Goal: Task Accomplishment & Management: Use online tool/utility

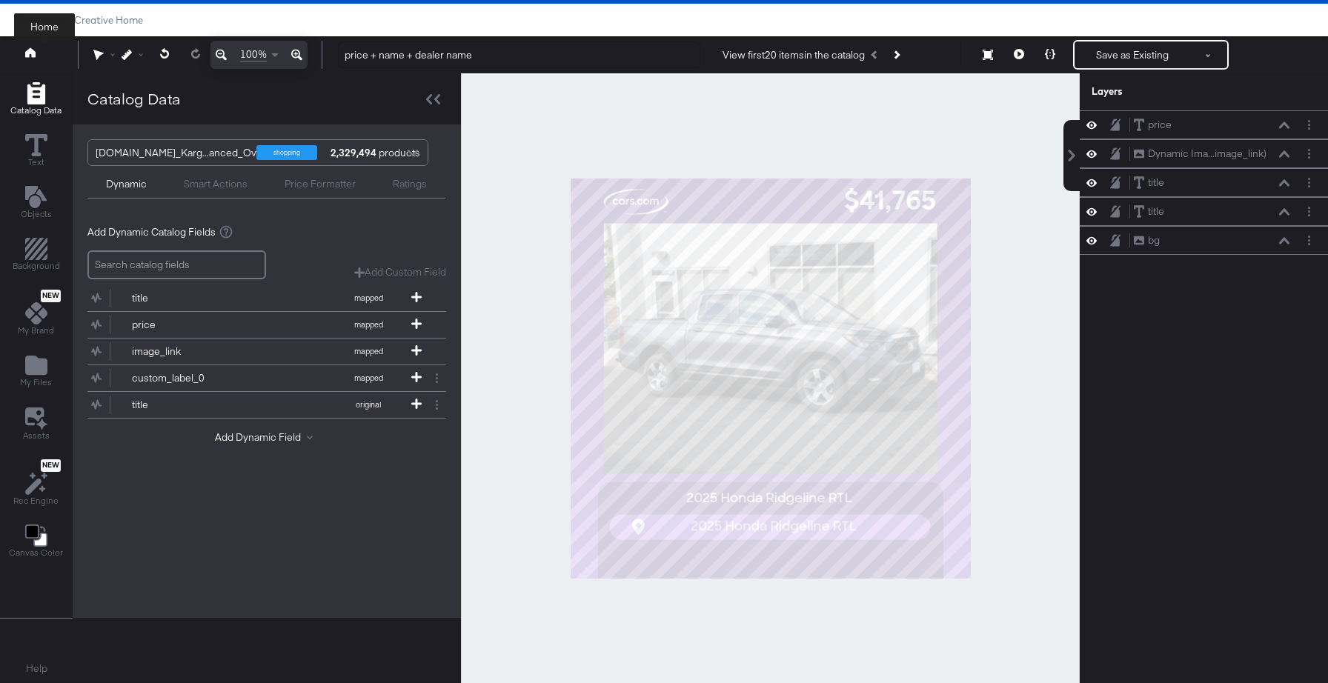
click at [31, 53] on icon at bounding box center [30, 52] width 10 height 10
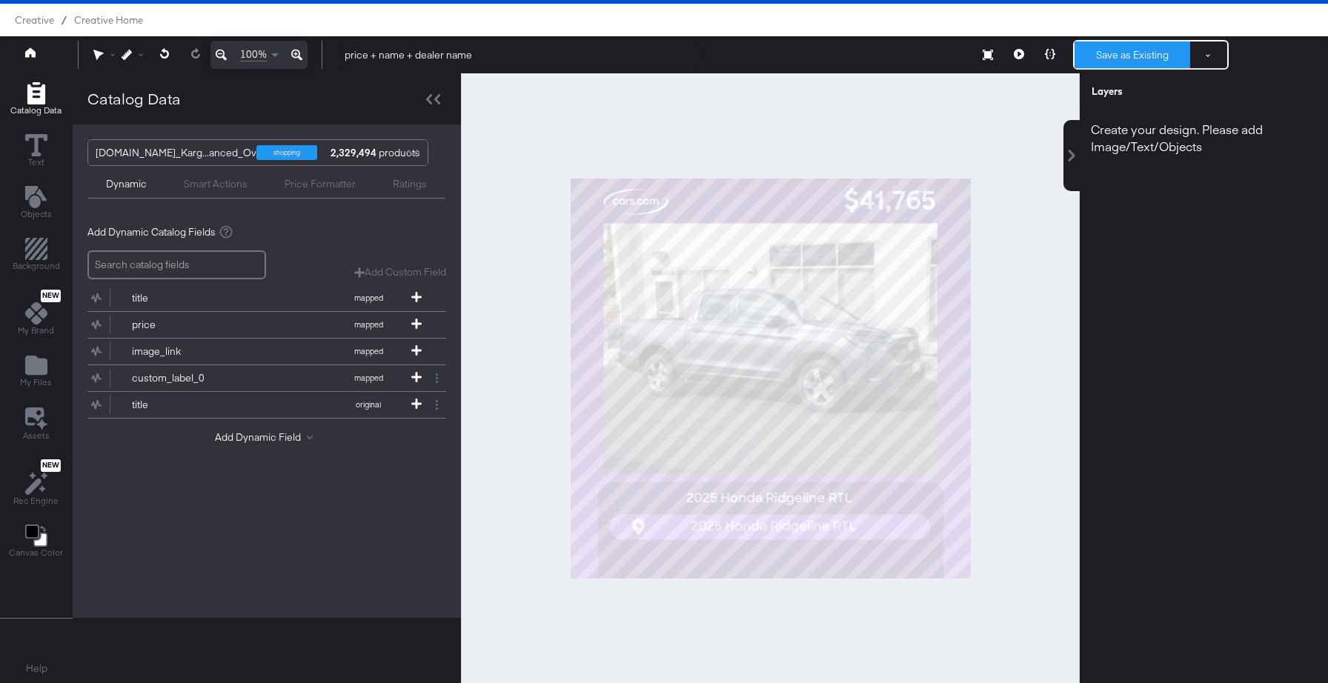
click at [1128, 53] on button "Save as Existing" at bounding box center [1133, 54] width 116 height 27
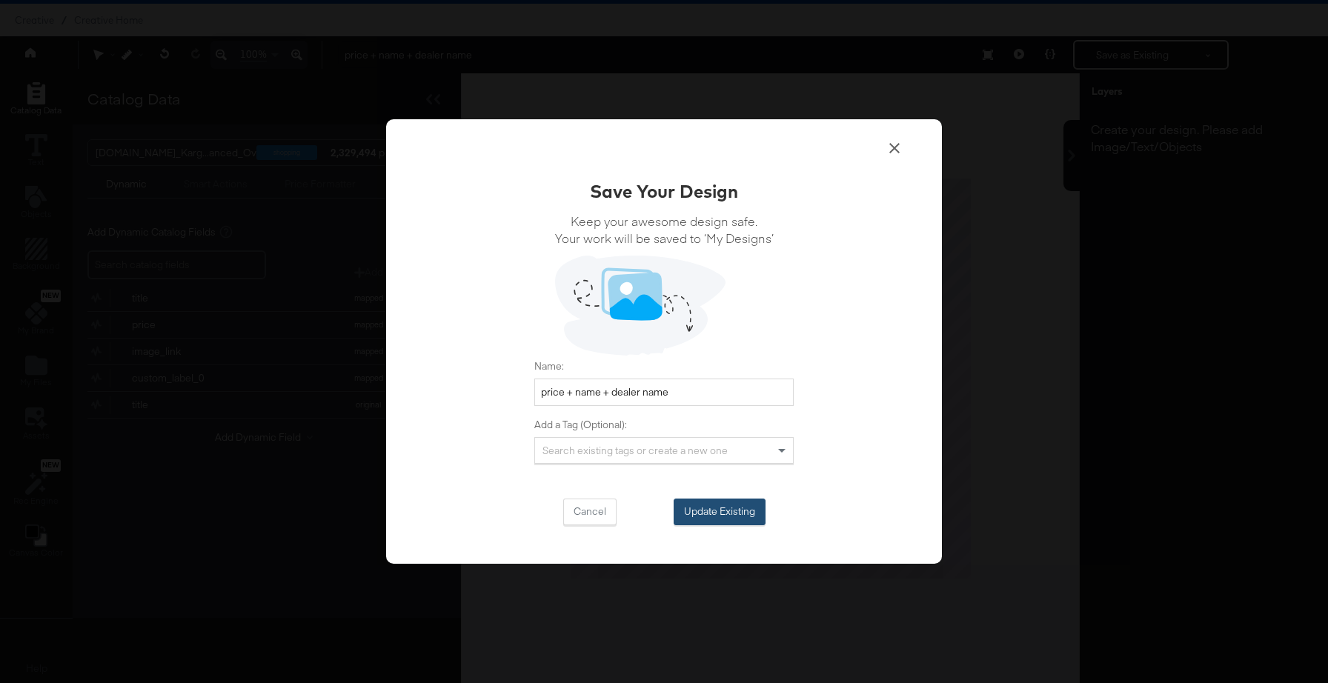
click at [708, 512] on button "Update Existing" at bounding box center [720, 512] width 92 height 27
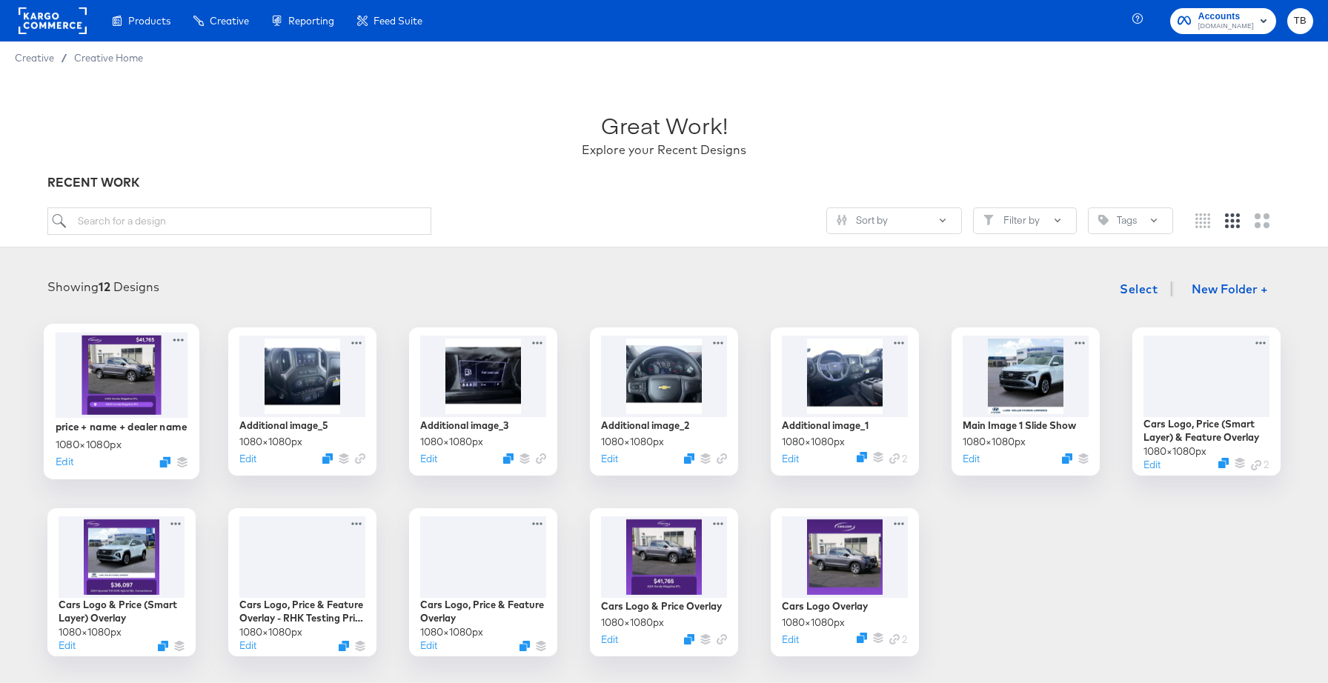
click at [139, 386] on div at bounding box center [122, 374] width 133 height 85
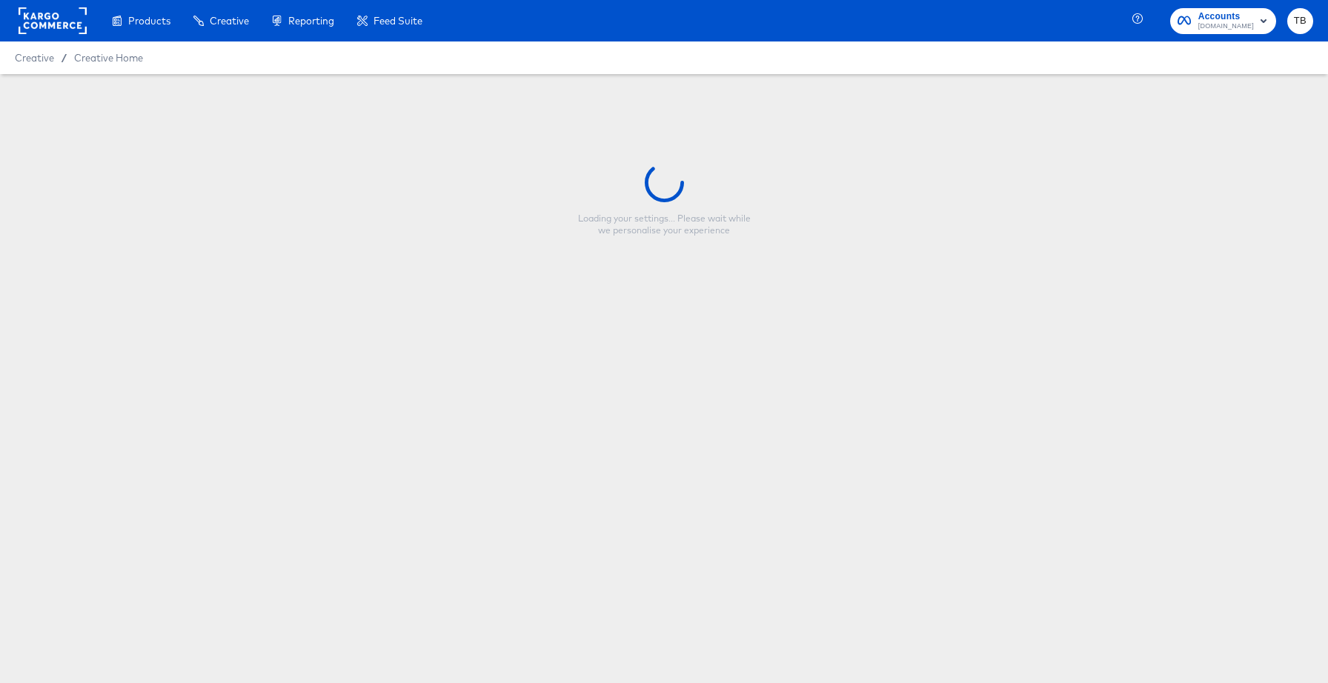
type input "price + name + dealer name"
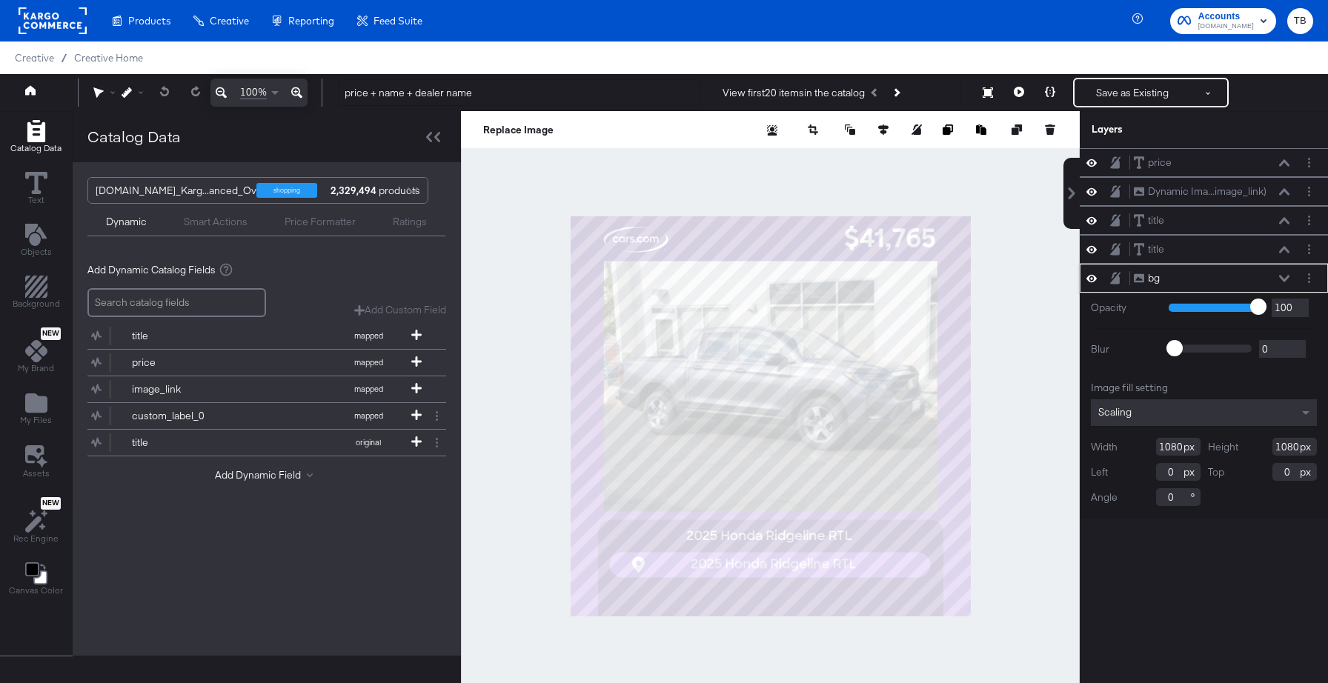
click at [1280, 278] on icon at bounding box center [1284, 278] width 10 height 7
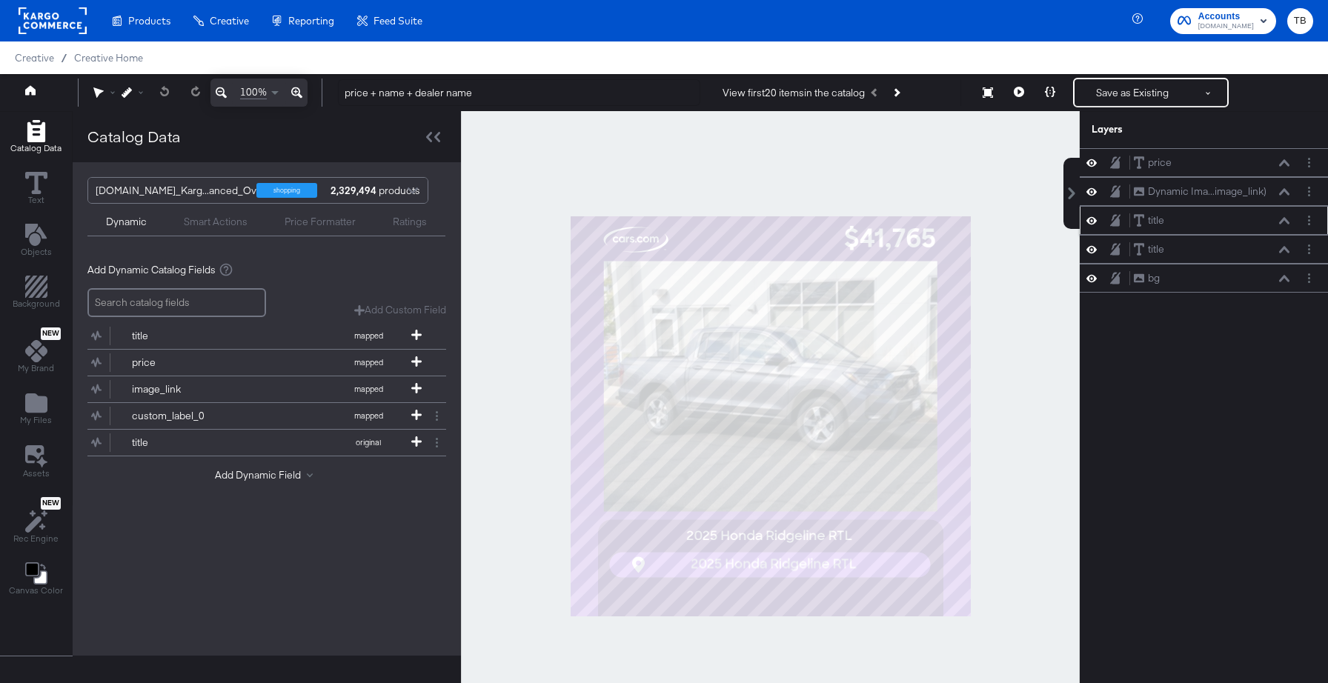
click at [1096, 223] on icon at bounding box center [1091, 220] width 10 height 13
click at [1096, 223] on icon at bounding box center [1091, 221] width 10 height 10
click at [1280, 251] on icon at bounding box center [1284, 249] width 10 height 7
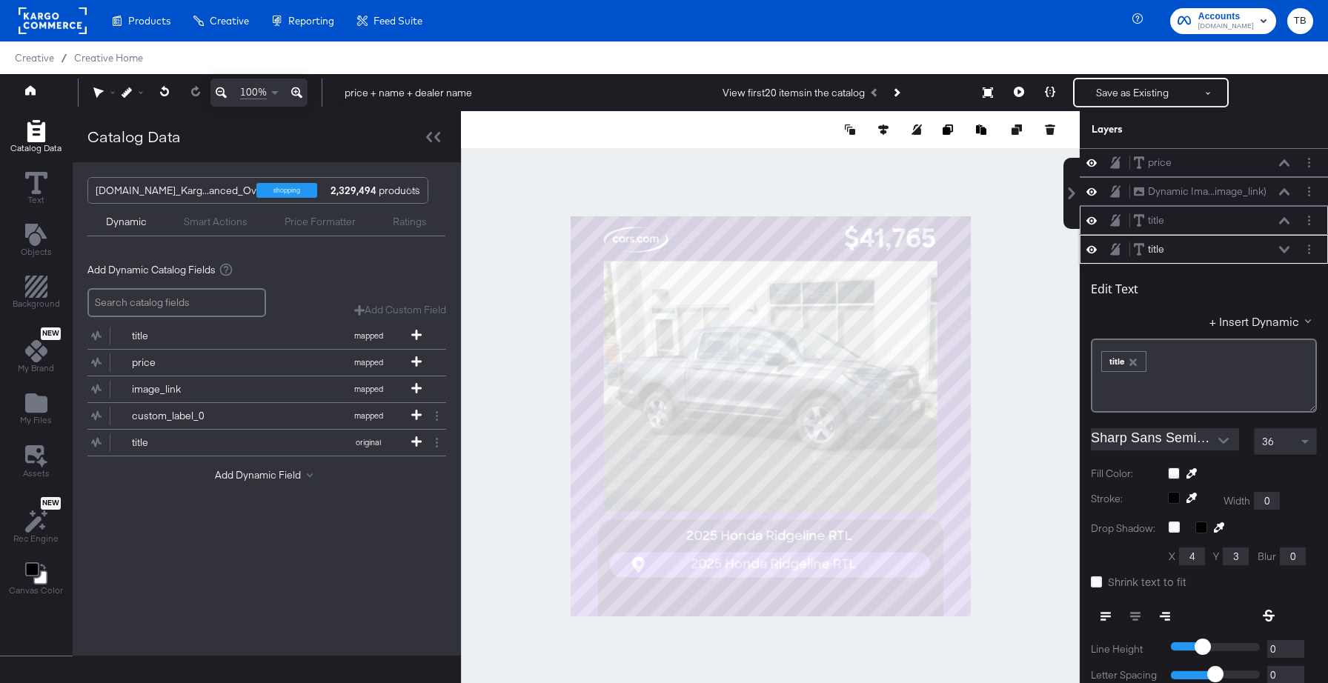
scroll to position [15, 0]
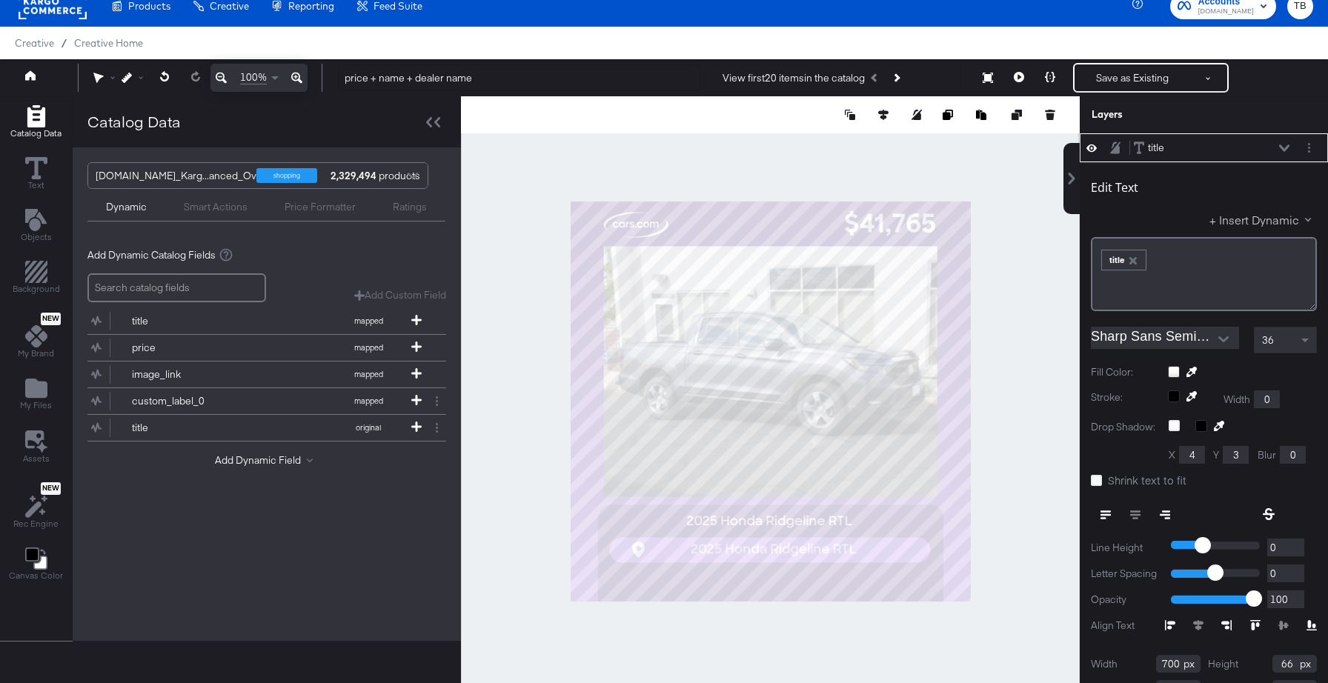
click at [1262, 222] on button "+ Insert Dynamic" at bounding box center [1262, 220] width 107 height 16
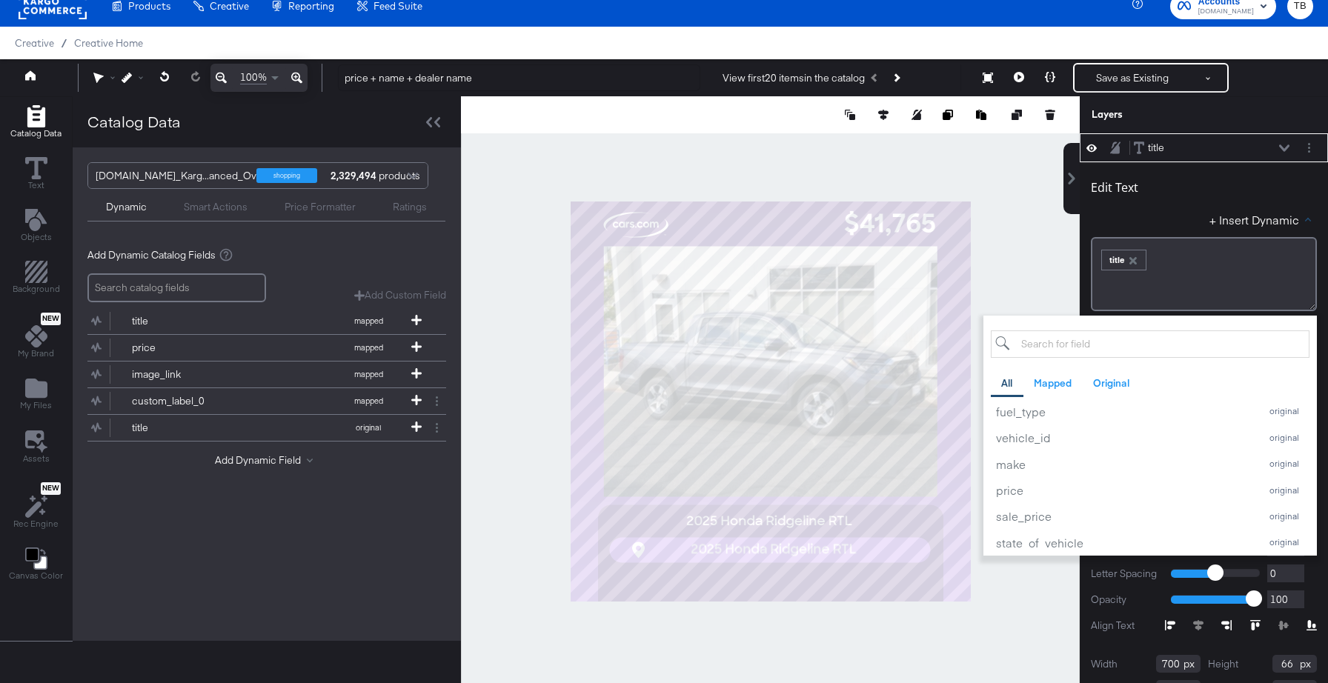
scroll to position [662, 0]
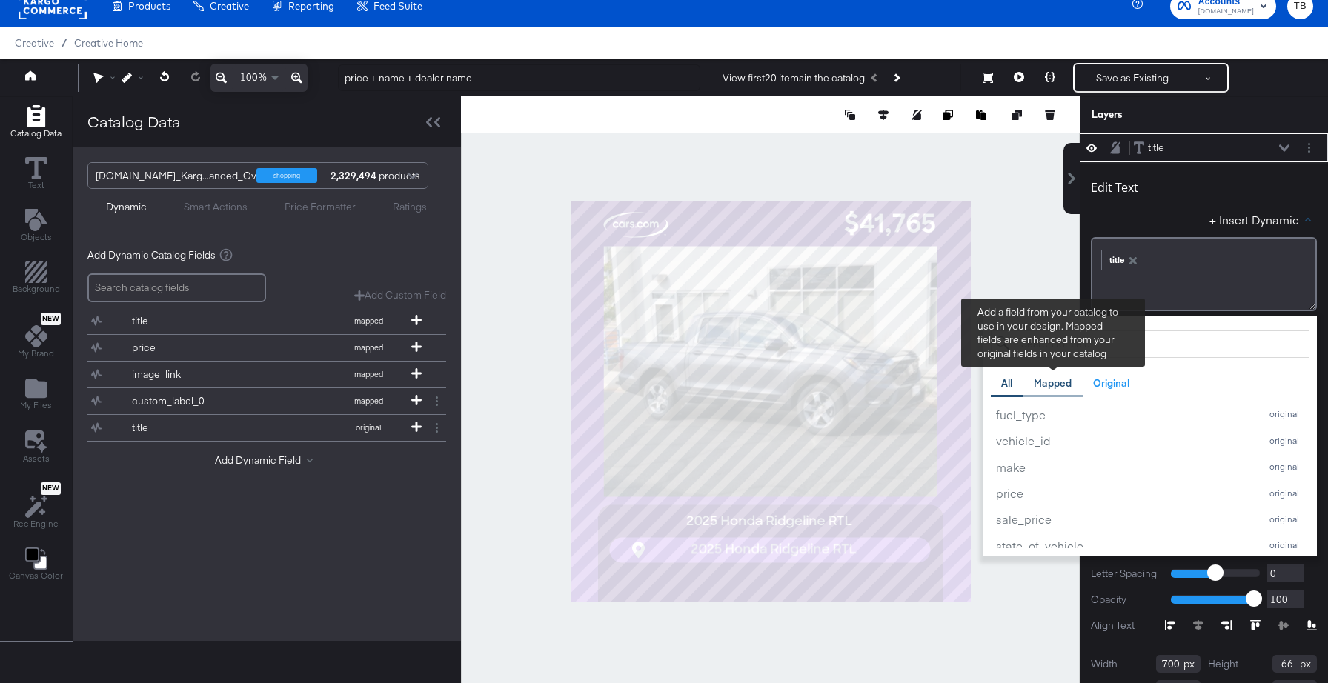
click at [1065, 379] on div "Mapped" at bounding box center [1053, 383] width 38 height 14
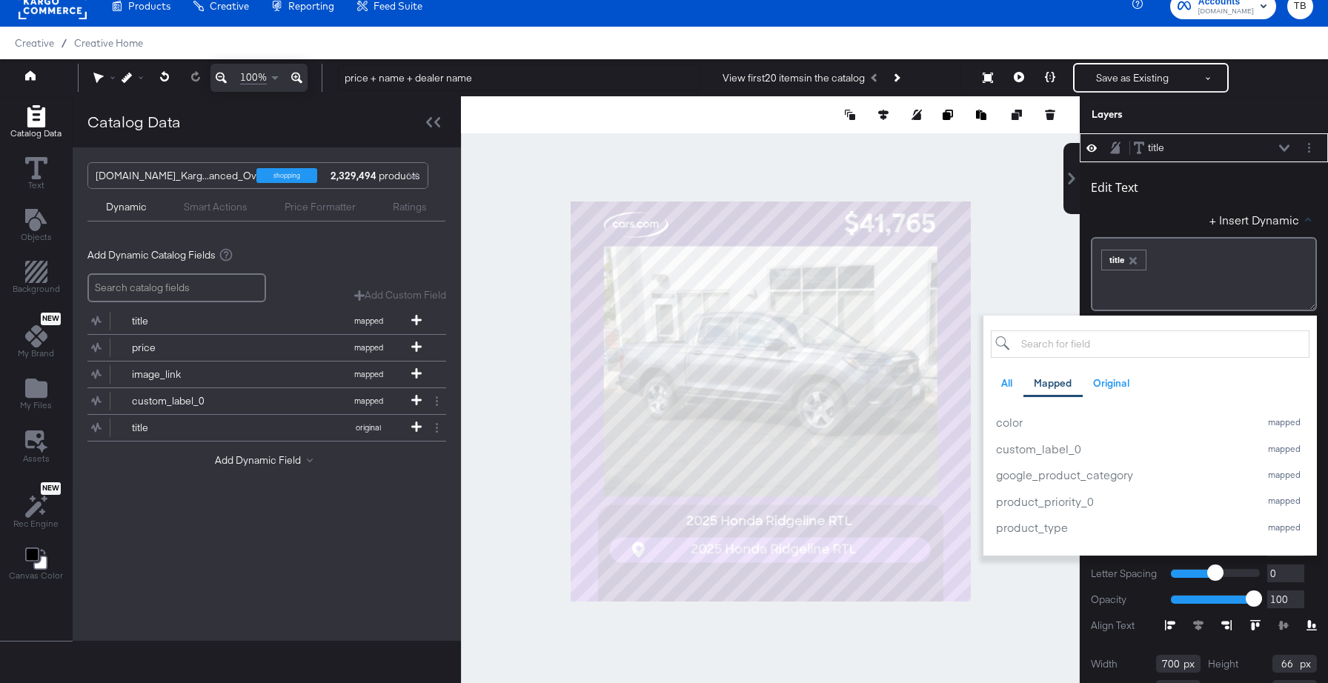
scroll to position [411, 0]
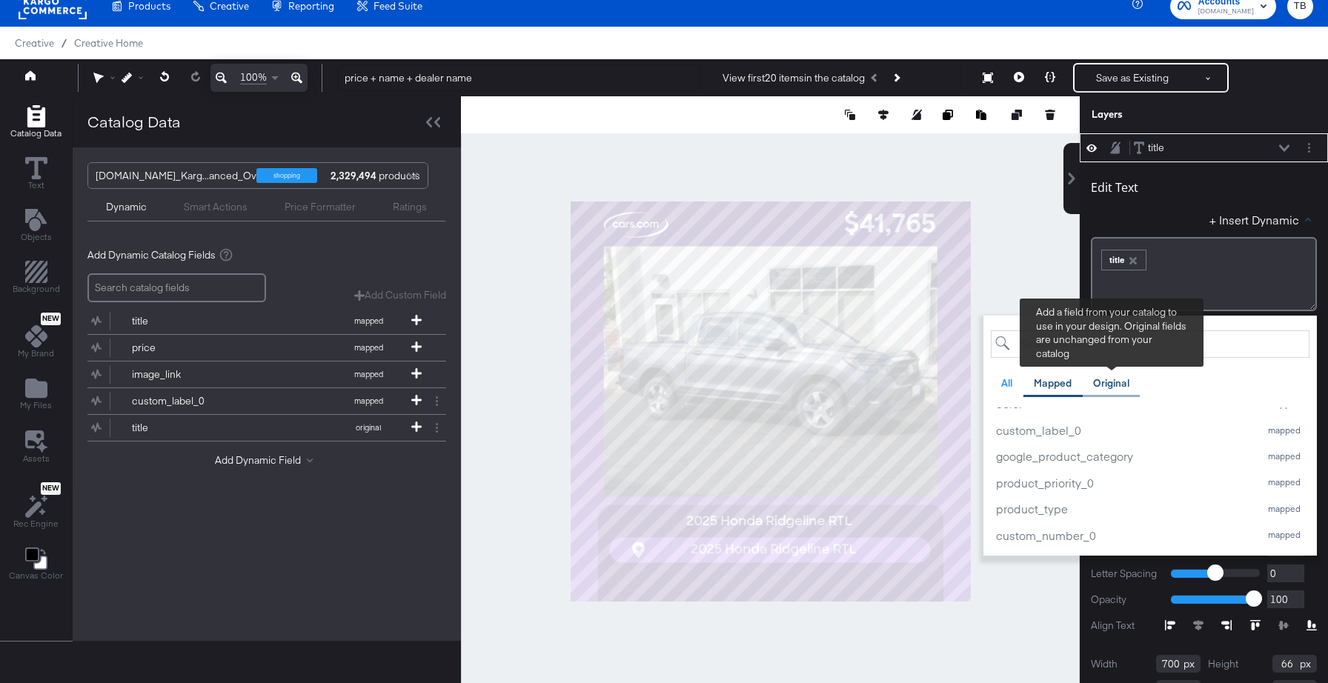
click at [1112, 382] on div "Original" at bounding box center [1111, 383] width 36 height 14
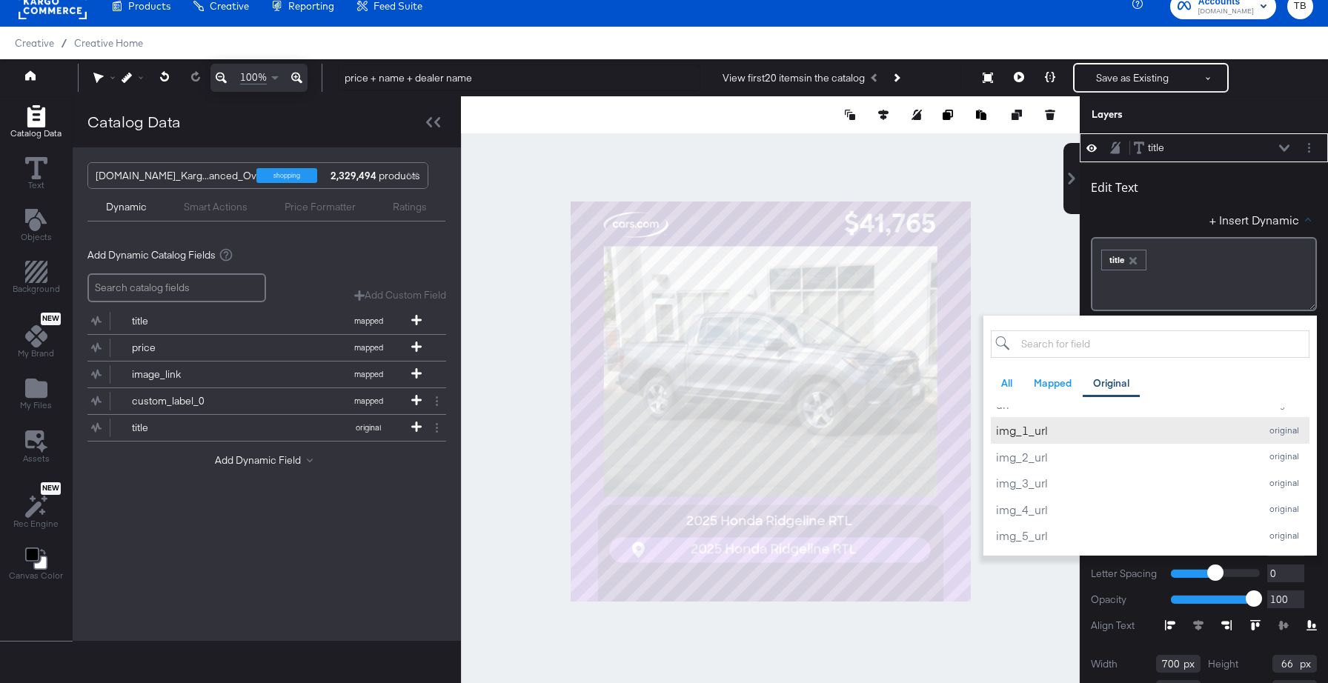
scroll to position [0, 0]
click at [1009, 379] on div "All" at bounding box center [1006, 383] width 11 height 14
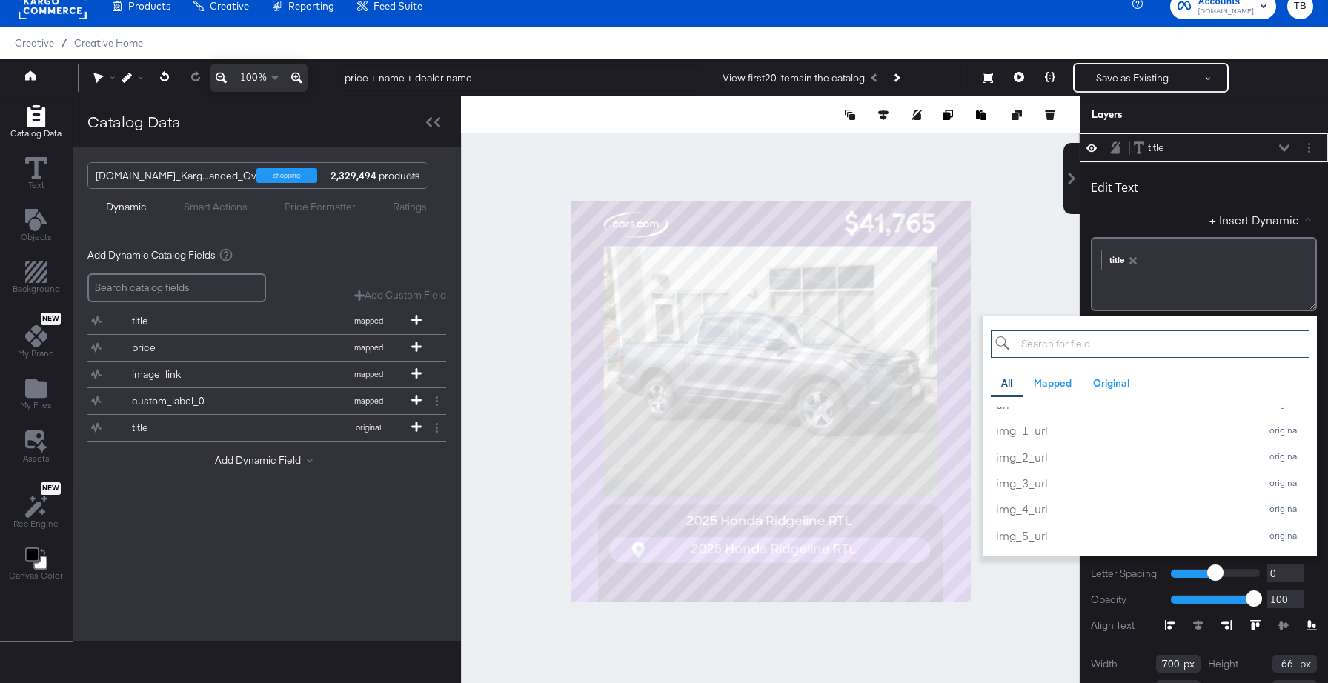
click at [1097, 345] on input "search" at bounding box center [1150, 344] width 319 height 27
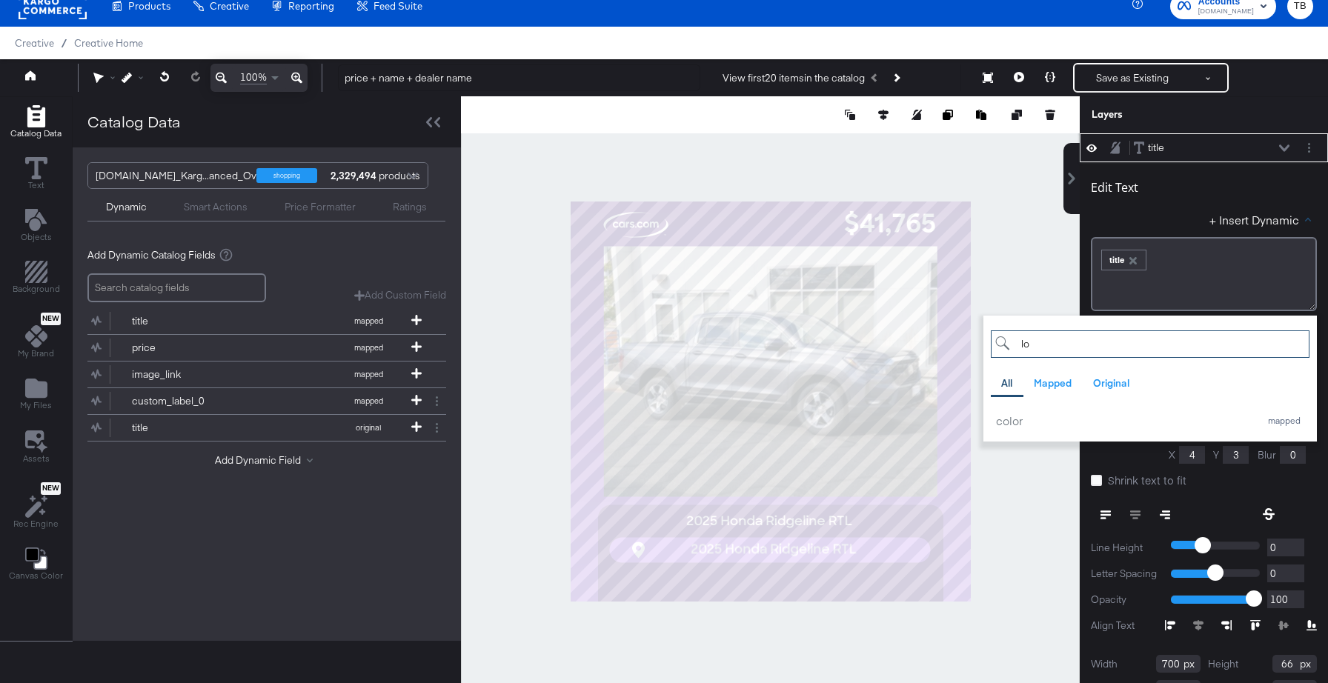
scroll to position [0, 0]
type input "l"
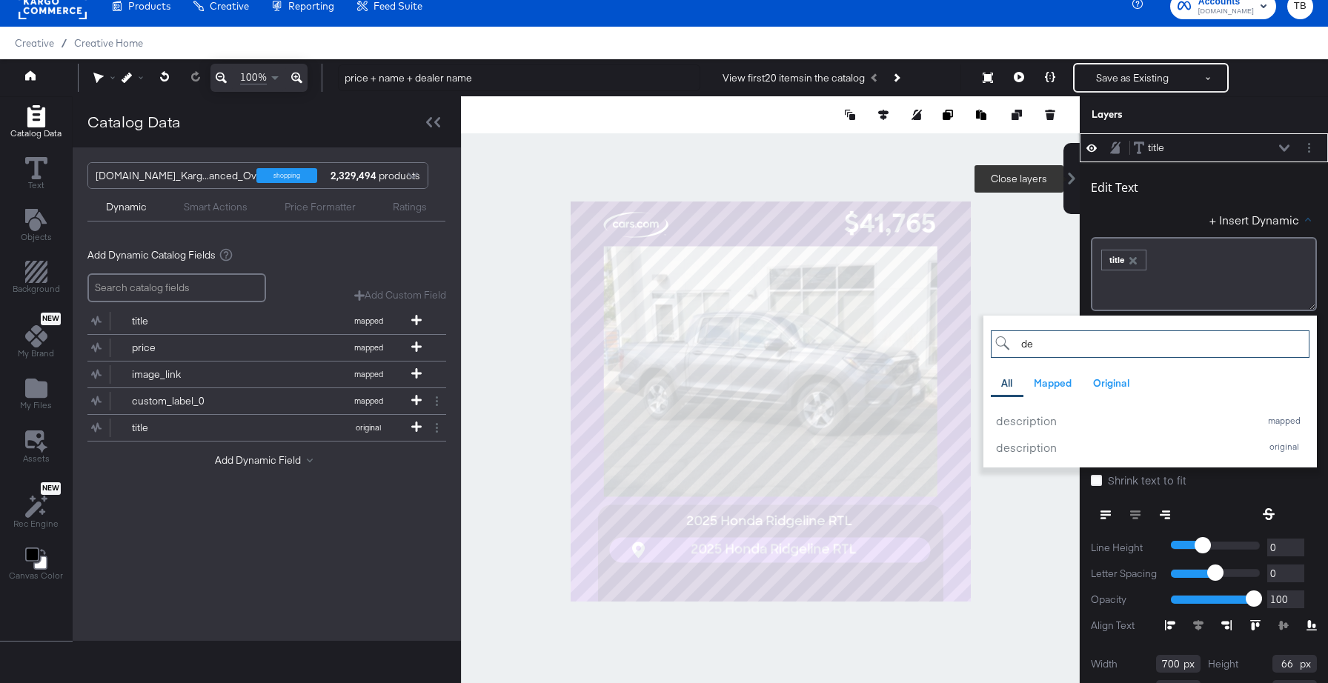
type input "d"
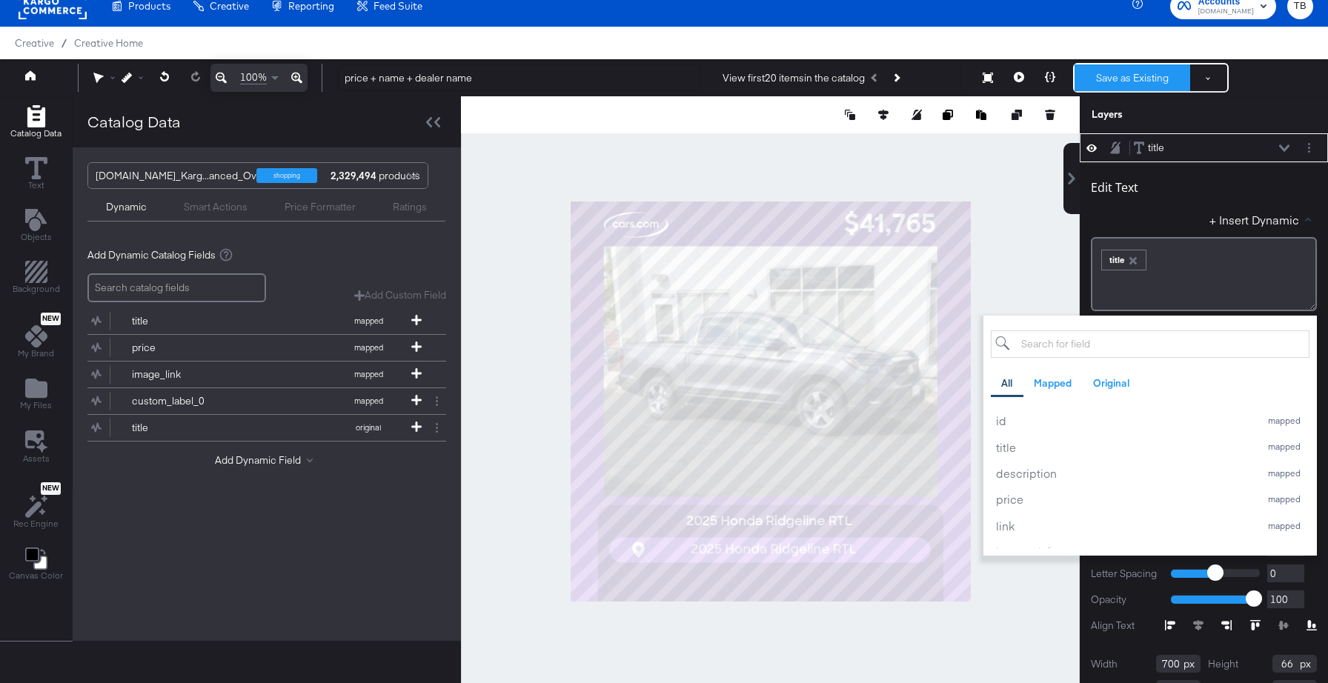
click at [1127, 79] on button "Save as Existing" at bounding box center [1133, 77] width 116 height 27
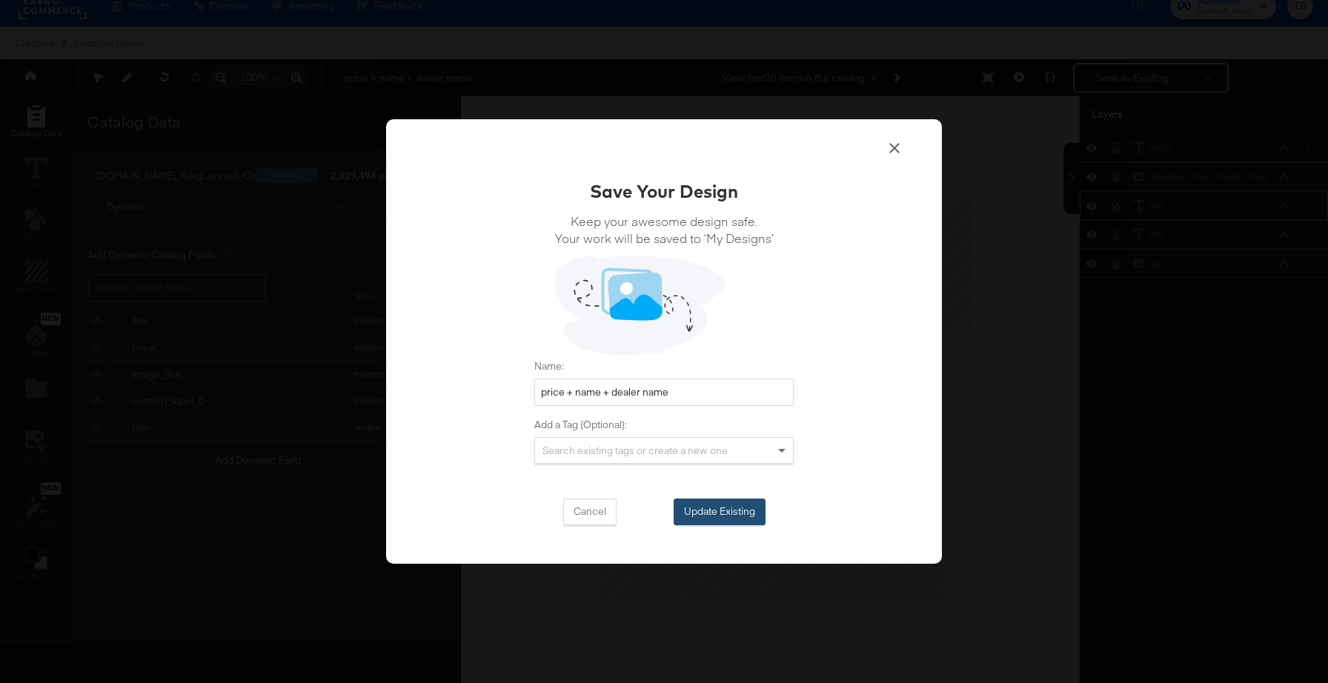
click at [738, 511] on button "Update Existing" at bounding box center [720, 512] width 92 height 27
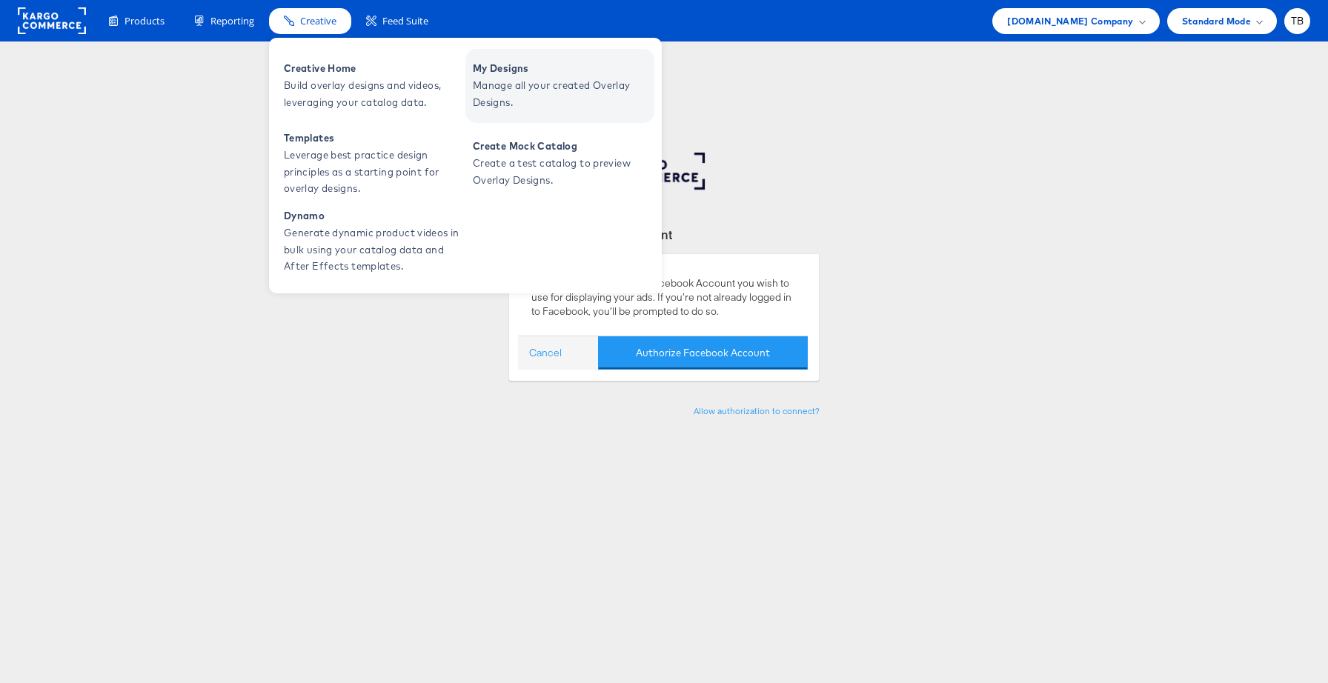
click at [517, 93] on span "Manage all your created Overlay Designs." at bounding box center [562, 94] width 178 height 34
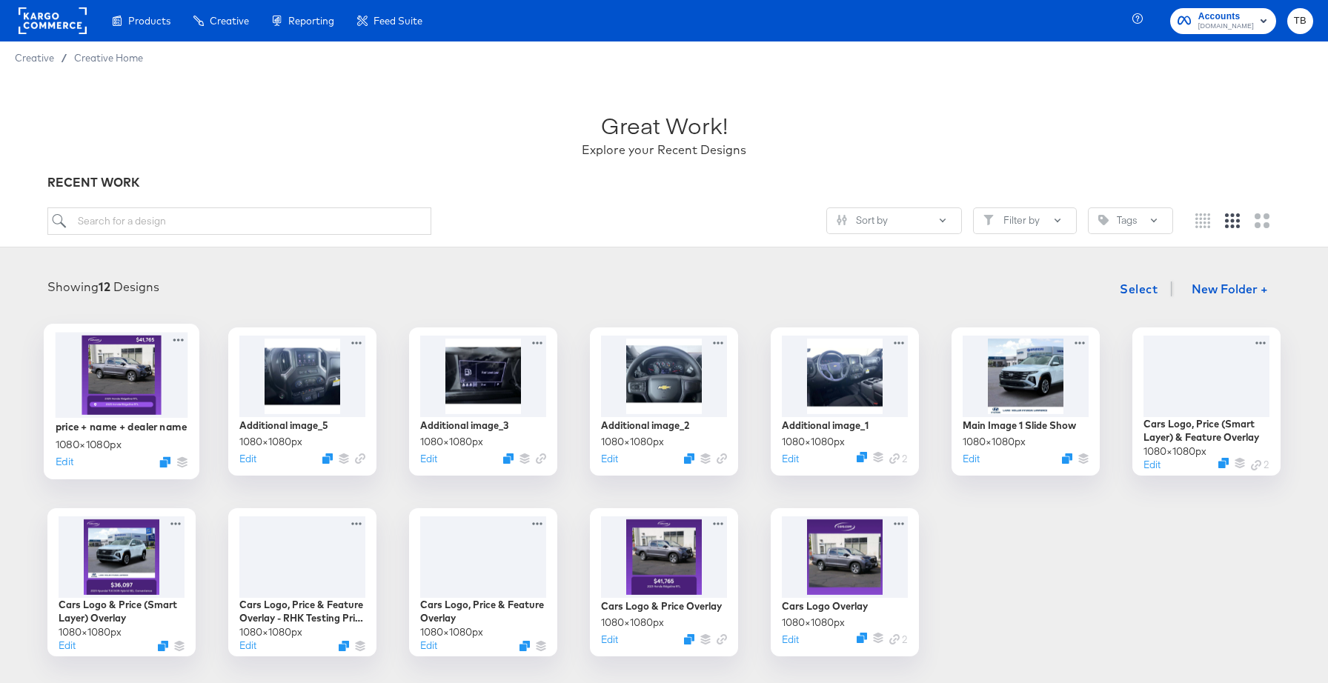
click at [162, 388] on div at bounding box center [122, 374] width 133 height 85
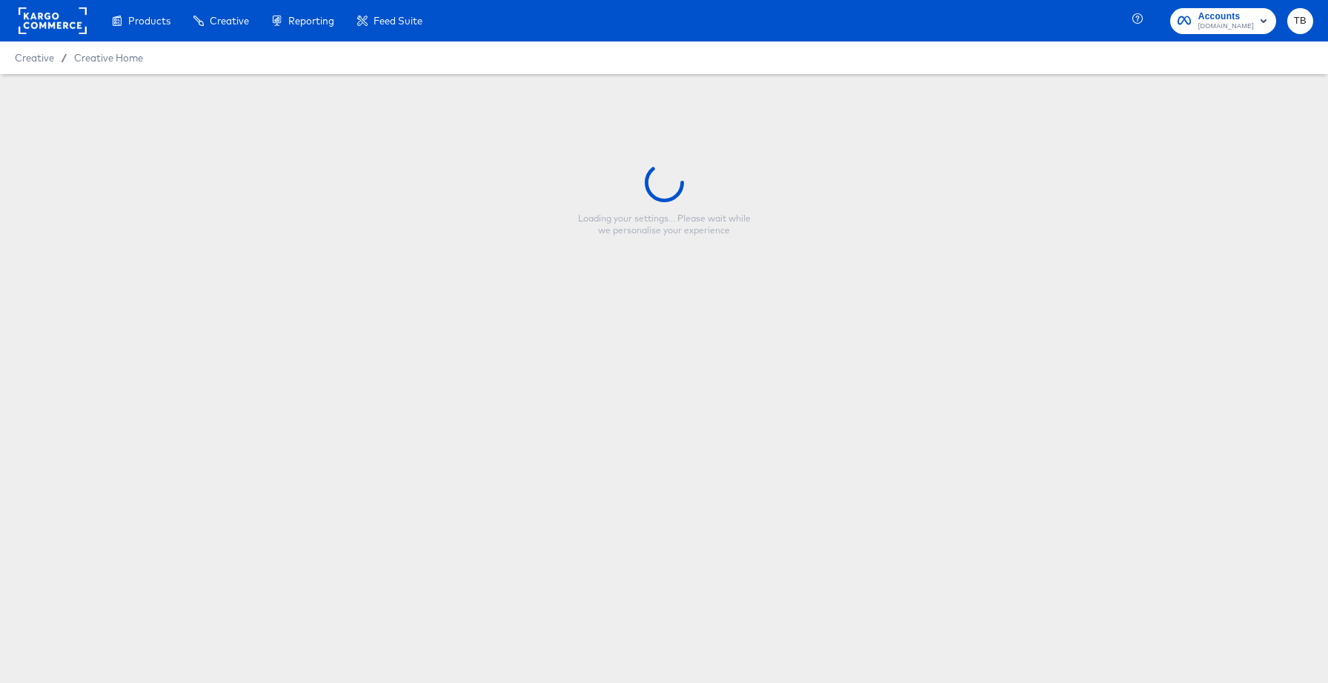
type input "price + name + dealer name"
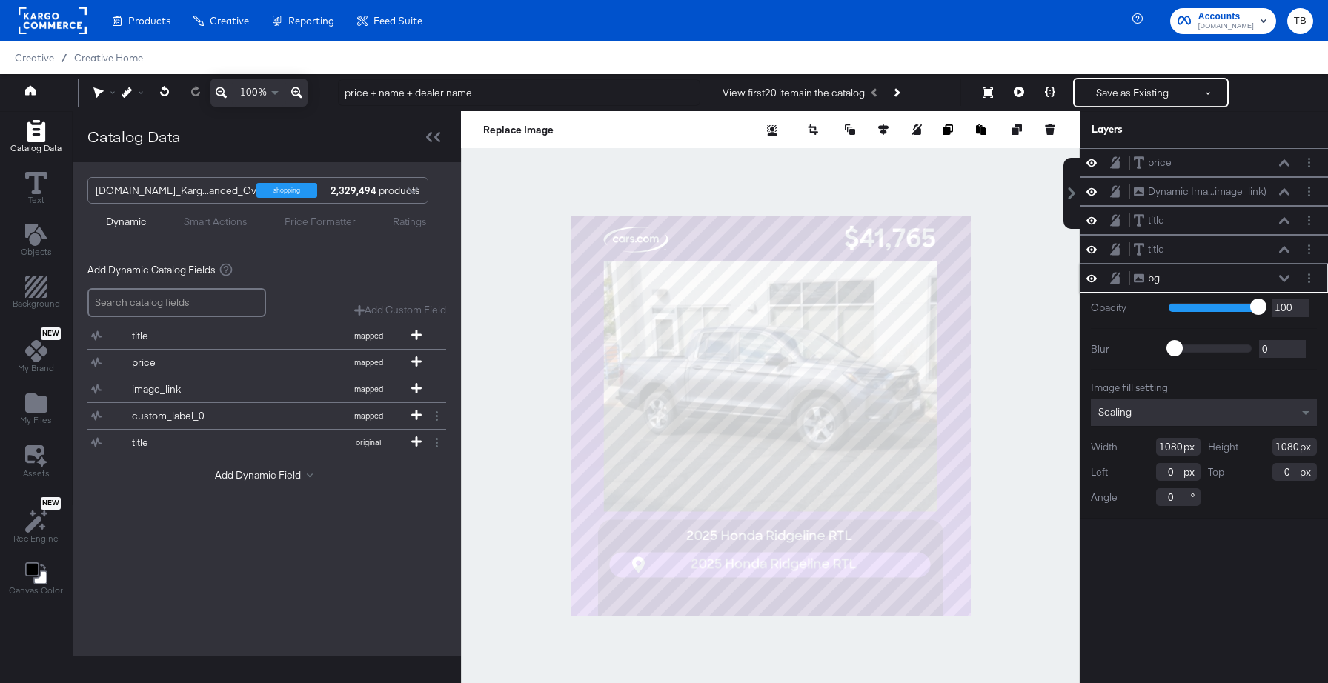
click at [1286, 280] on icon at bounding box center [1284, 278] width 10 height 7
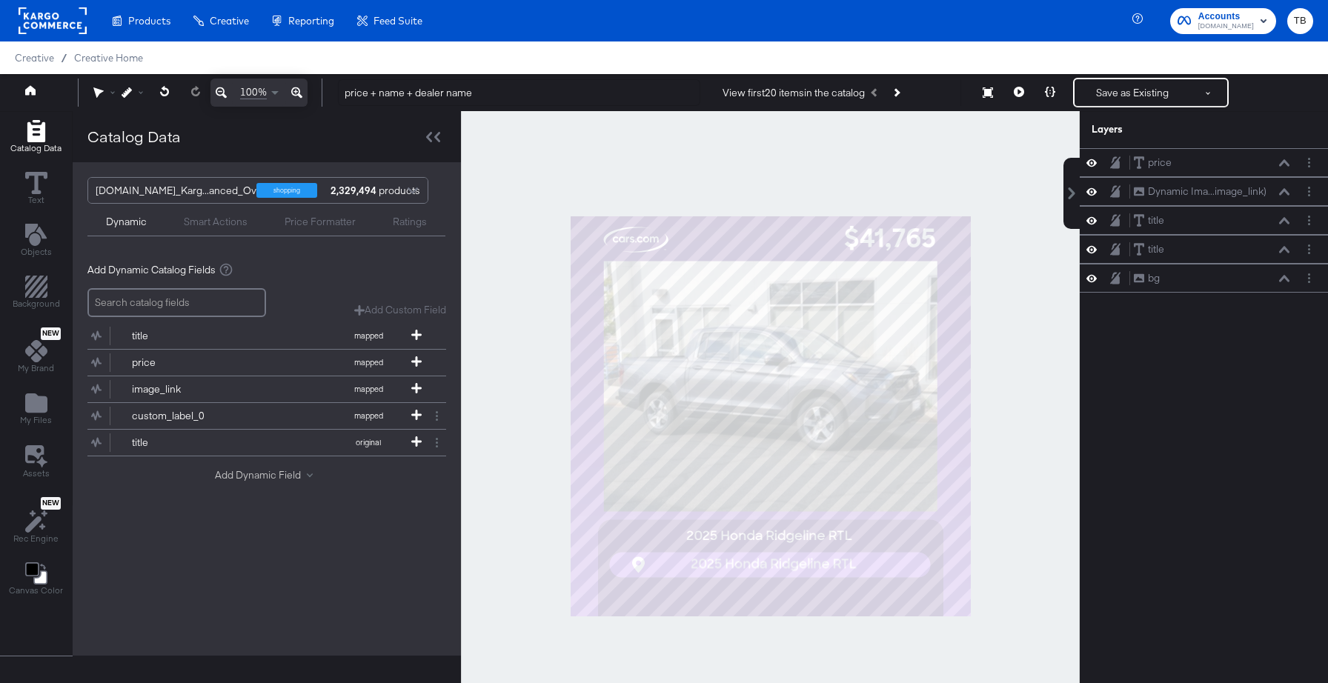
click at [248, 476] on button "Add Dynamic Field" at bounding box center [267, 475] width 104 height 14
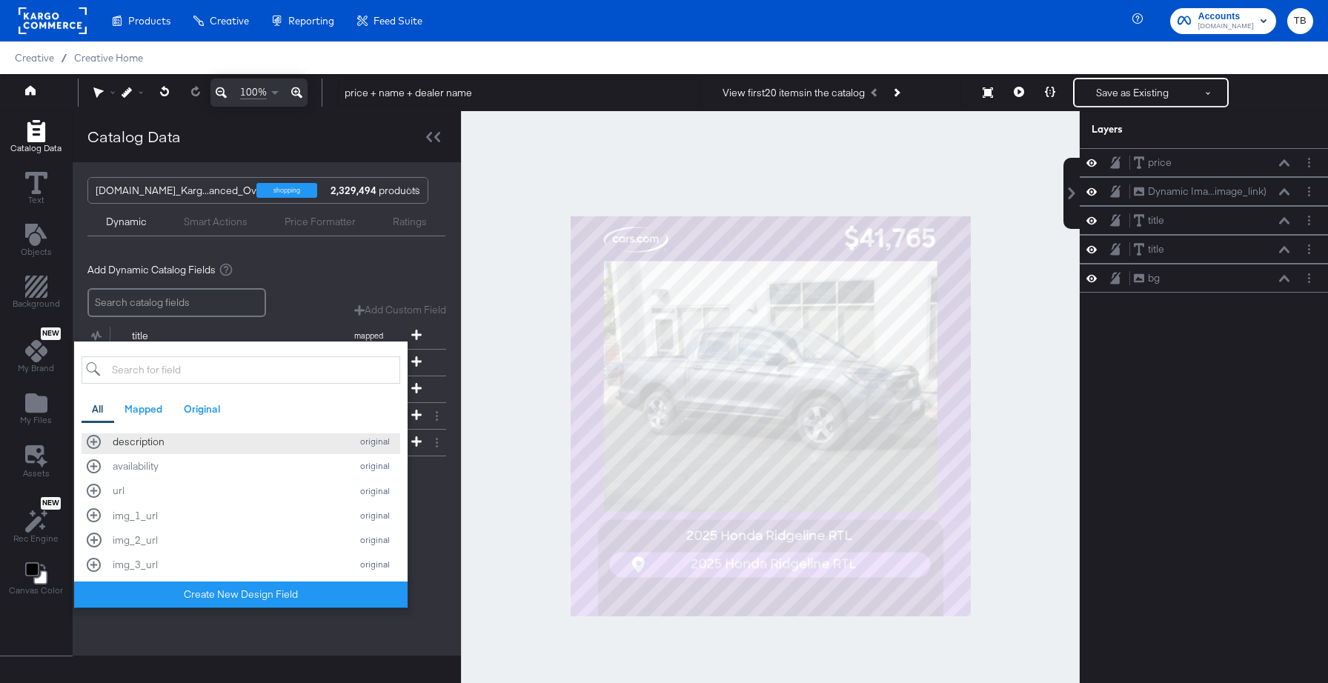
scroll to position [917, 0]
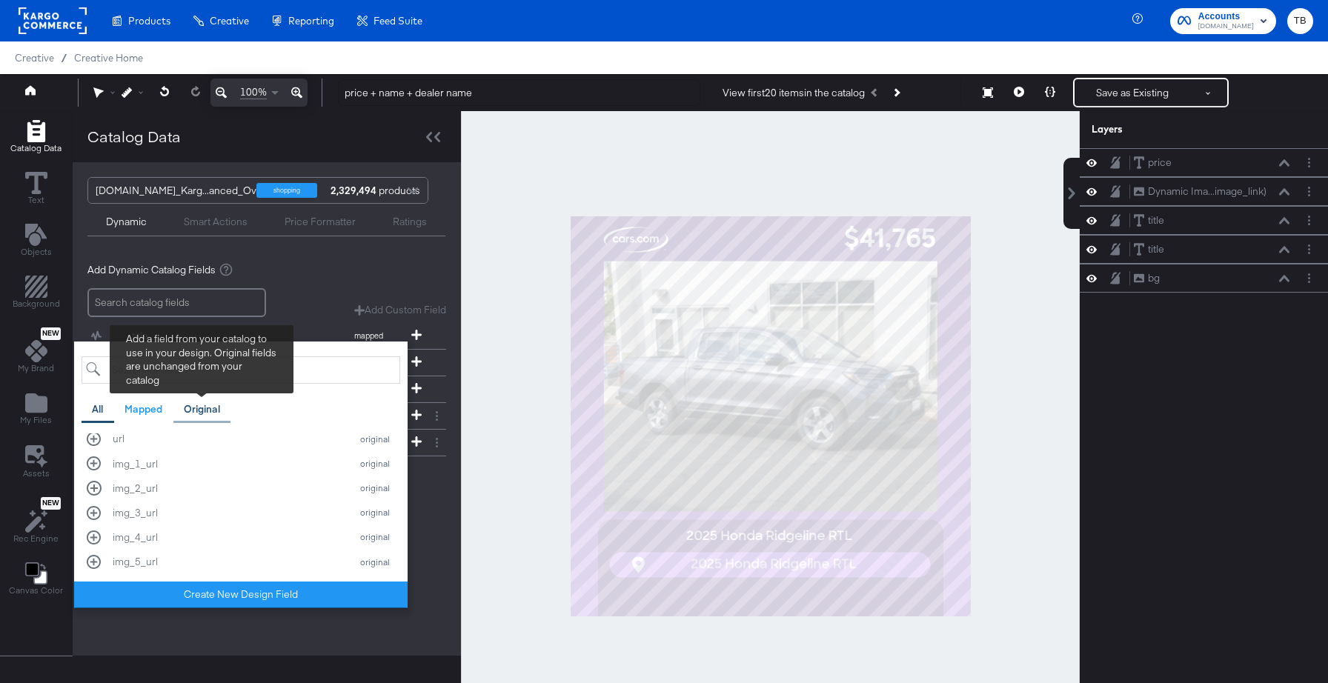
click at [213, 408] on div "Original" at bounding box center [202, 409] width 36 height 14
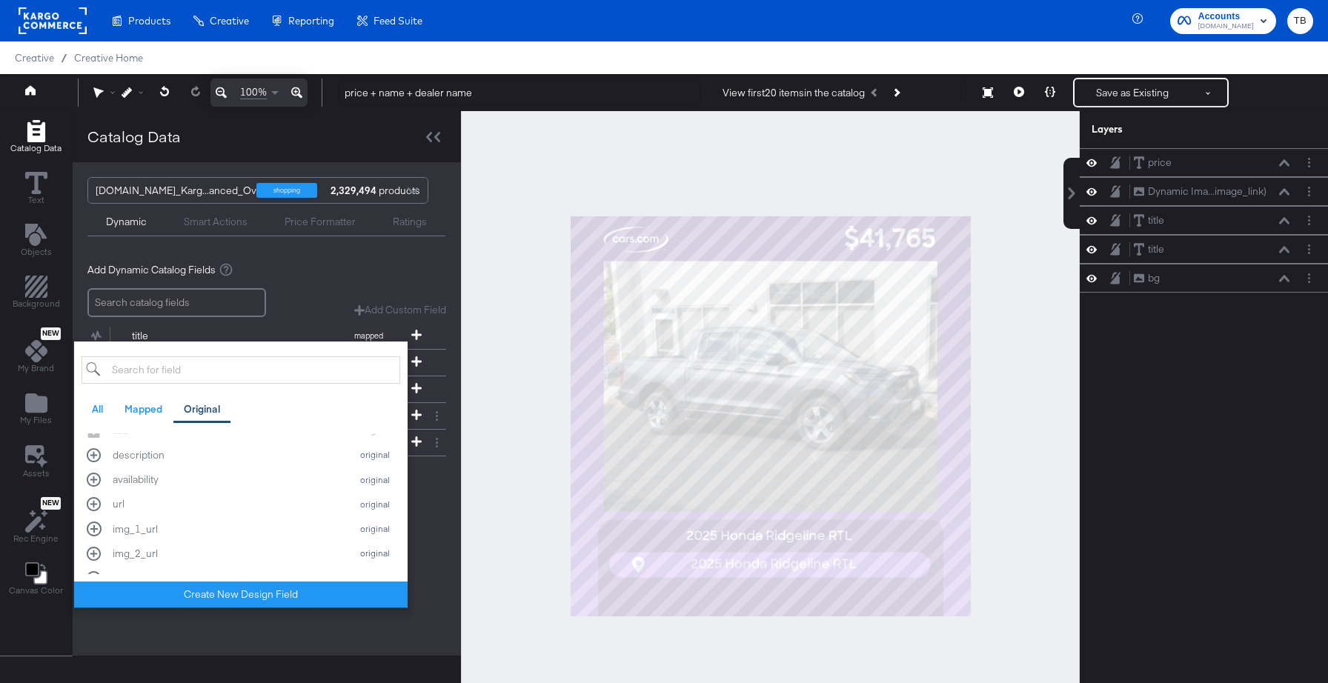
scroll to position [400, 0]
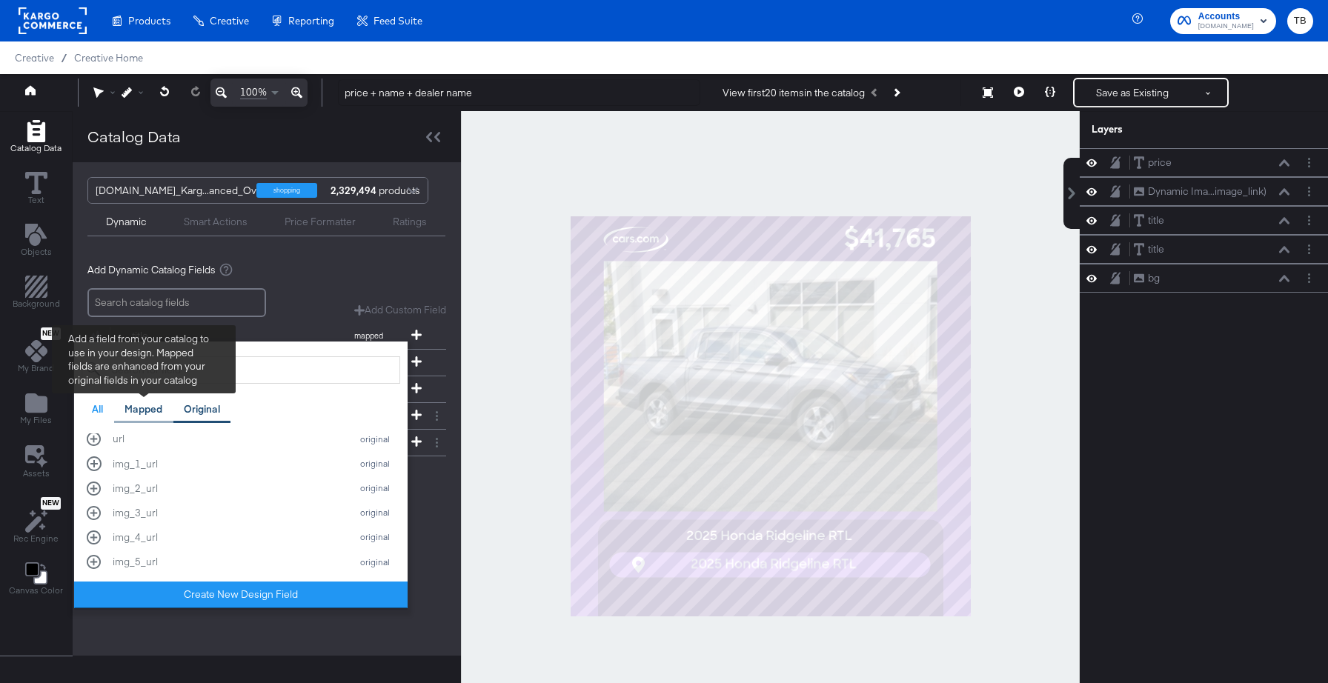
click at [152, 412] on div "Mapped" at bounding box center [143, 409] width 38 height 14
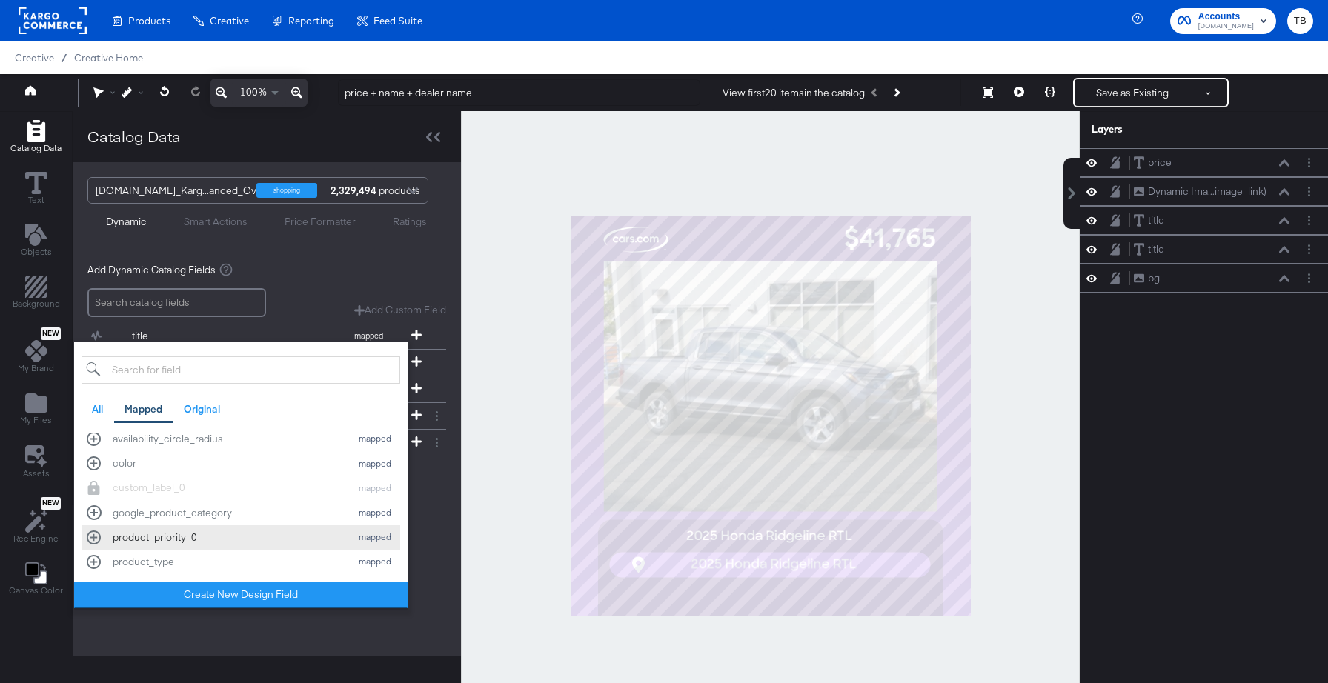
scroll to position [376, 0]
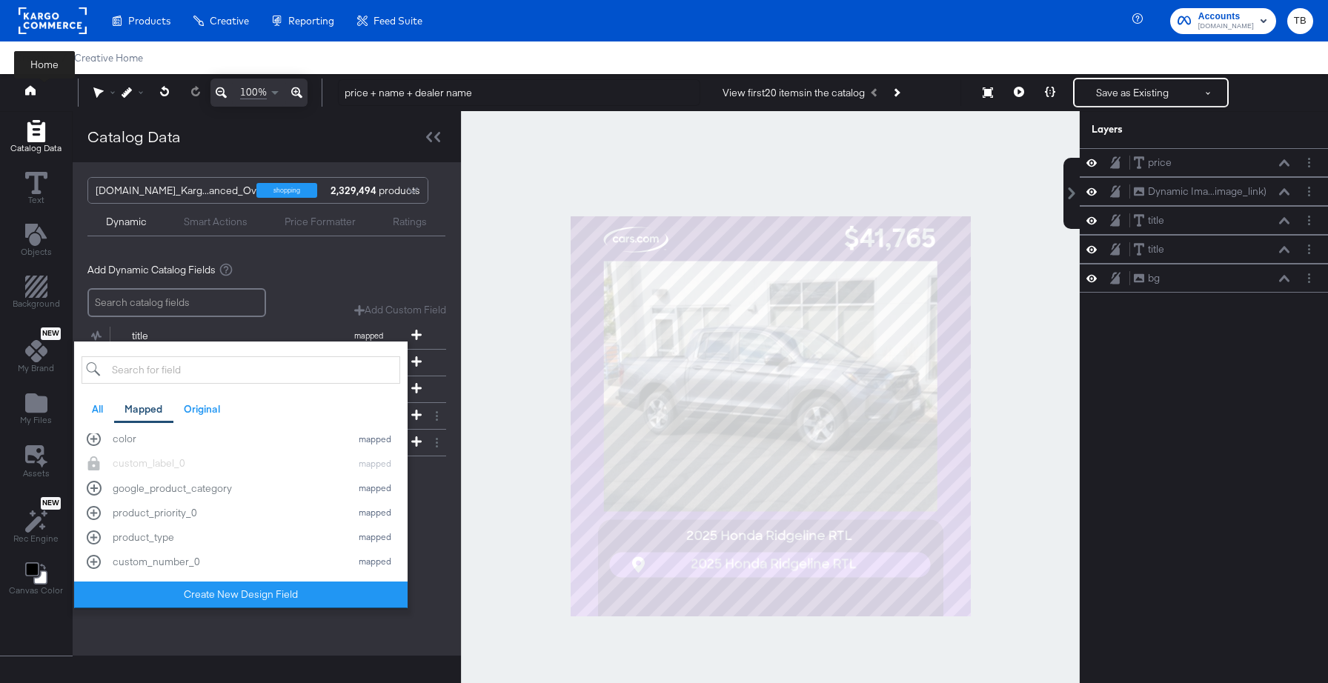
click at [25, 99] on button at bounding box center [44, 92] width 59 height 27
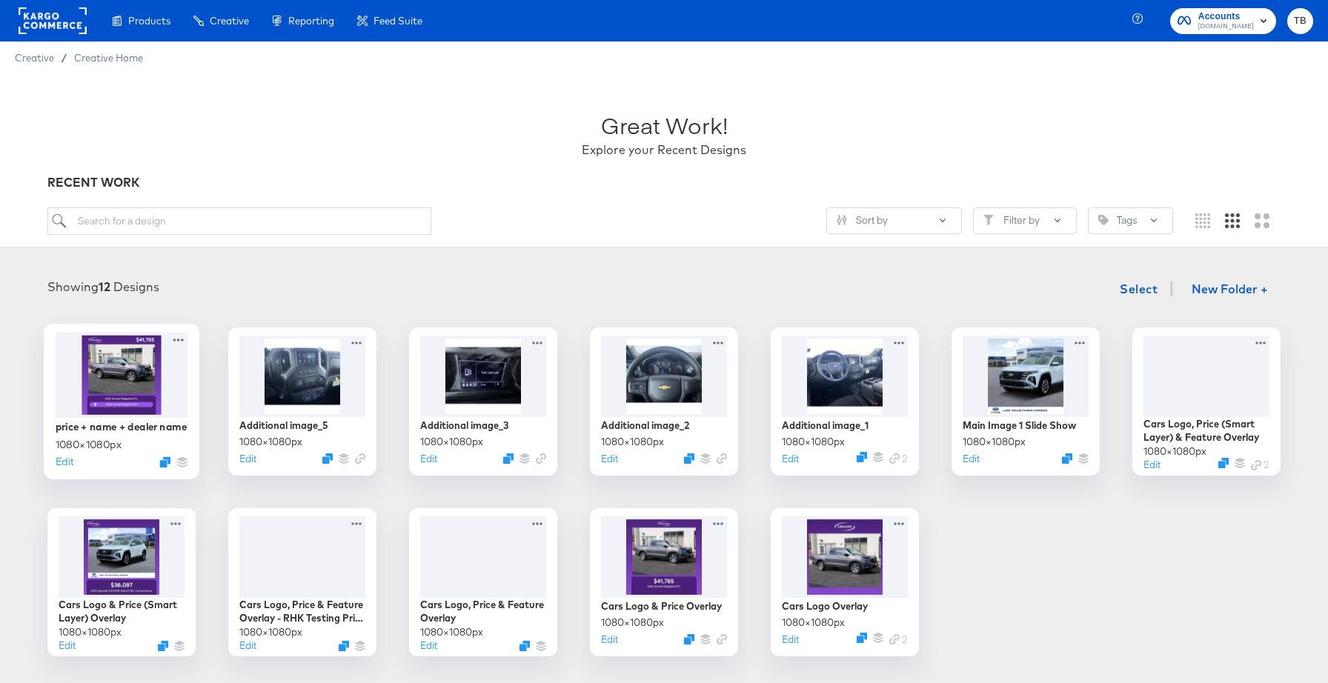
click at [164, 388] on div at bounding box center [122, 374] width 133 height 85
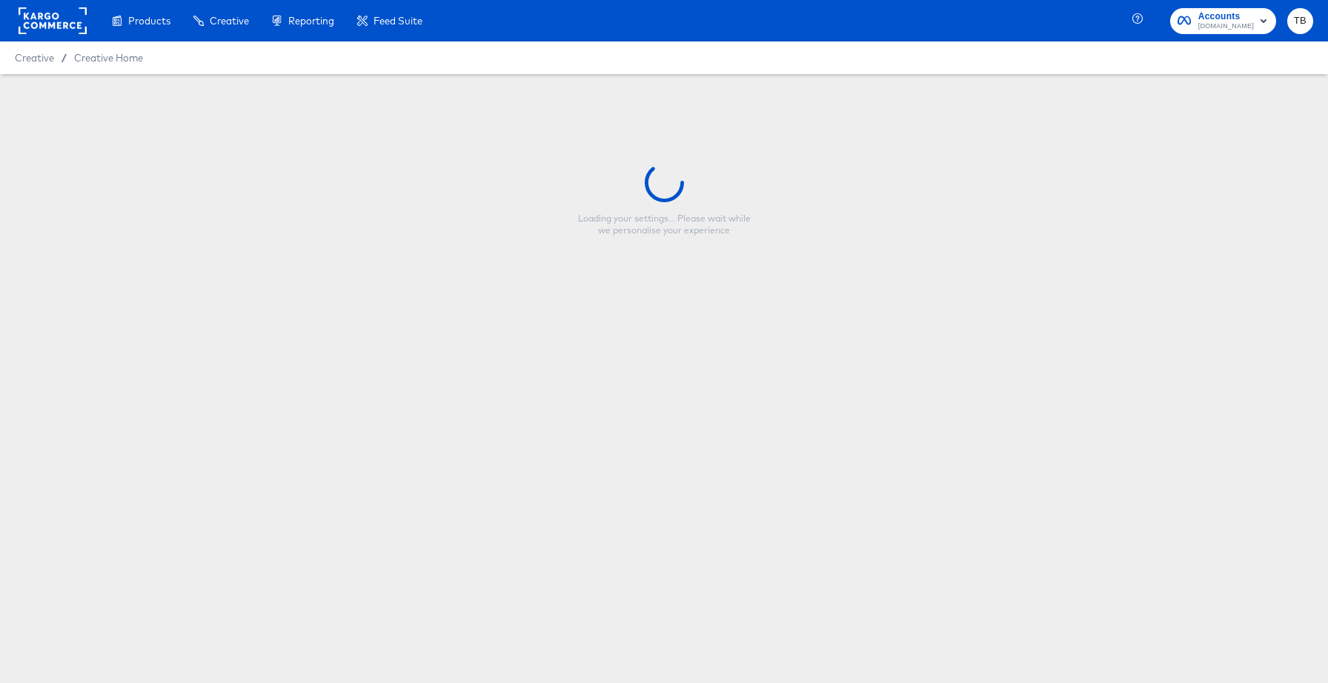
type input "price + name + dealer name"
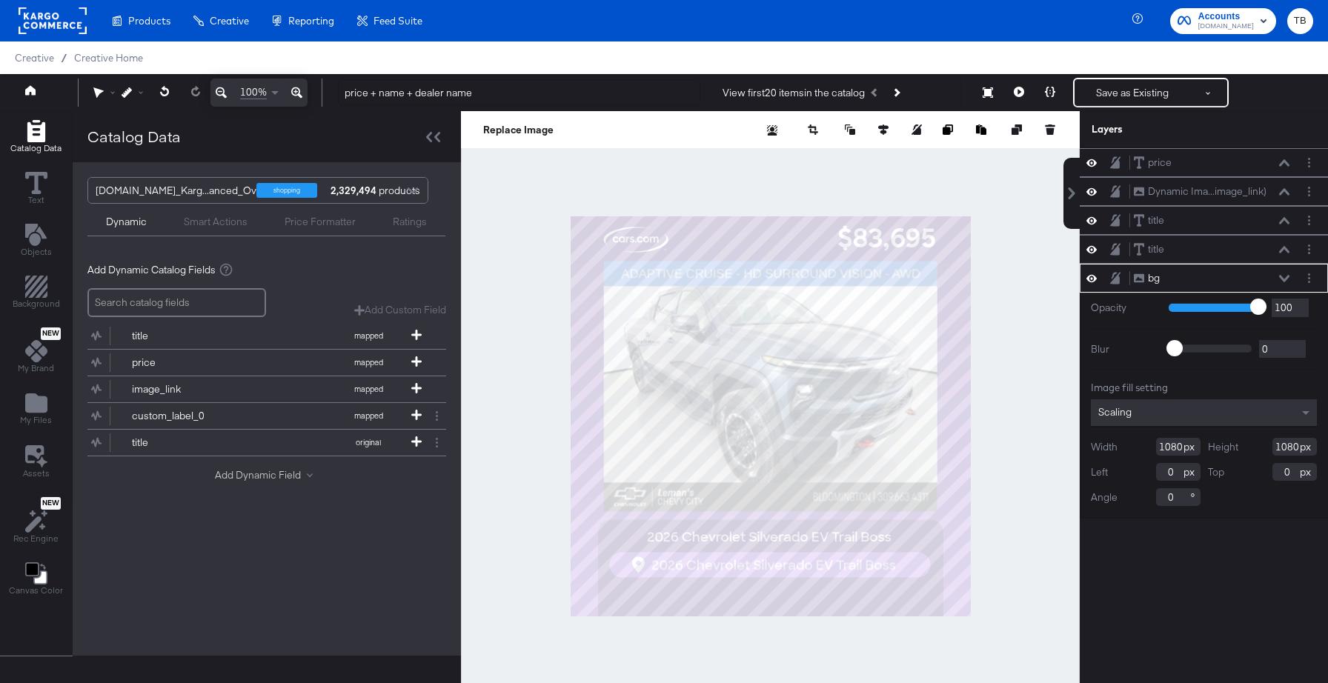
click at [271, 473] on button "Add Dynamic Field" at bounding box center [267, 475] width 104 height 14
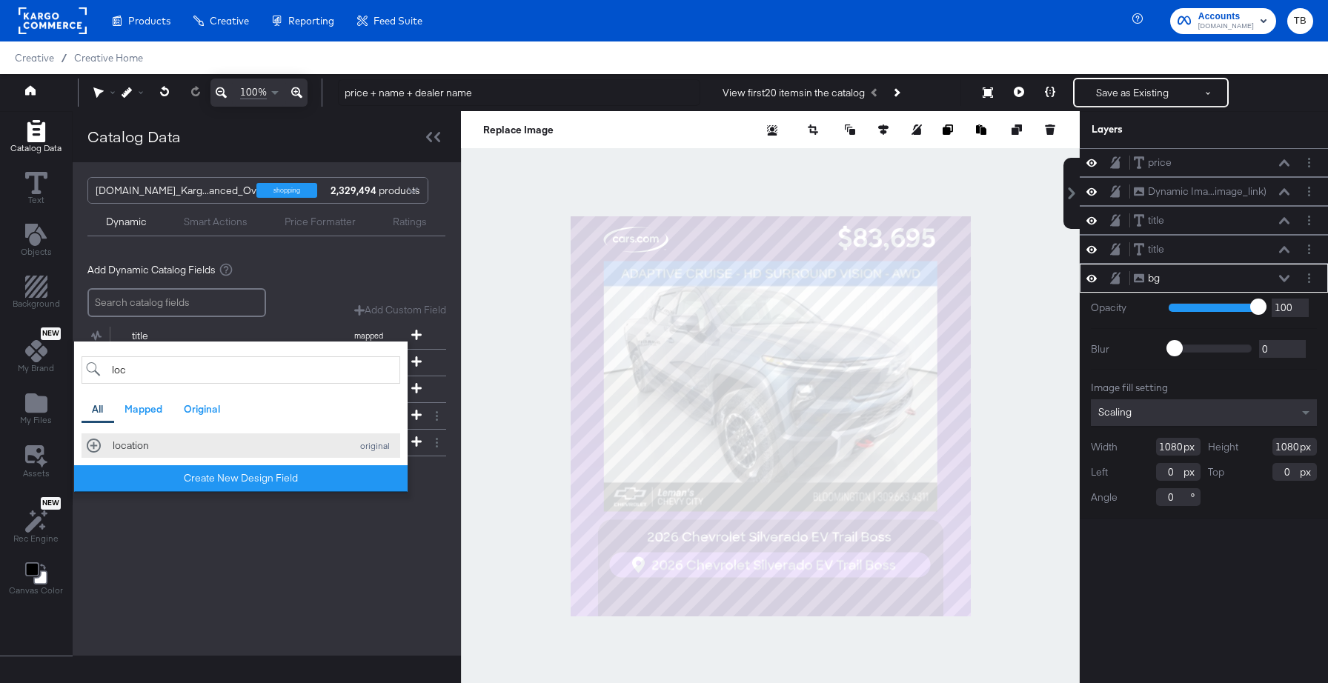
type input "loc"
click at [165, 445] on div "location" at bounding box center [228, 446] width 230 height 14
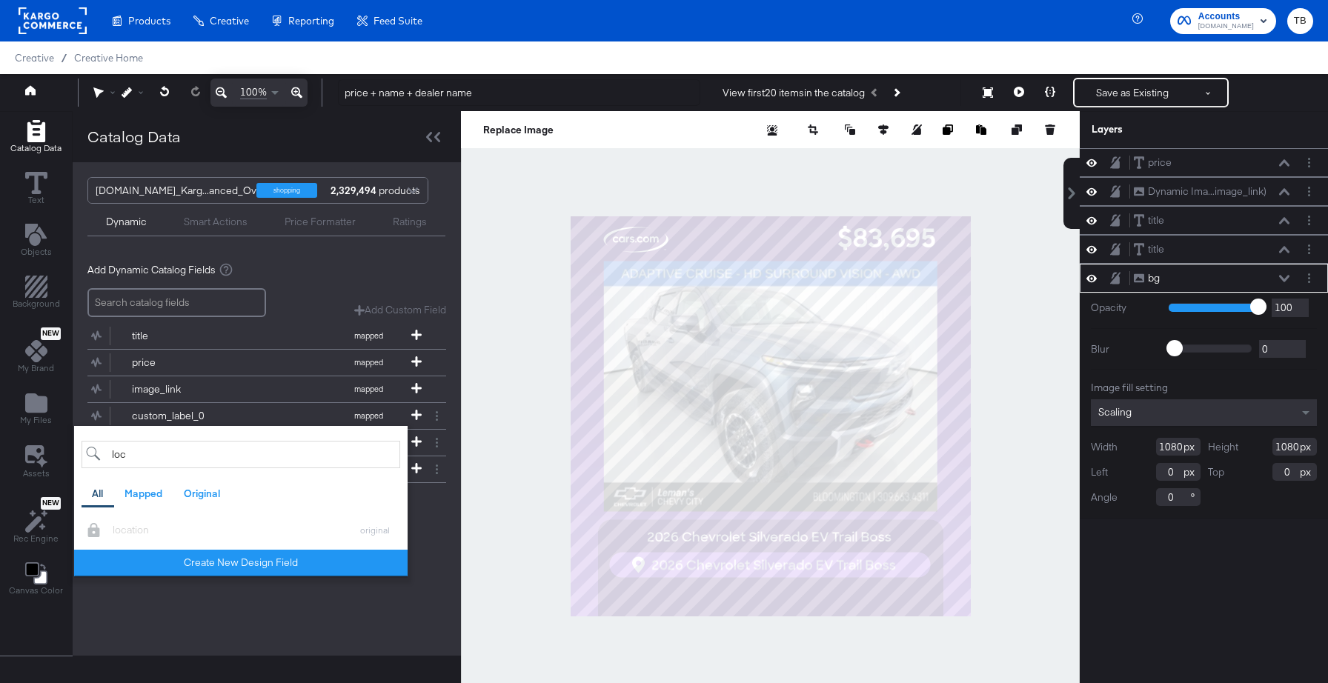
click at [305, 600] on div "Cars.com_Karg...anced_Overlays shopping 2,329,494 products Dynamic Smart Action…" at bounding box center [267, 409] width 388 height 494
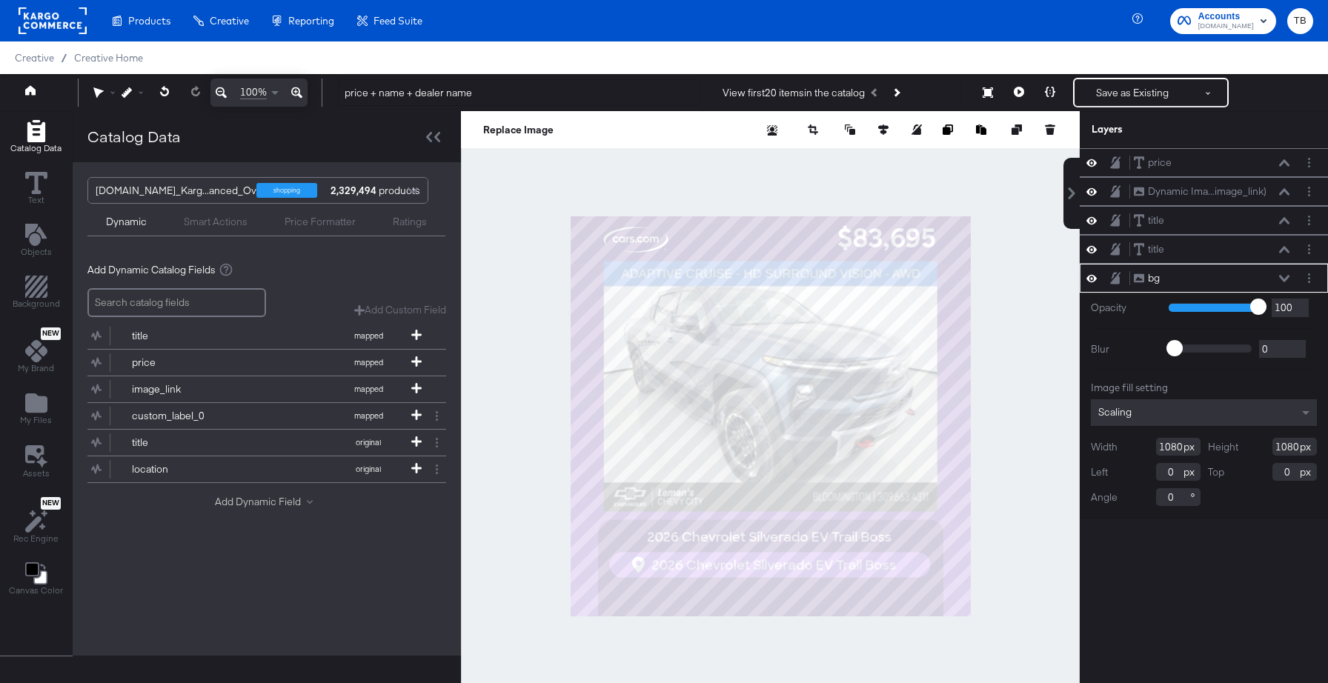
click at [269, 503] on button "Add Dynamic Field" at bounding box center [267, 502] width 104 height 14
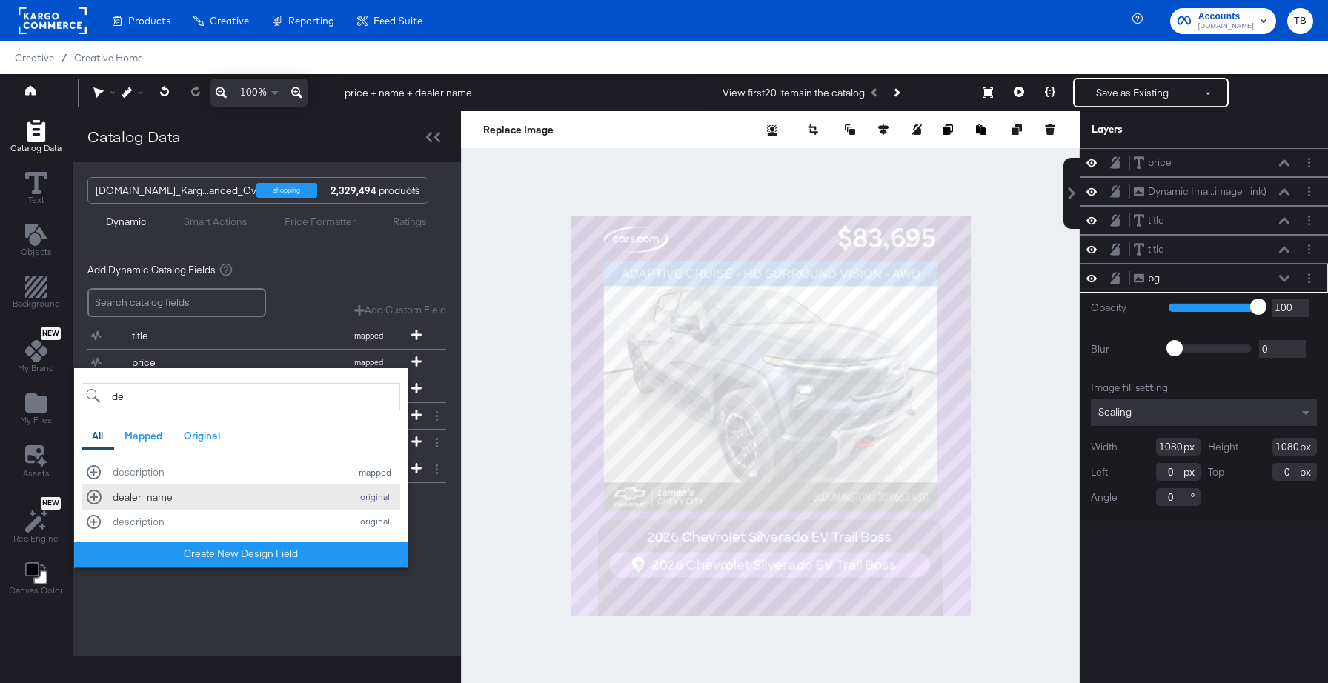
type input "de"
click at [92, 499] on div "dealer_name original" at bounding box center [241, 497] width 308 height 14
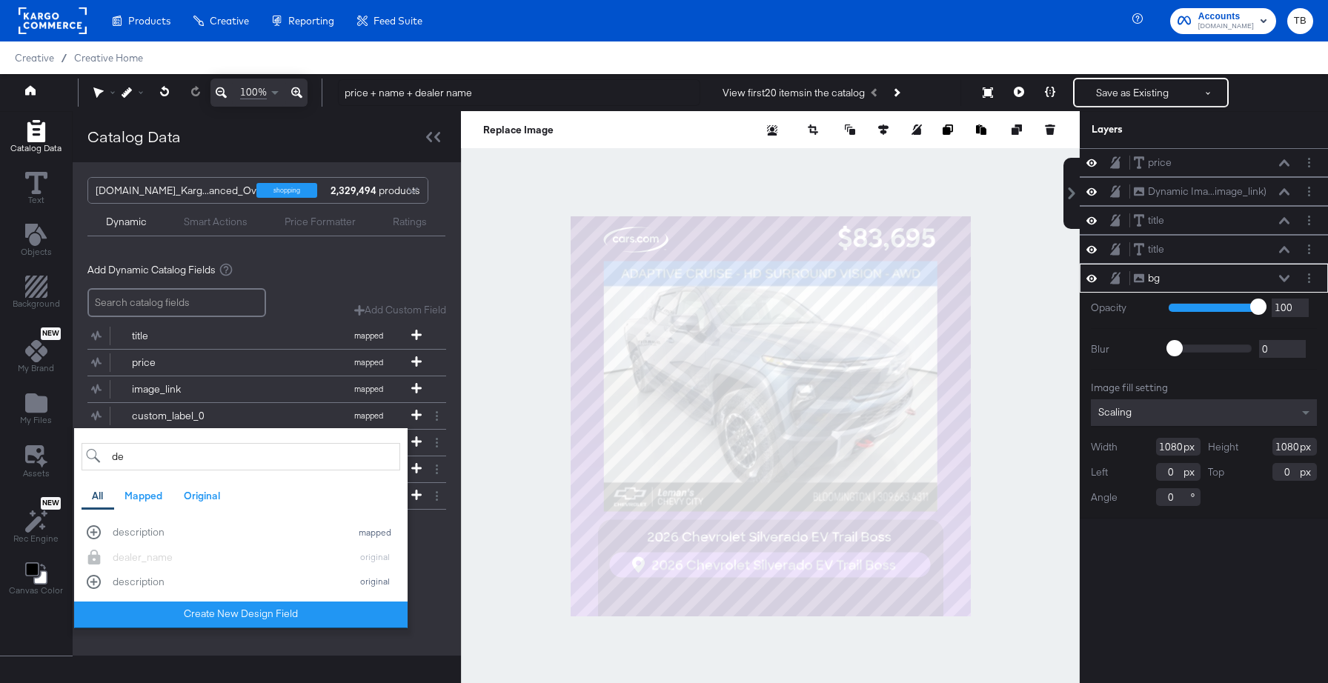
click at [449, 558] on div "Add Dynamic Catalog Fields Add Custom Field Create a custom field based on an e…" at bounding box center [267, 409] width 388 height 317
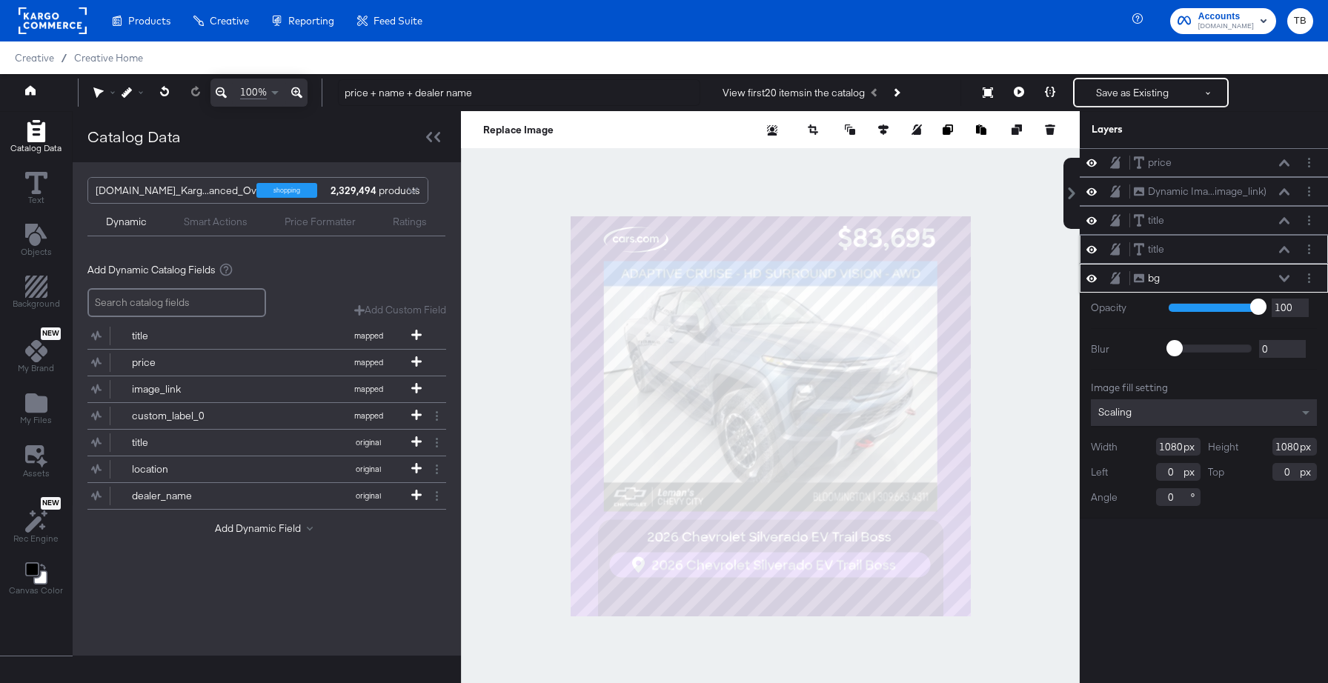
click at [1282, 248] on icon at bounding box center [1284, 249] width 10 height 7
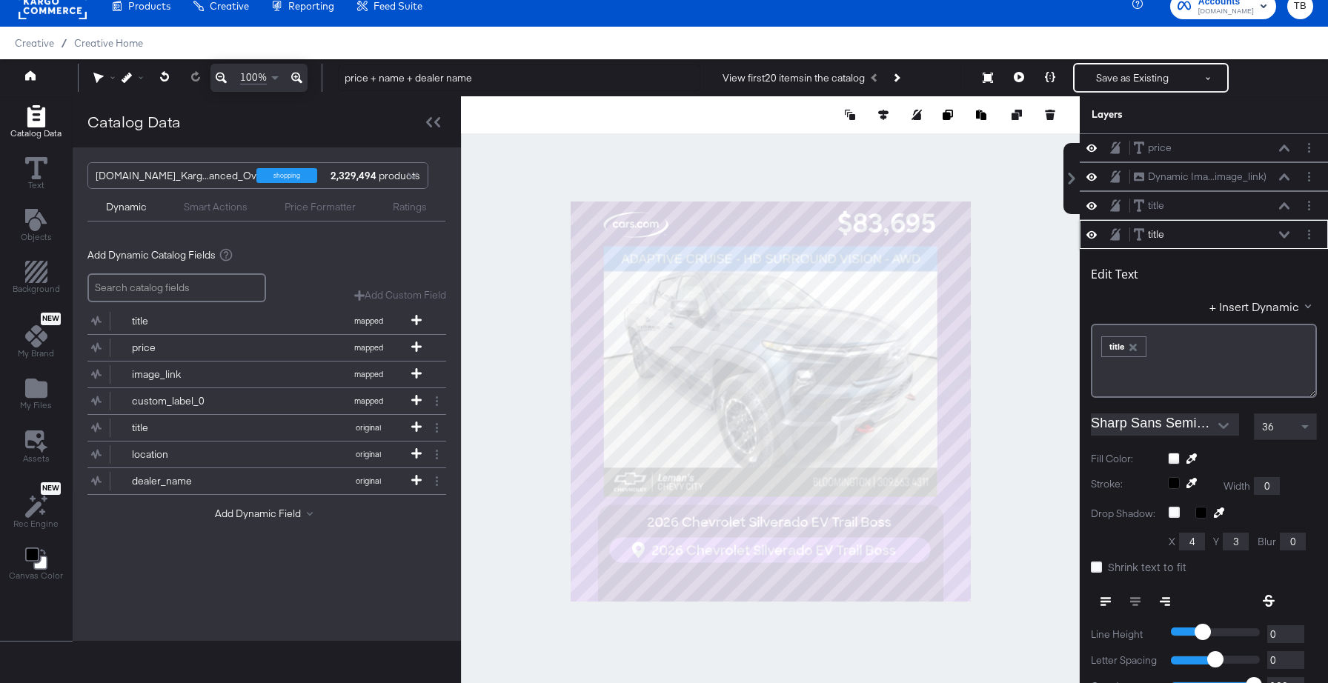
scroll to position [87, 0]
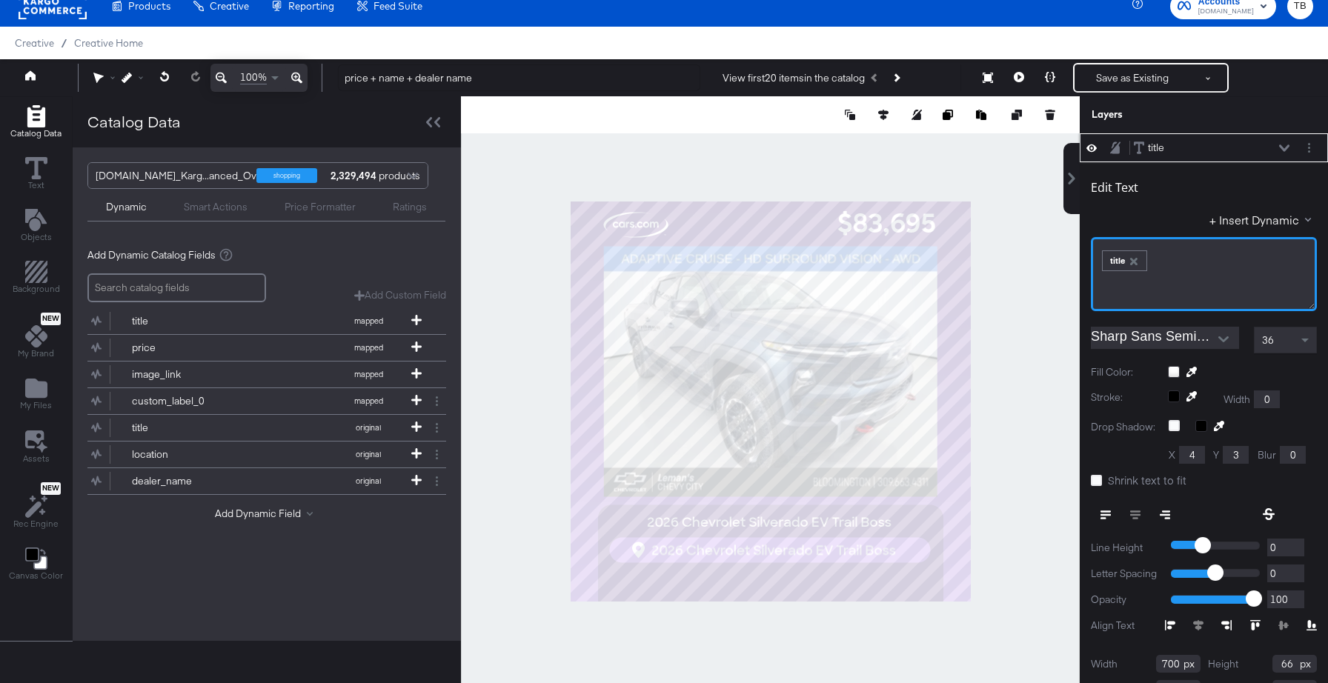
click at [1236, 250] on div "﻿ ﻿ title ﻿" at bounding box center [1203, 259] width 207 height 24
click at [1263, 219] on button "+ Insert Dynamic" at bounding box center [1262, 220] width 107 height 16
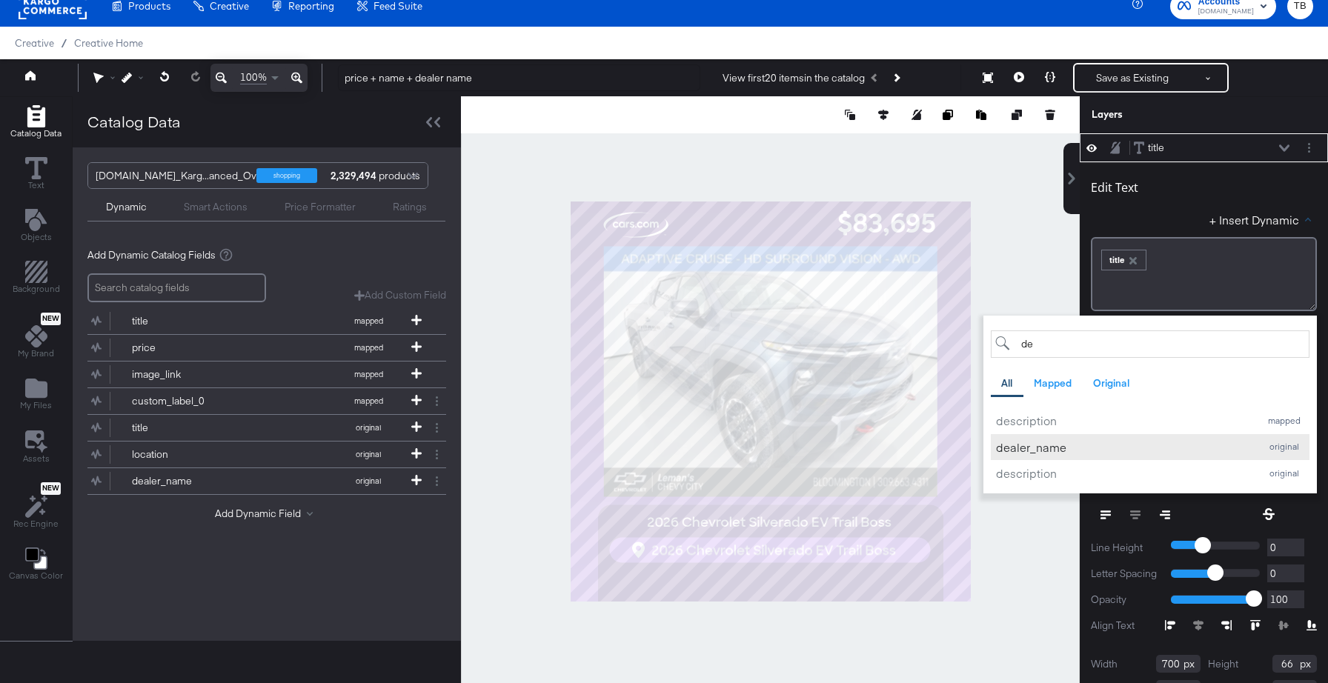
type input "de"
click at [1072, 445] on div "dealer_name" at bounding box center [1124, 447] width 256 height 16
click at [1135, 263] on icon "button" at bounding box center [1132, 260] width 7 height 7
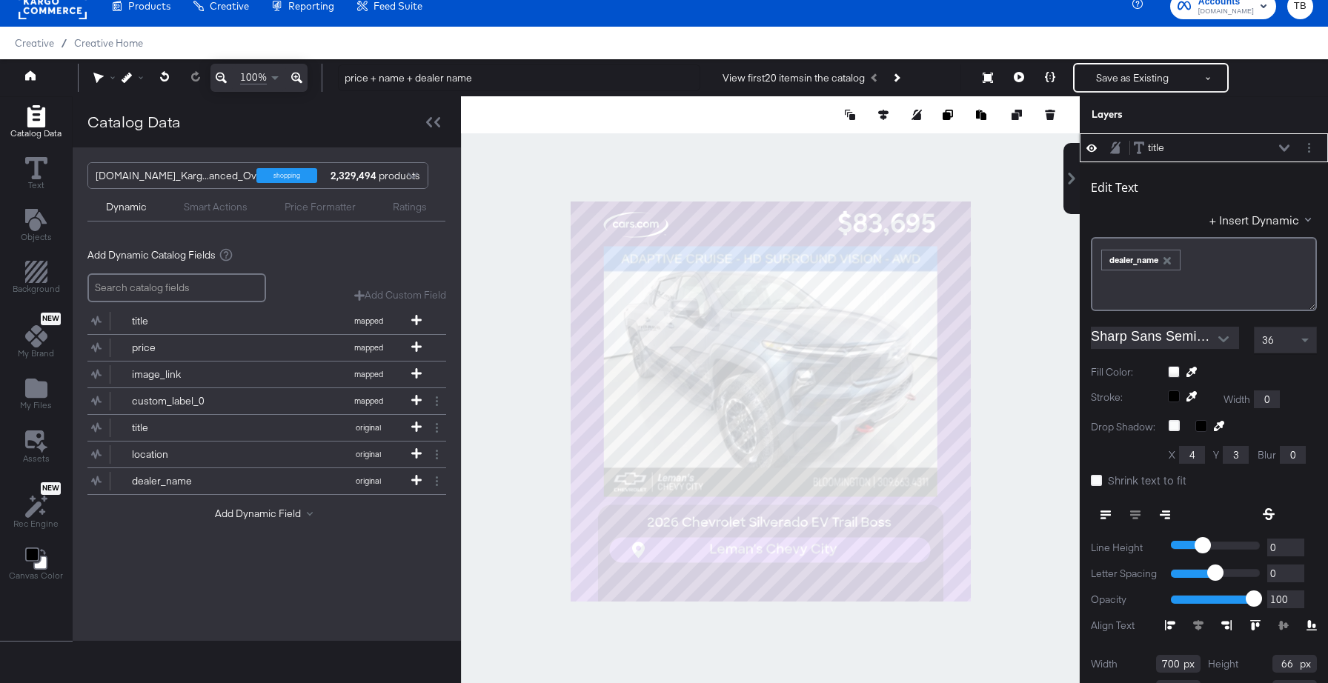
click at [1046, 344] on div at bounding box center [770, 401] width 619 height 610
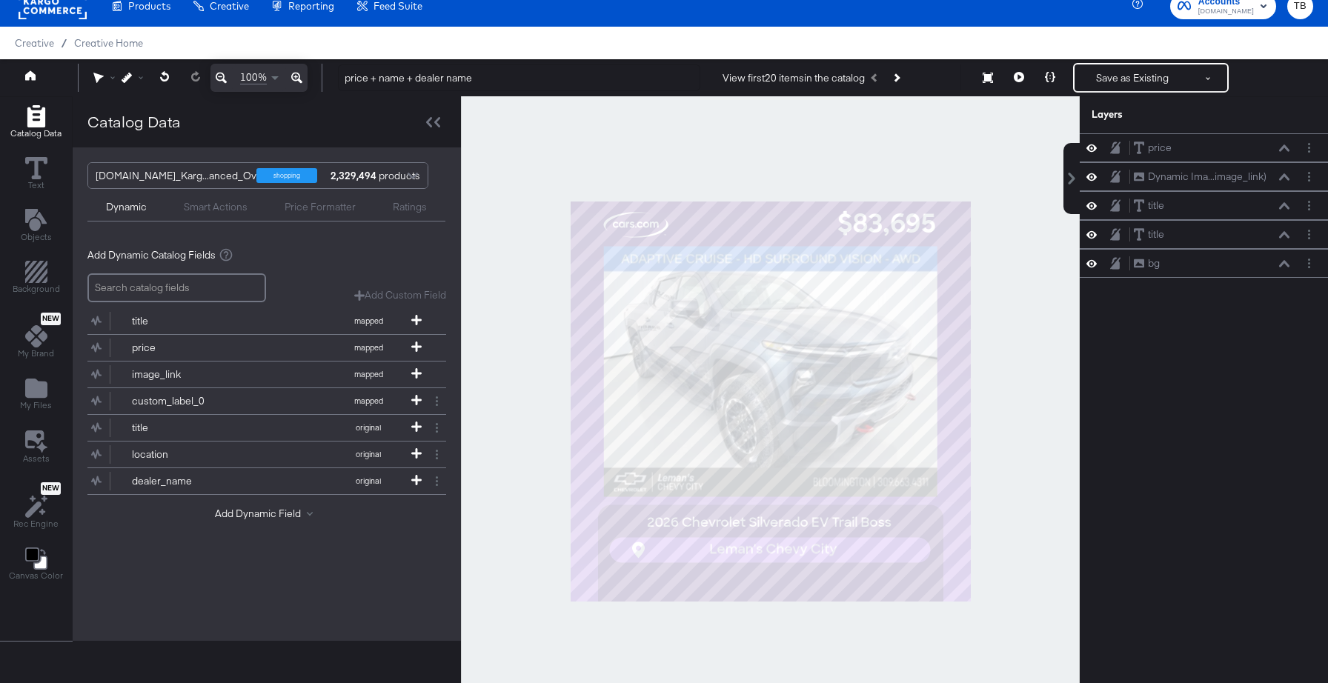
scroll to position [0, 0]
click at [1023, 75] on icon at bounding box center [1019, 77] width 10 height 10
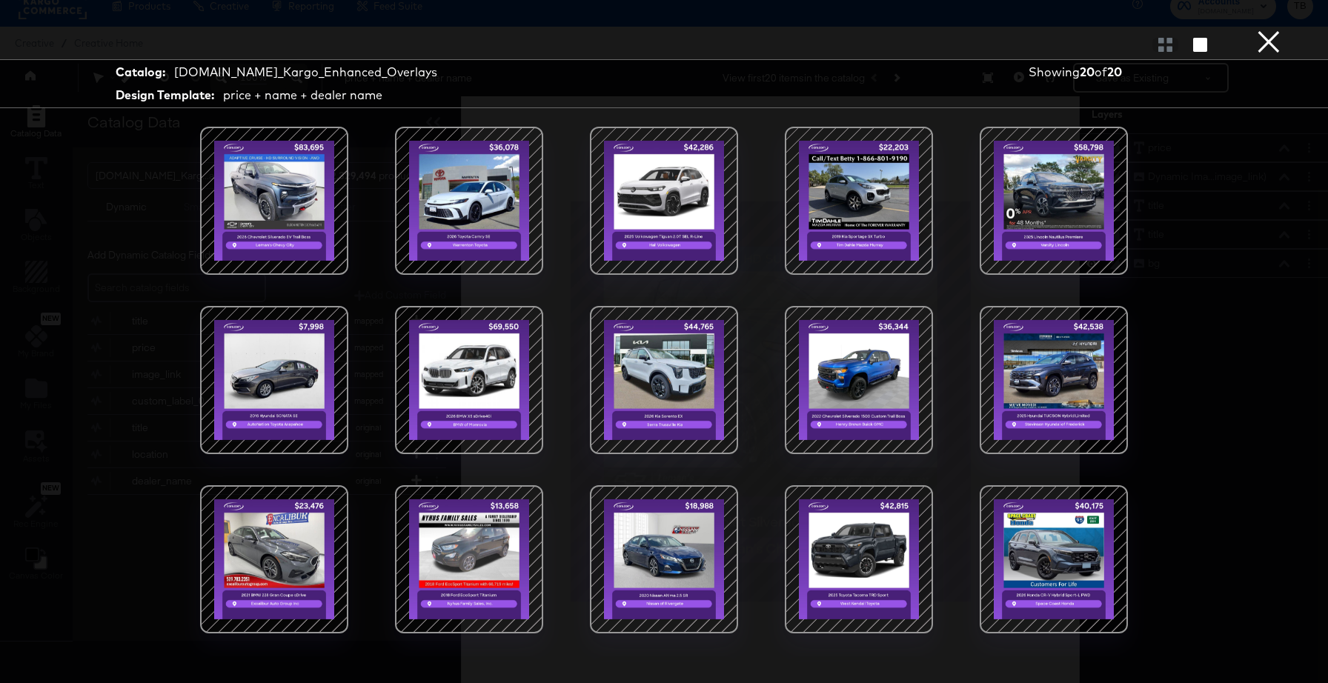
click at [1267, 30] on button "×" at bounding box center [1269, 15] width 30 height 30
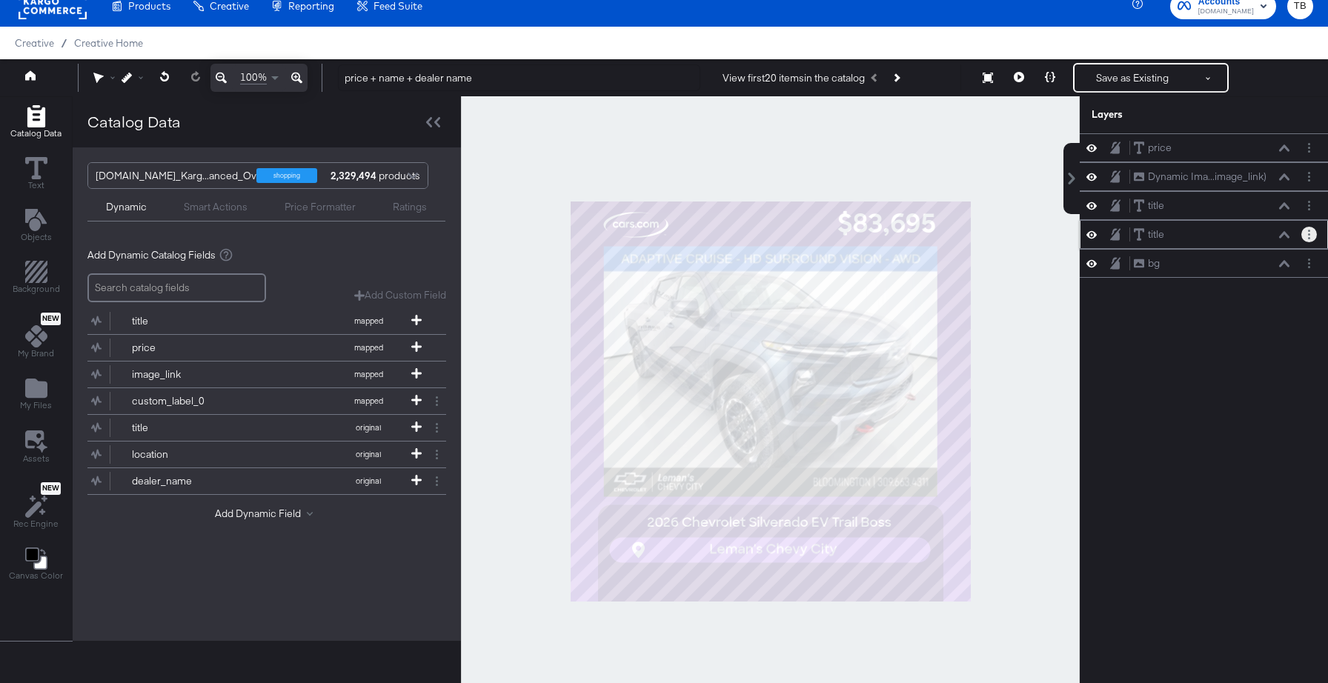
click at [1307, 233] on button "Layer Options" at bounding box center [1309, 235] width 16 height 16
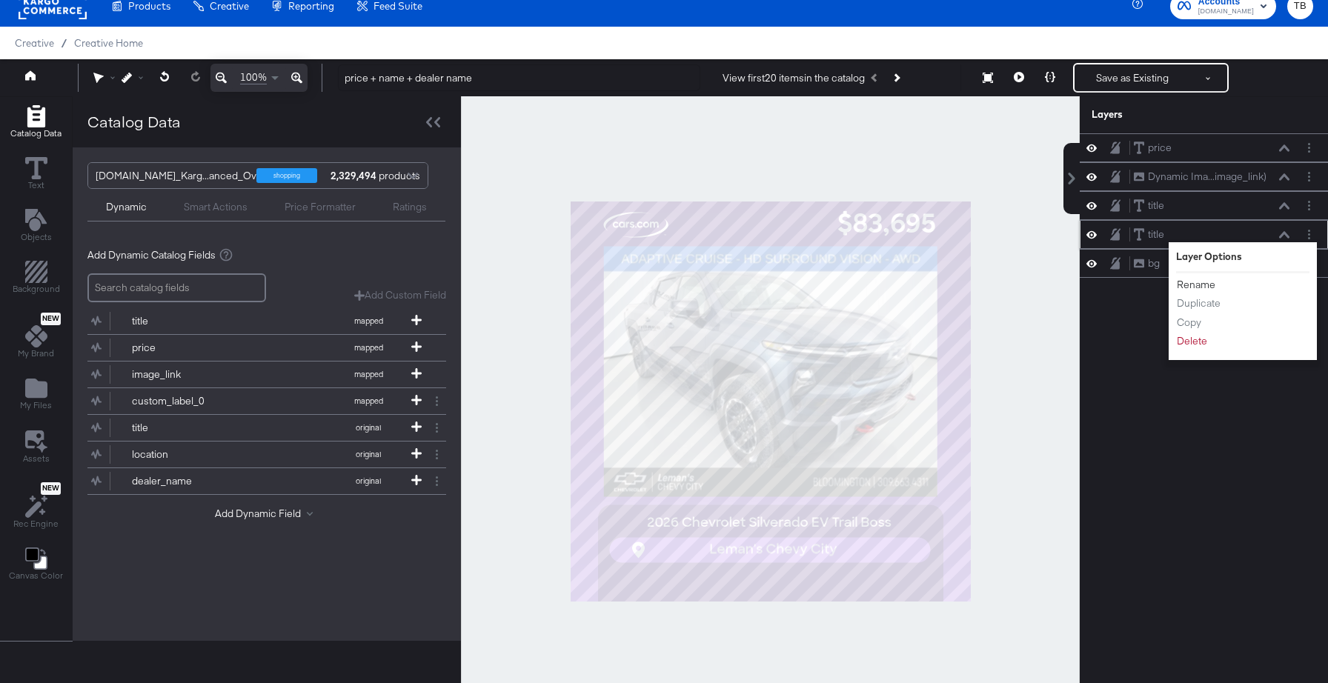
click at [1208, 285] on button "Rename" at bounding box center [1196, 285] width 40 height 16
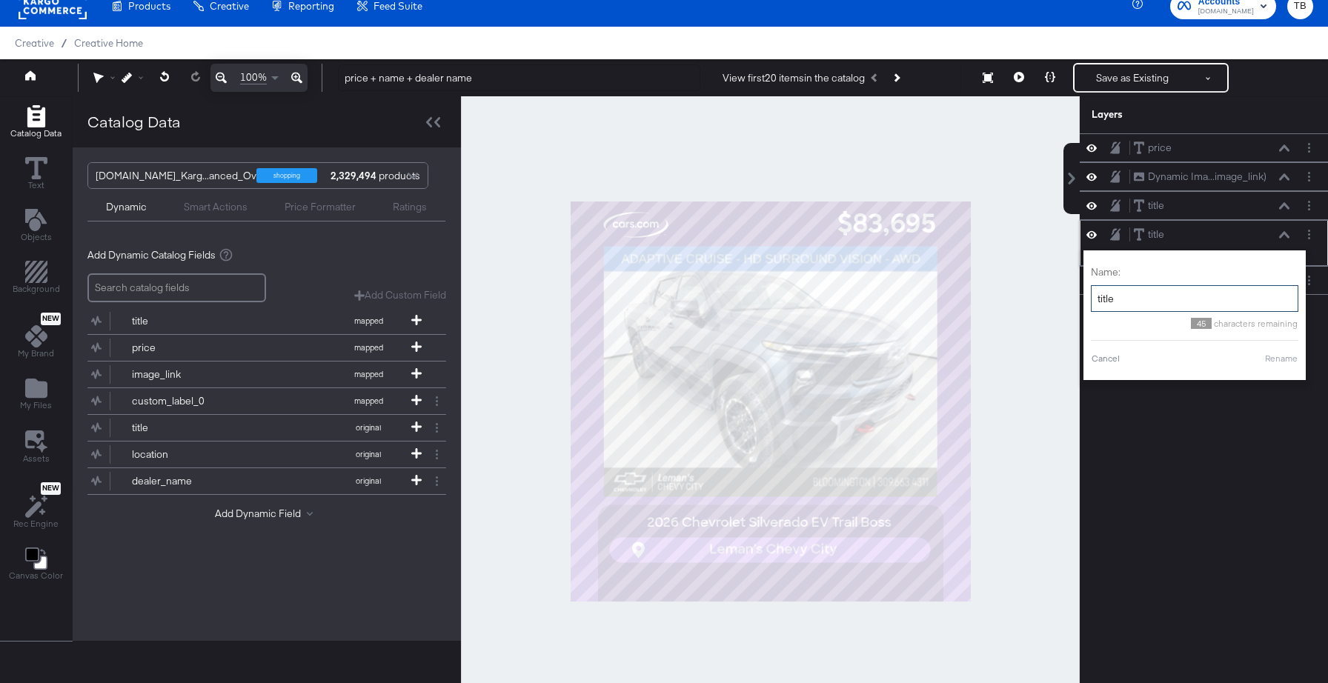
click at [1176, 299] on input "title" at bounding box center [1194, 298] width 207 height 27
type input "dealer name"
click at [1261, 358] on button "Rename" at bounding box center [1263, 358] width 34 height 13
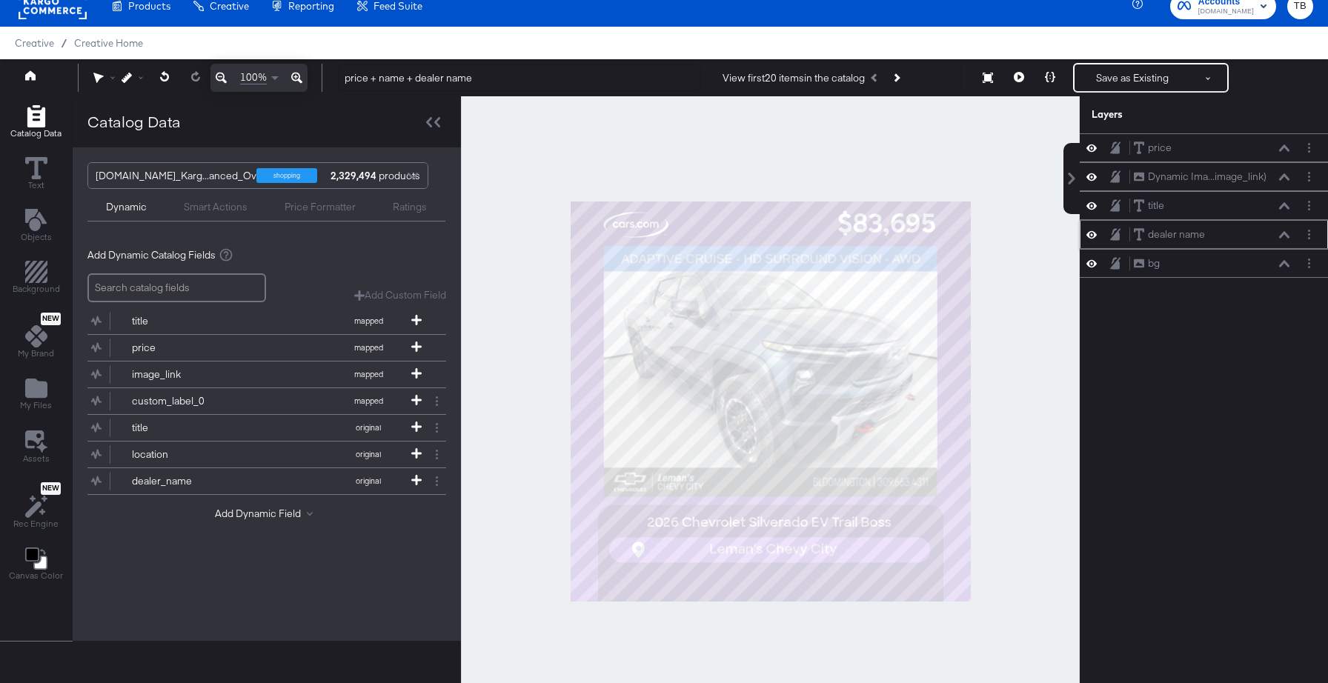
click at [1092, 235] on icon at bounding box center [1091, 234] width 10 height 7
click at [1092, 235] on icon at bounding box center [1091, 235] width 10 height 10
click at [1281, 236] on icon at bounding box center [1284, 234] width 10 height 7
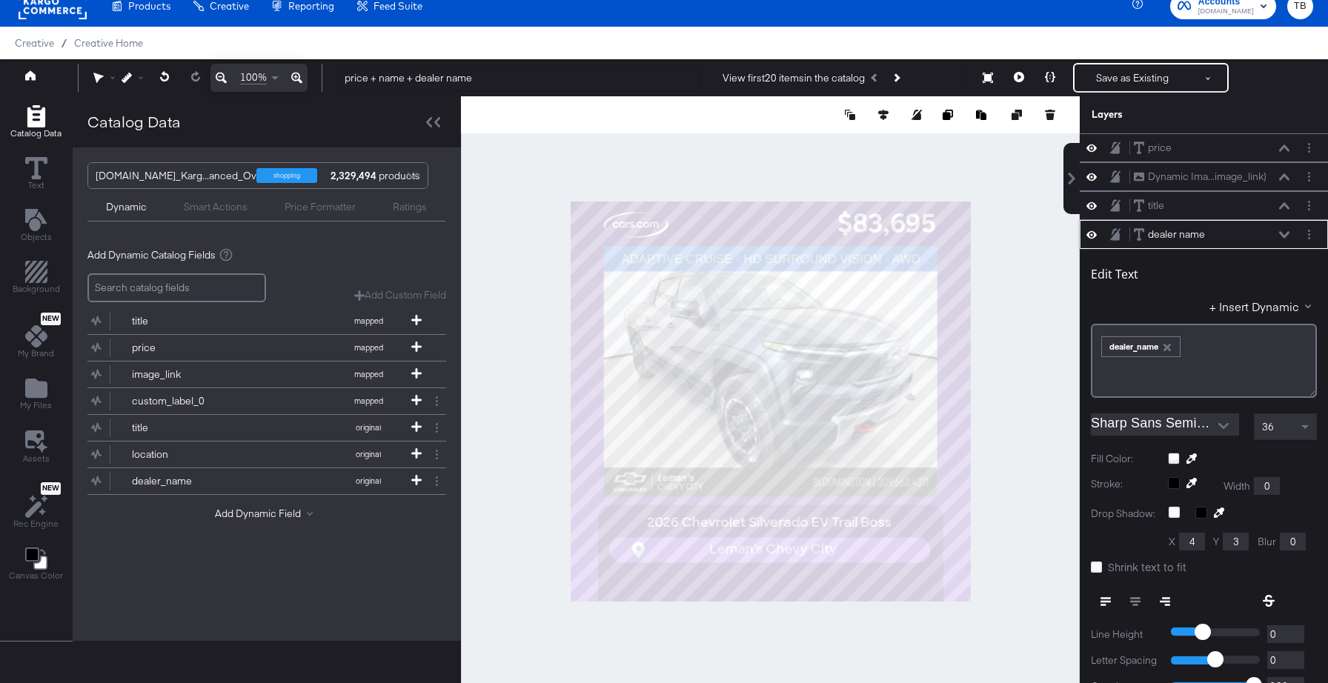
scroll to position [87, 0]
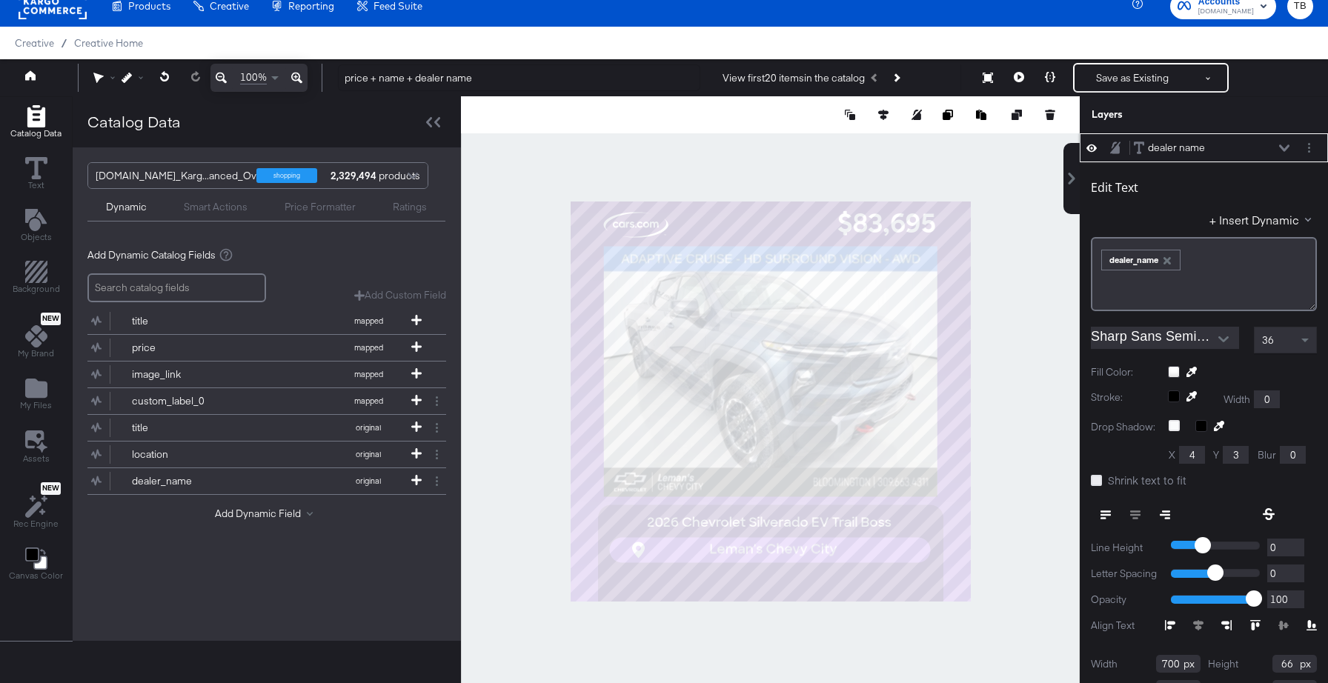
click at [1100, 481] on icon at bounding box center [1096, 480] width 11 height 11
click at [0, 0] on input "Shrink text to fit" at bounding box center [0, 0] width 0 height 0
click at [1052, 76] on icon at bounding box center [1050, 77] width 10 height 10
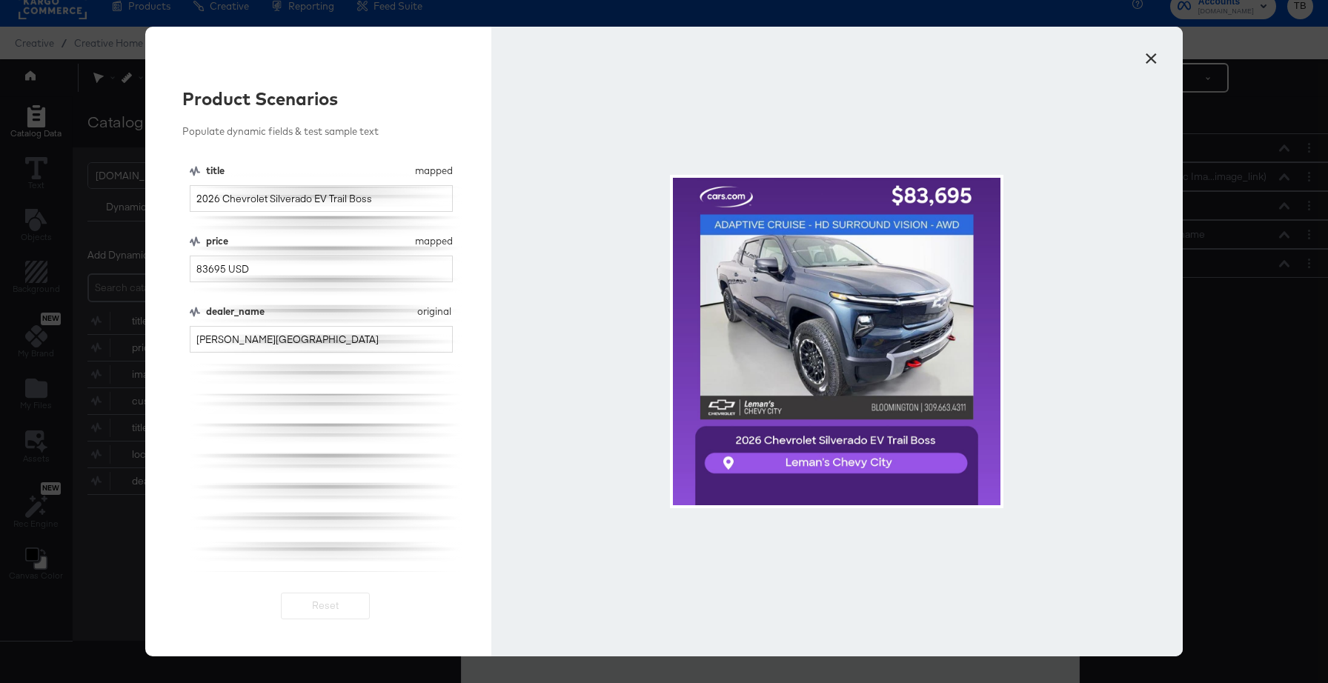
scroll to position [0, 0]
click at [318, 343] on input "Leman's Chevy City" at bounding box center [321, 339] width 263 height 27
drag, startPoint x: 318, startPoint y: 343, endPoint x: 176, endPoint y: 339, distance: 141.6
click at [176, 339] on div "Product Scenarios Populate dynamic fields & test sample text title mapped title…" at bounding box center [318, 342] width 346 height 630
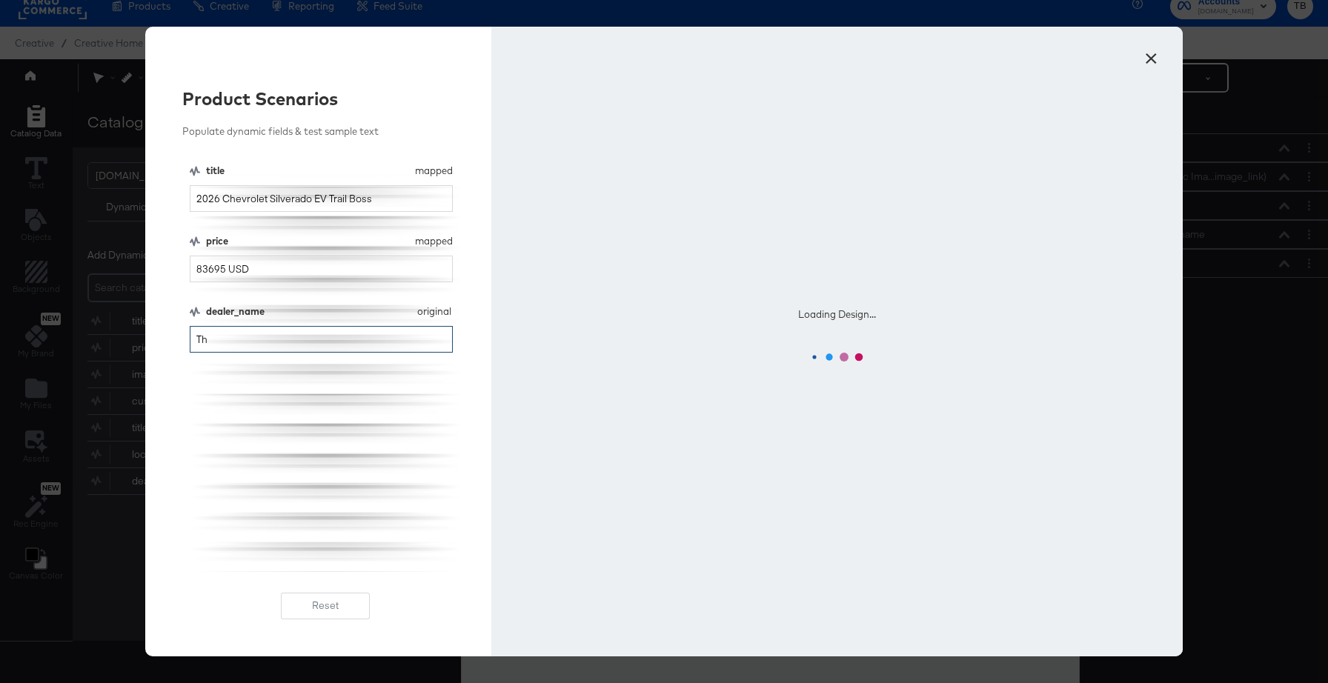
type input "T"
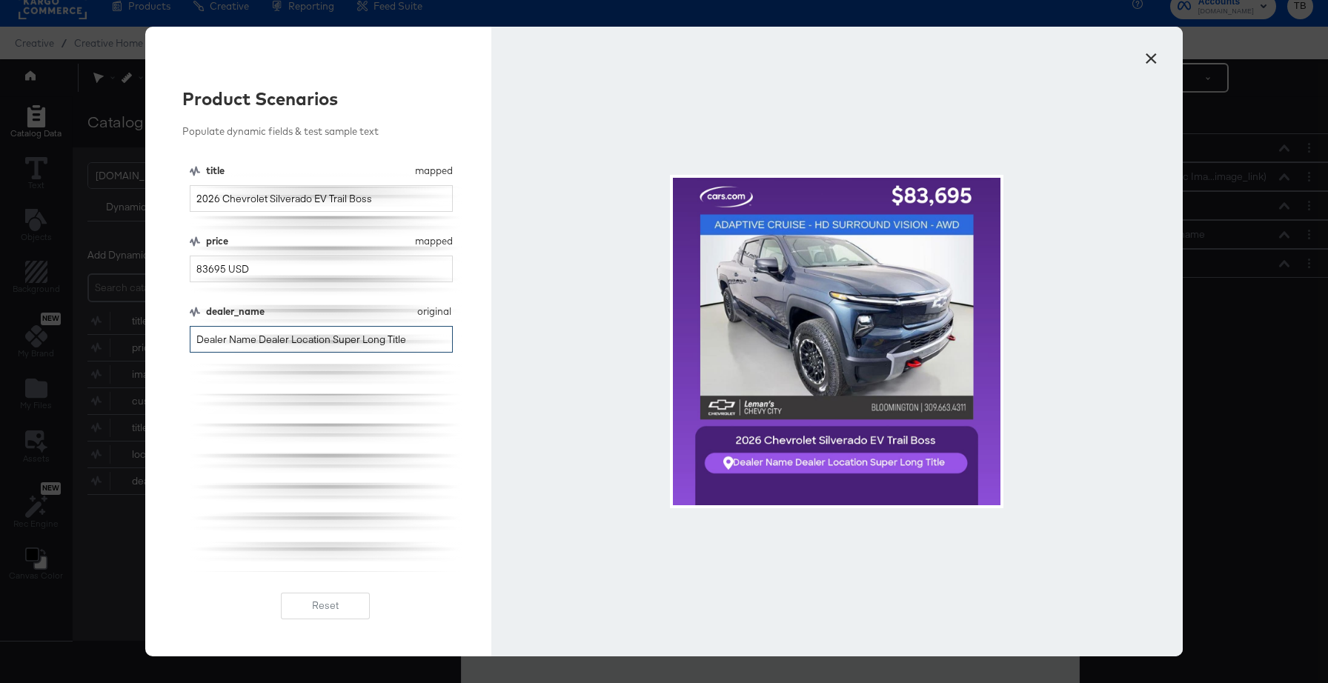
type input "Dealer Name Dealer Location Super Long Title"
click at [1161, 53] on button "×" at bounding box center [1151, 54] width 27 height 27
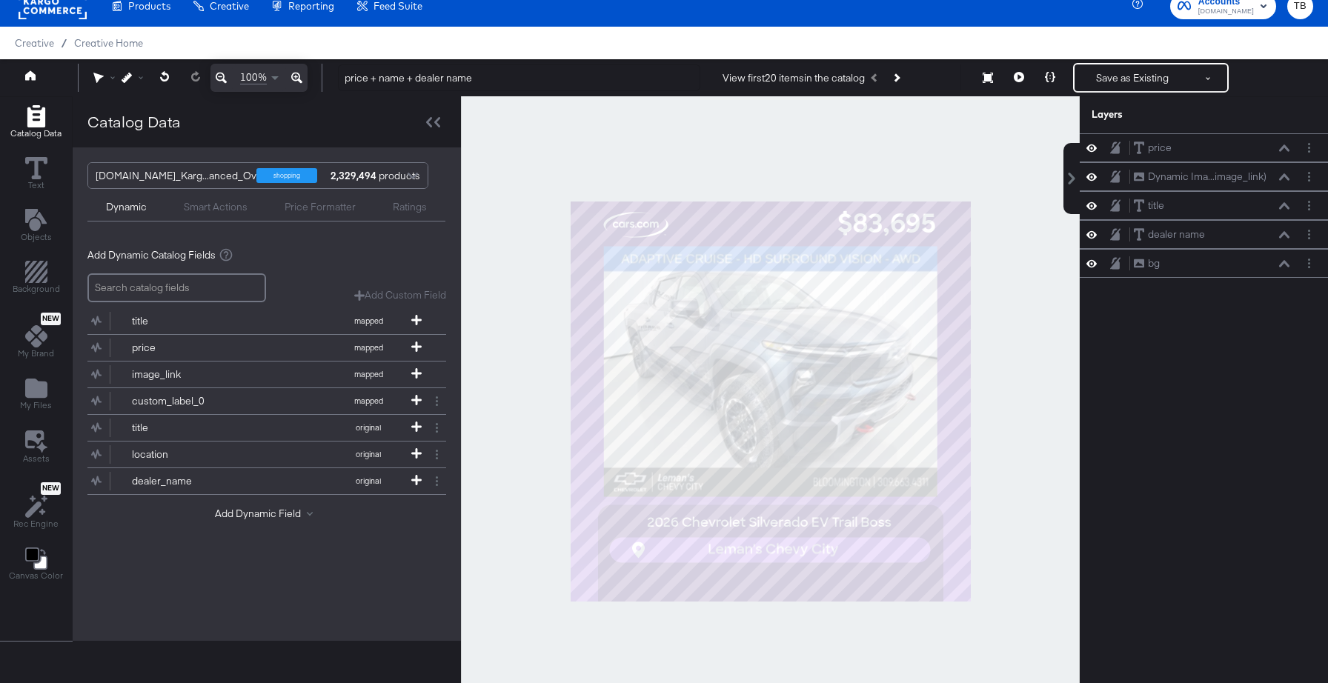
scroll to position [87, 0]
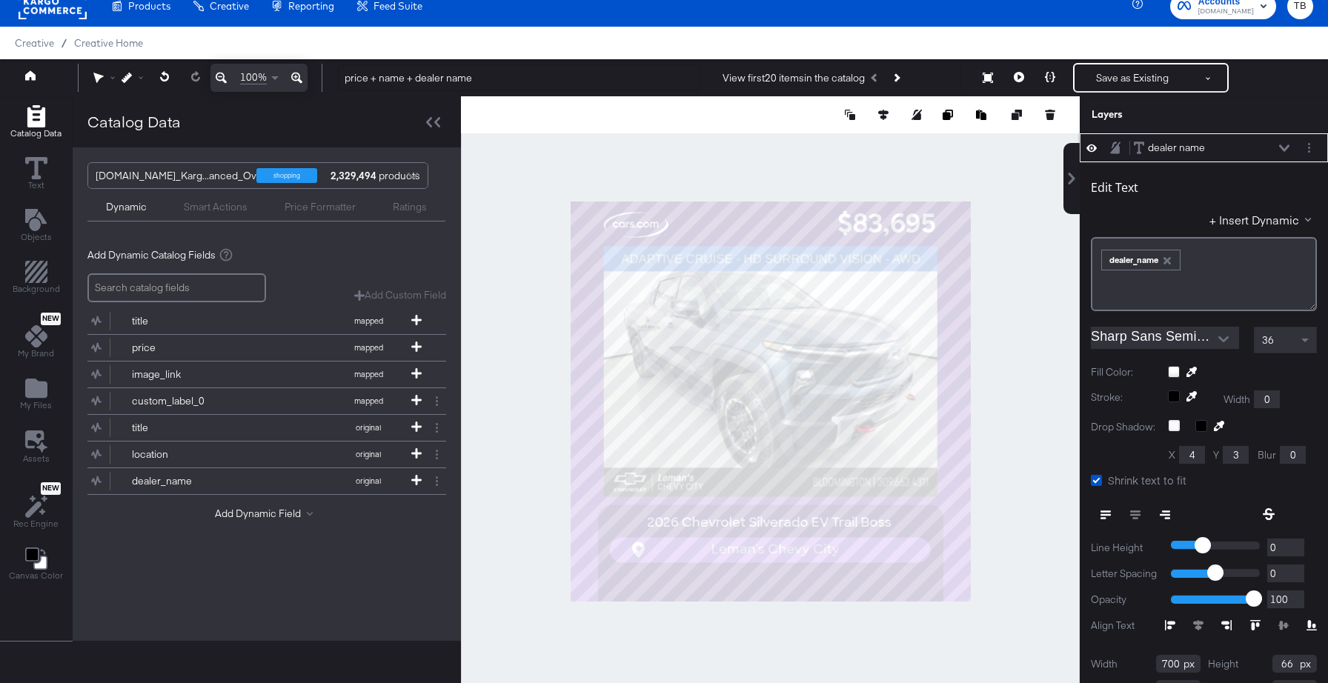
type input "688"
type input "212"
click at [1026, 75] on button at bounding box center [1018, 78] width 31 height 30
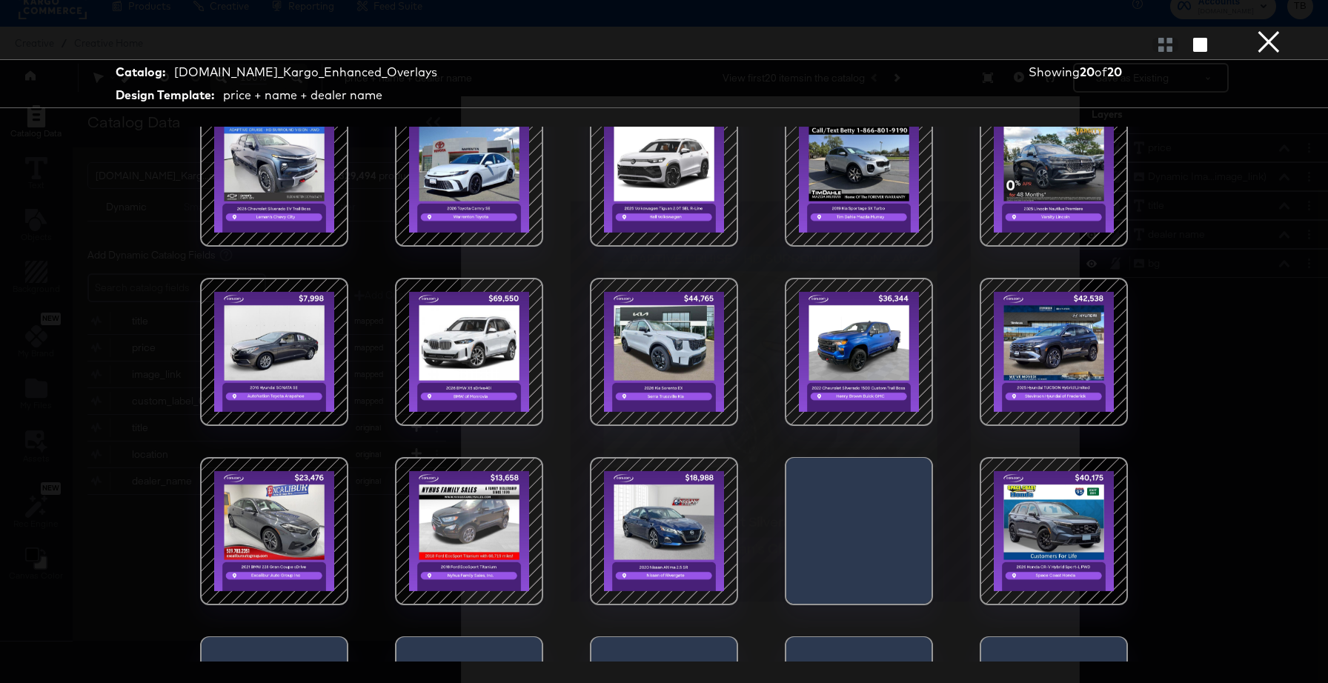
scroll to position [151, 0]
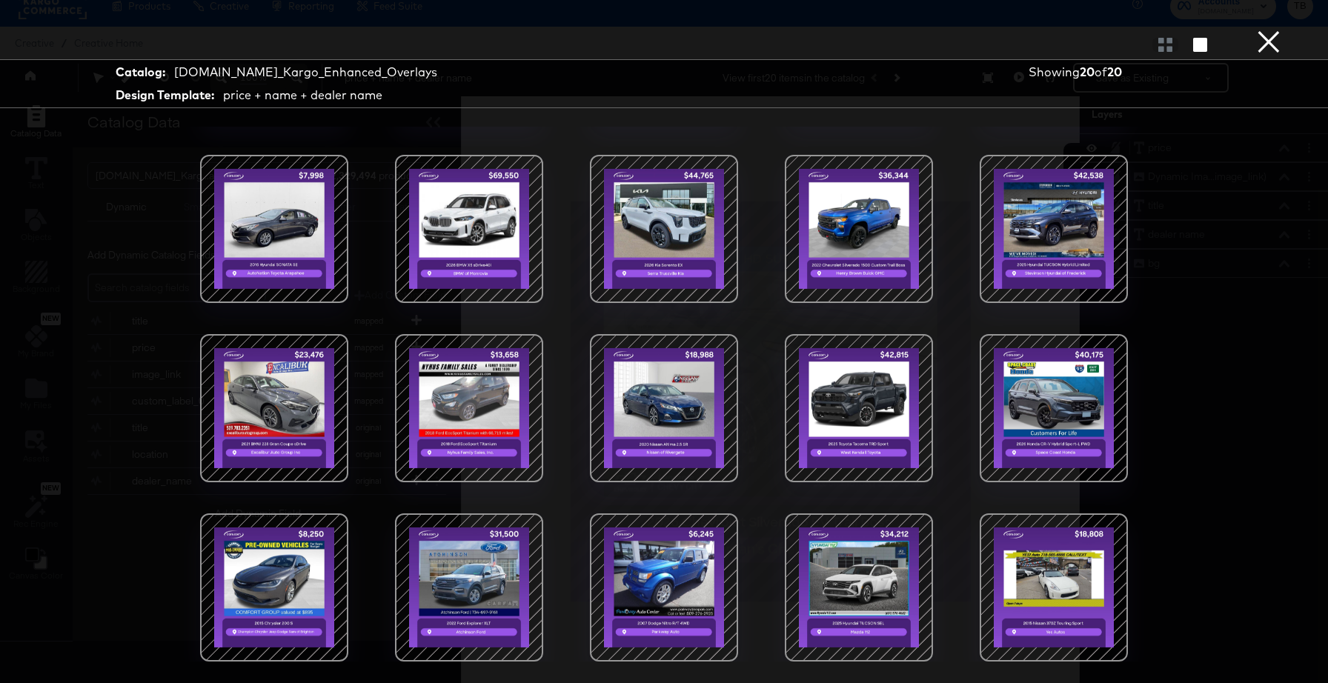
click at [286, 600] on div at bounding box center [274, 588] width 126 height 126
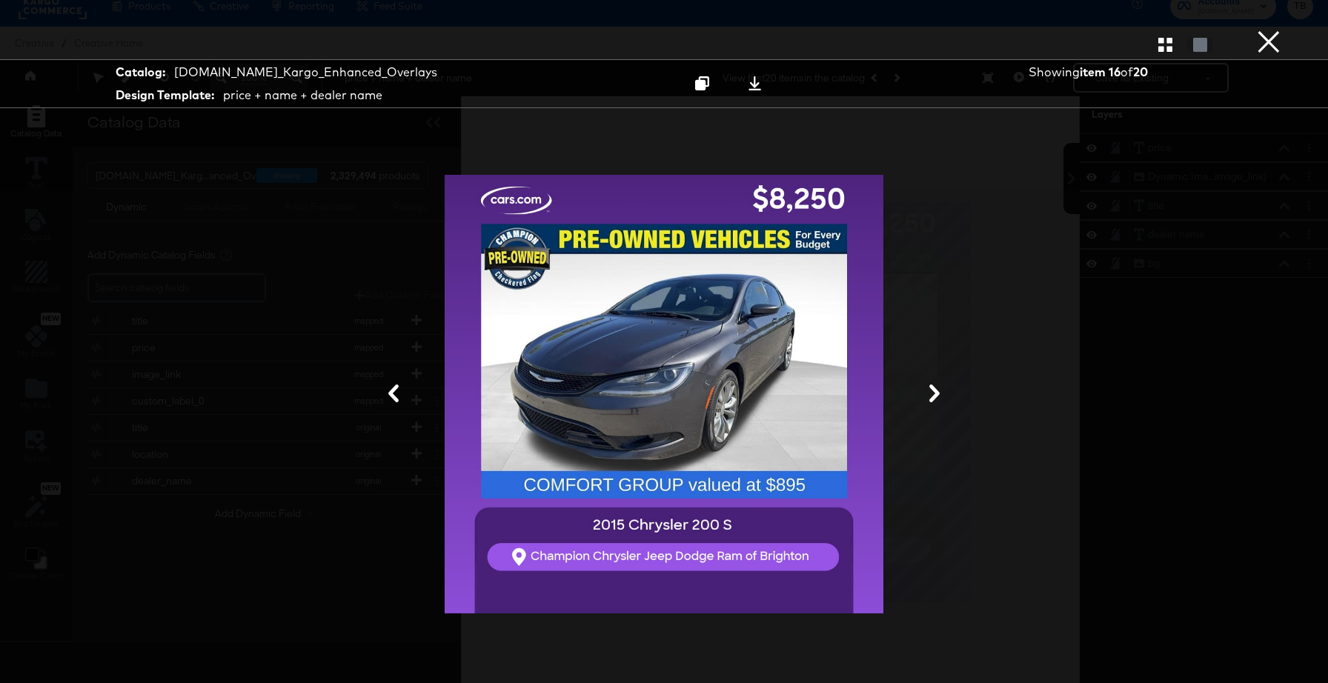
click at [1265, 30] on button "×" at bounding box center [1269, 15] width 30 height 30
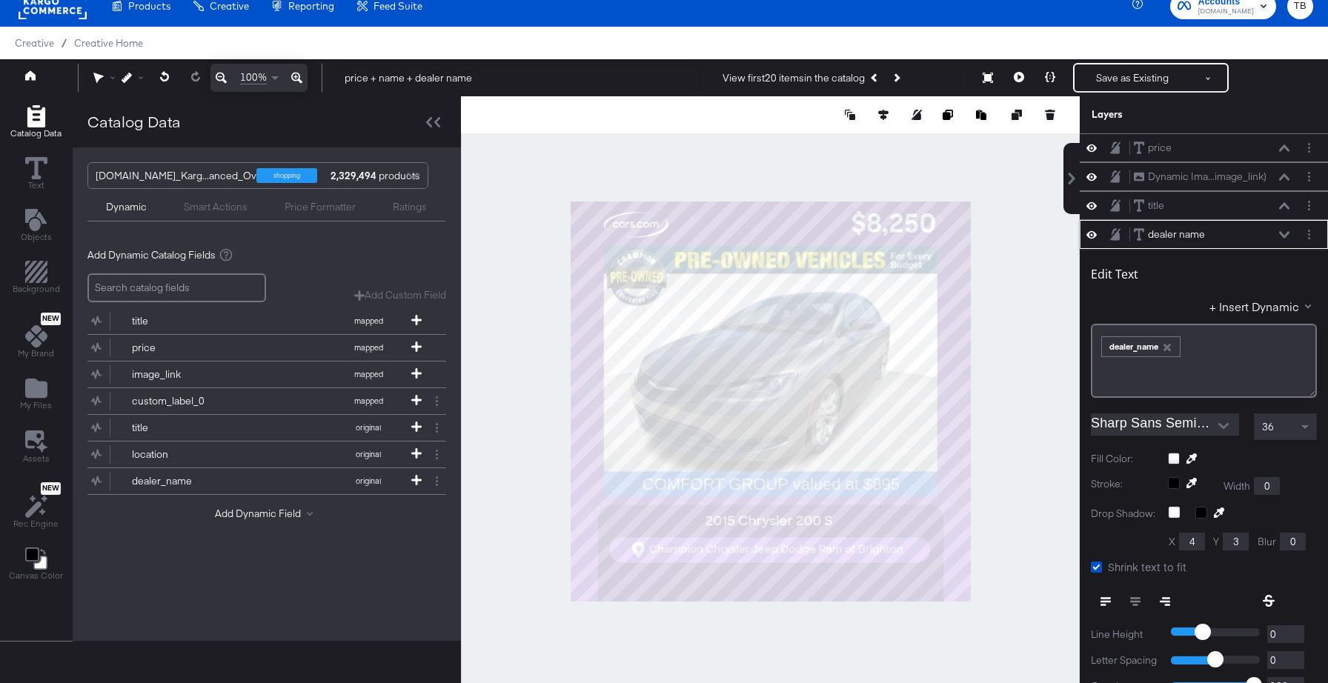
scroll to position [87, 0]
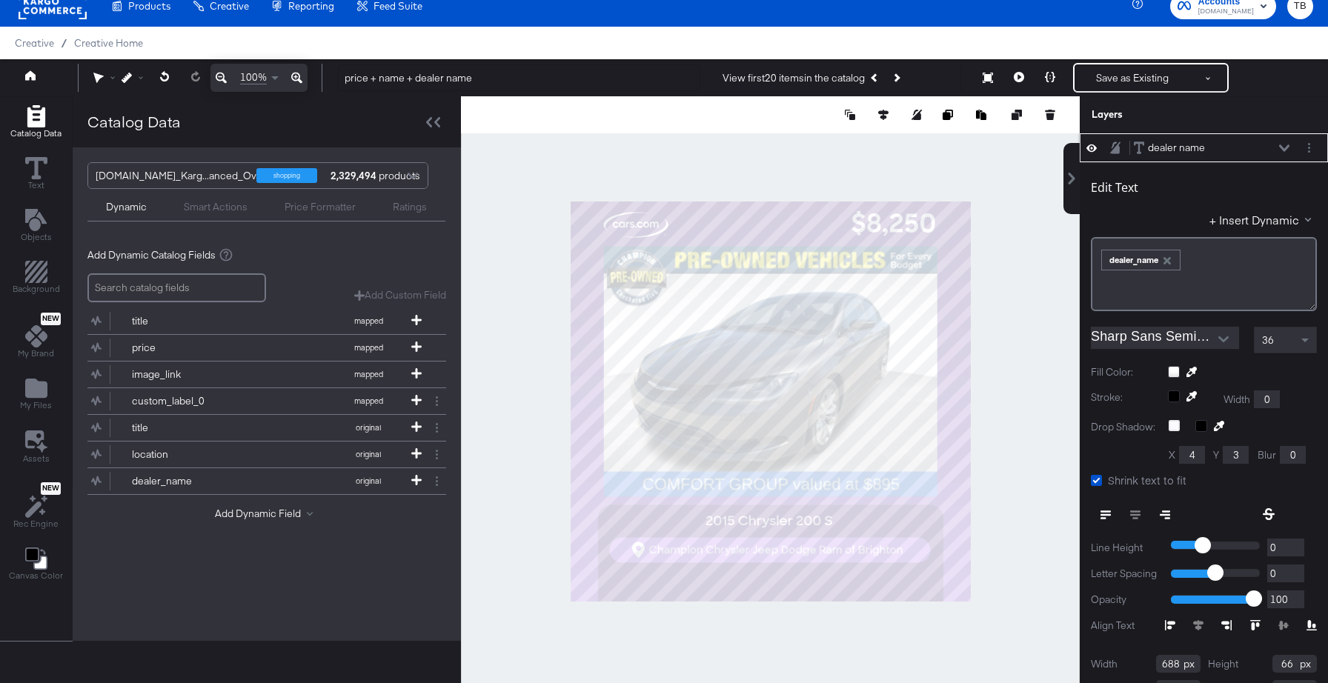
type input "912"
click at [1000, 488] on div at bounding box center [770, 401] width 619 height 610
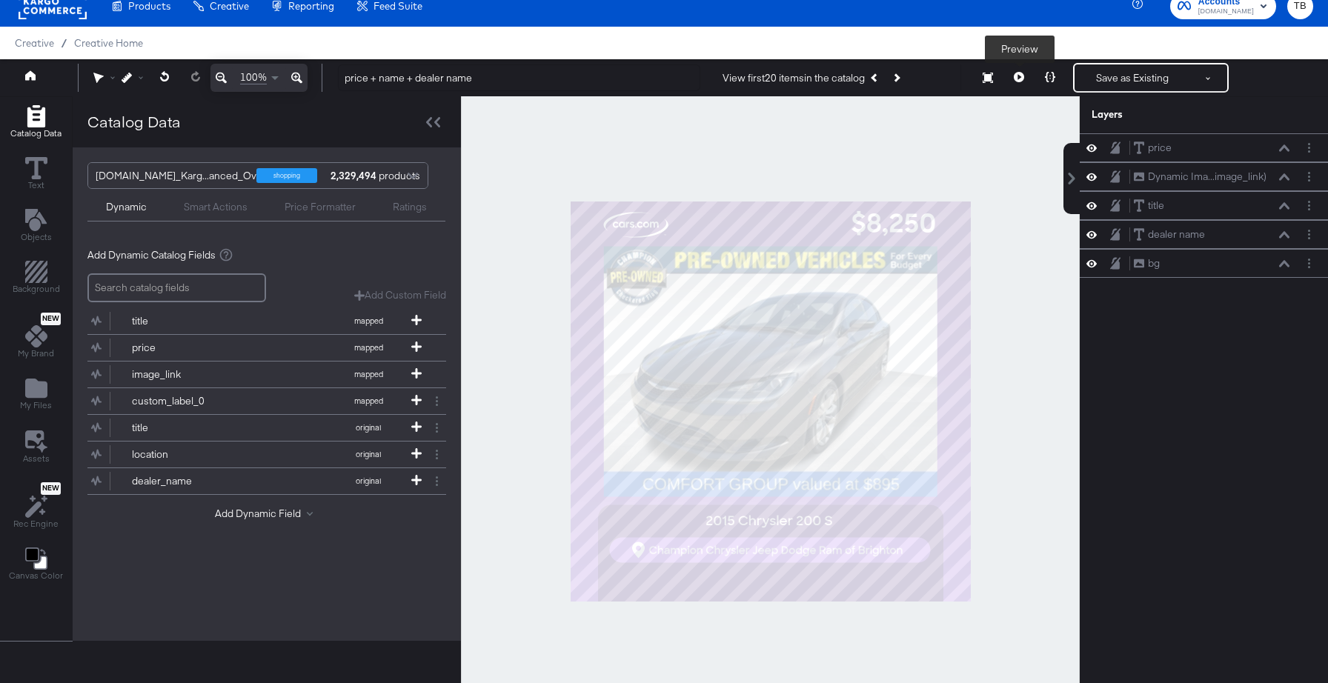
click at [1012, 75] on button at bounding box center [1018, 78] width 31 height 30
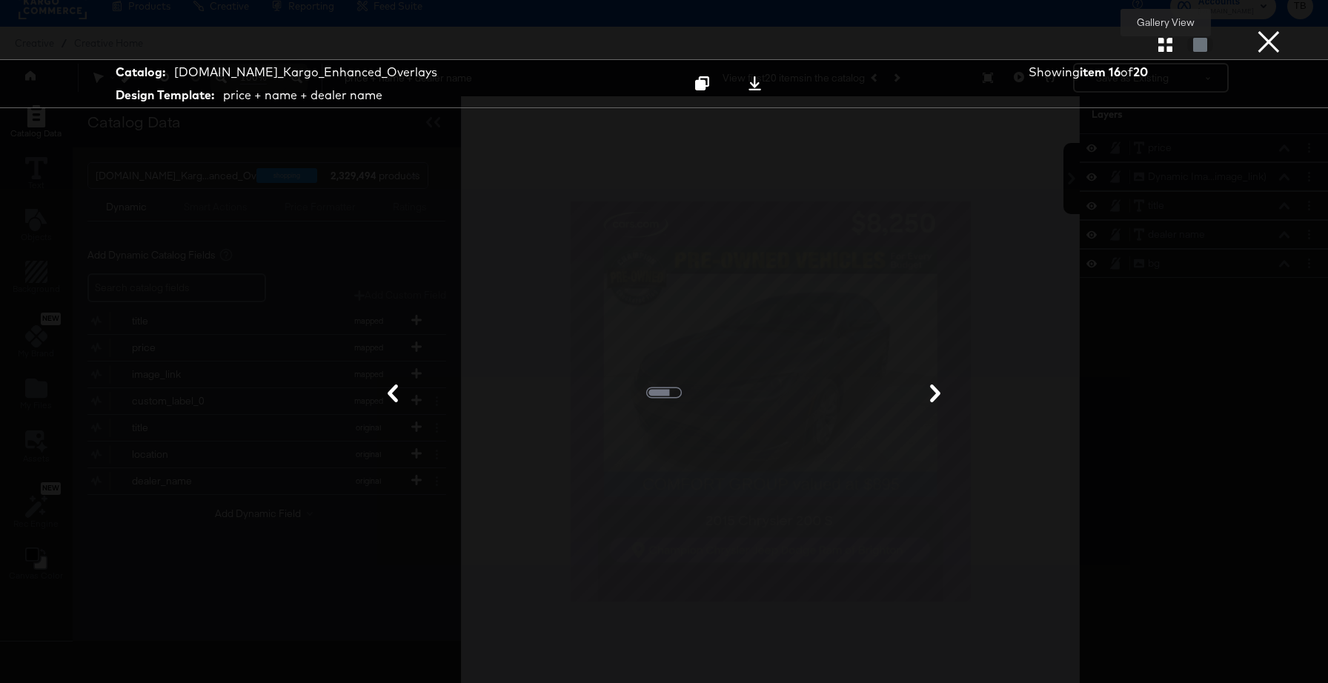
click at [1160, 49] on icon "button" at bounding box center [1165, 45] width 14 height 14
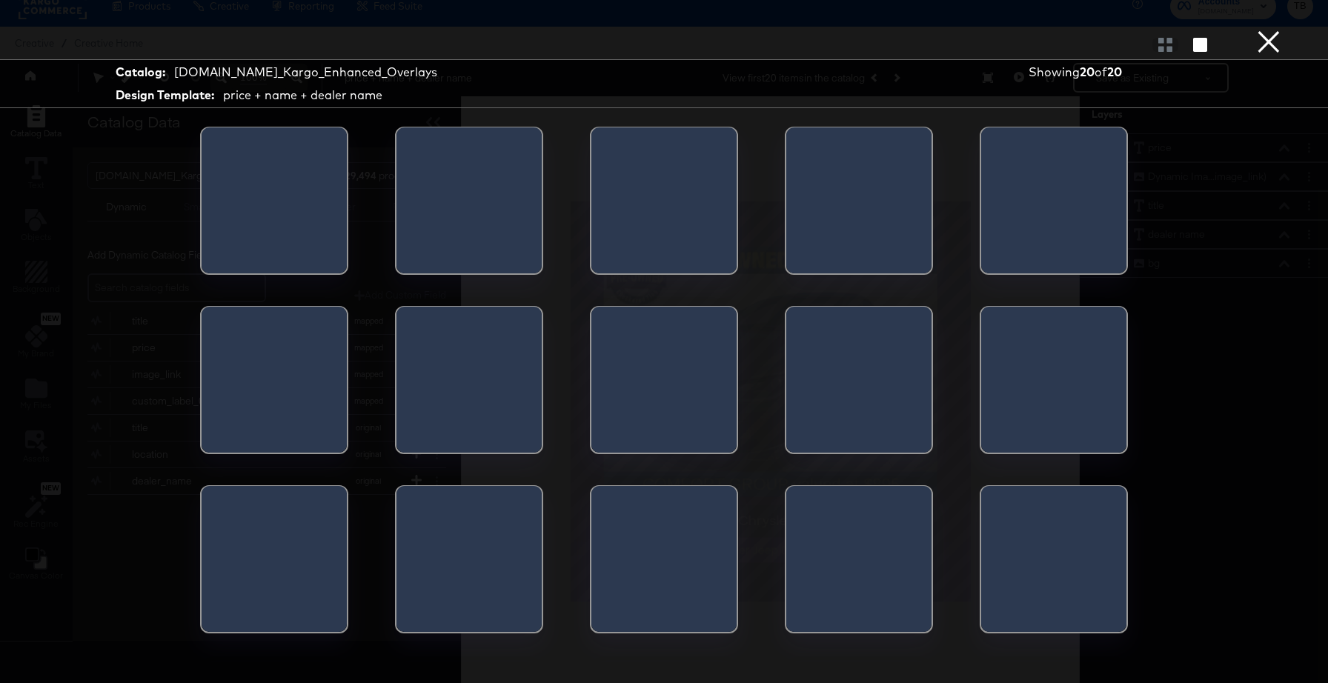
click at [313, 210] on div at bounding box center [274, 205] width 145 height 156
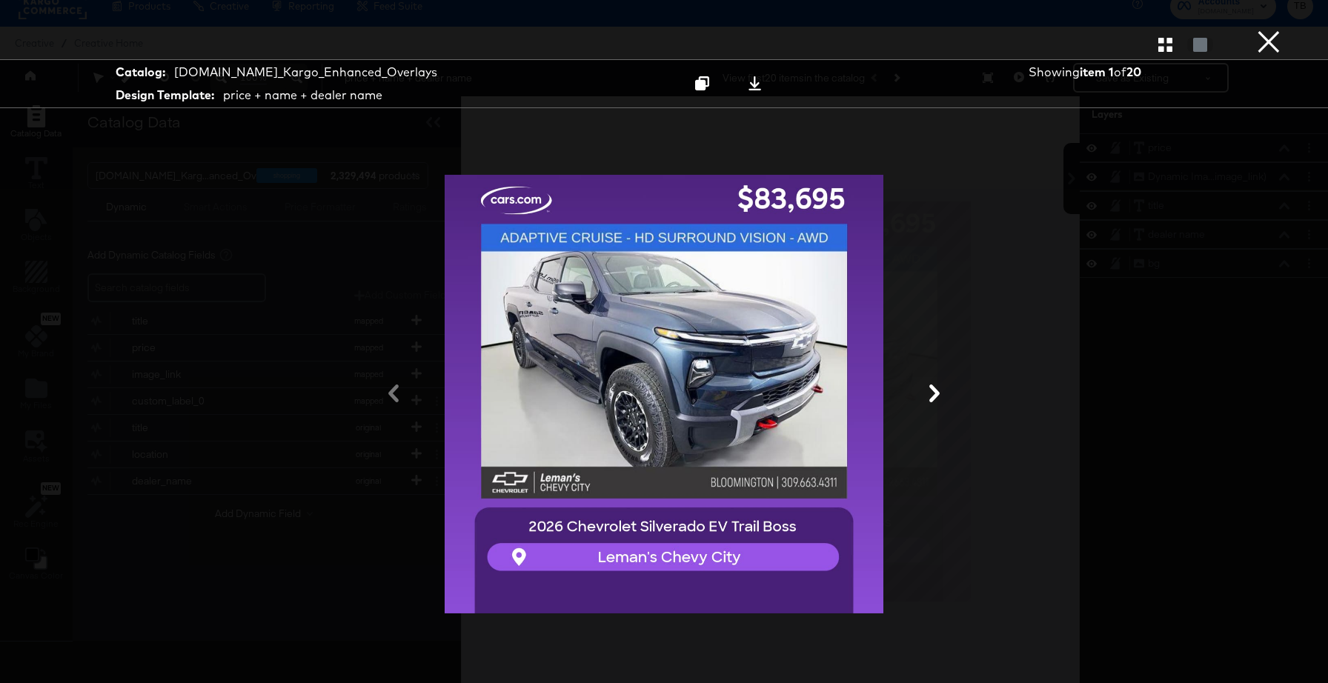
click at [934, 388] on icon at bounding box center [934, 394] width 10 height 18
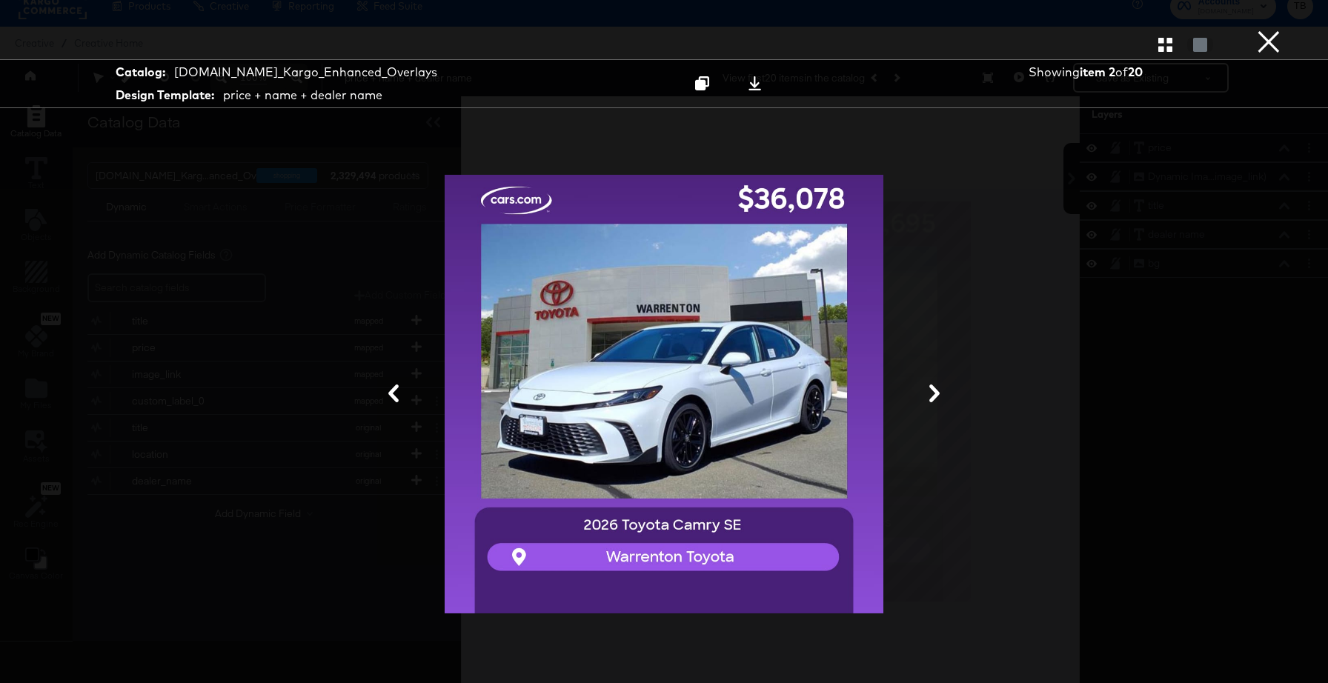
click at [934, 388] on icon at bounding box center [934, 394] width 10 height 18
click at [942, 399] on icon at bounding box center [935, 394] width 18 height 18
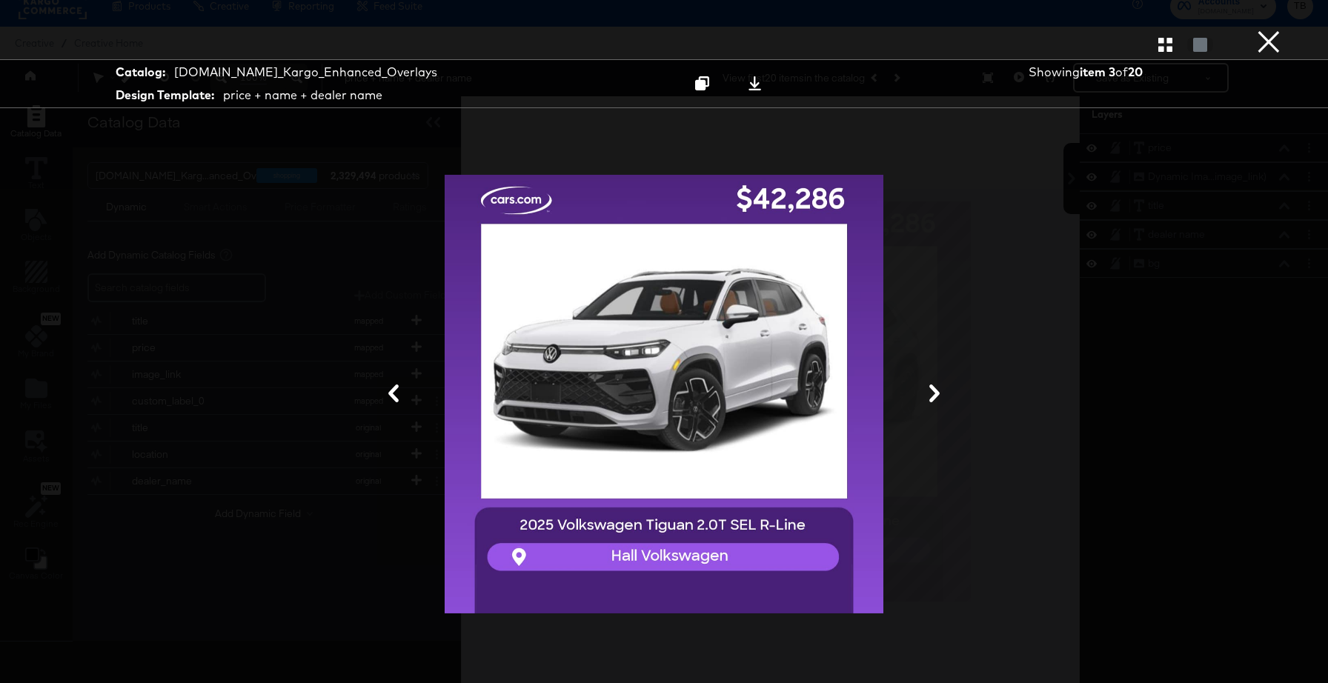
click at [942, 399] on icon at bounding box center [935, 394] width 18 height 18
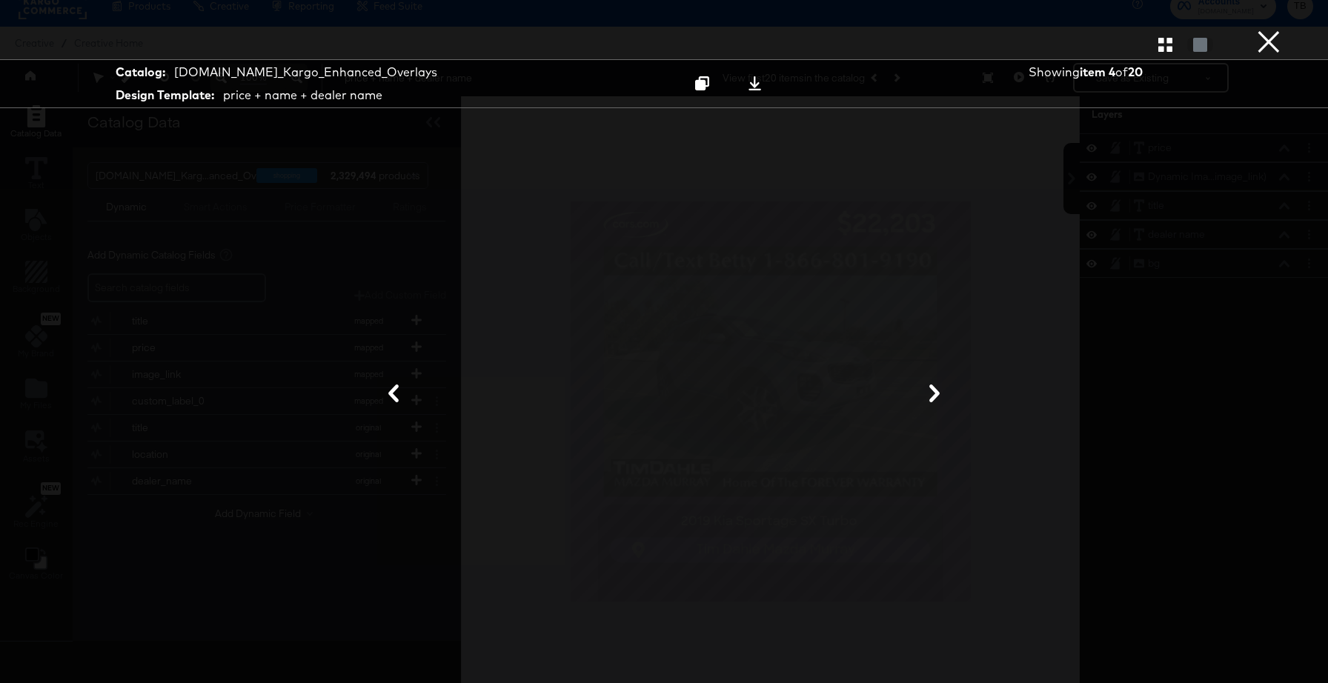
click at [942, 399] on icon at bounding box center [935, 394] width 18 height 18
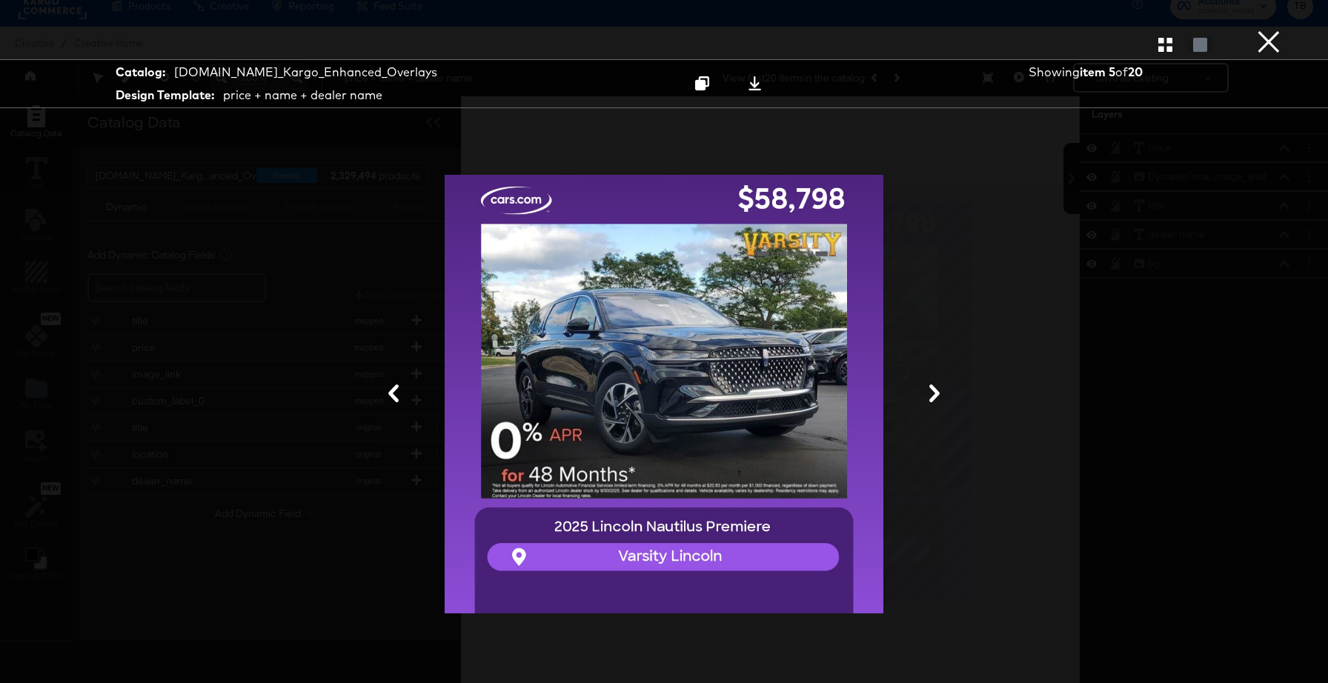
click at [942, 399] on icon at bounding box center [935, 394] width 18 height 18
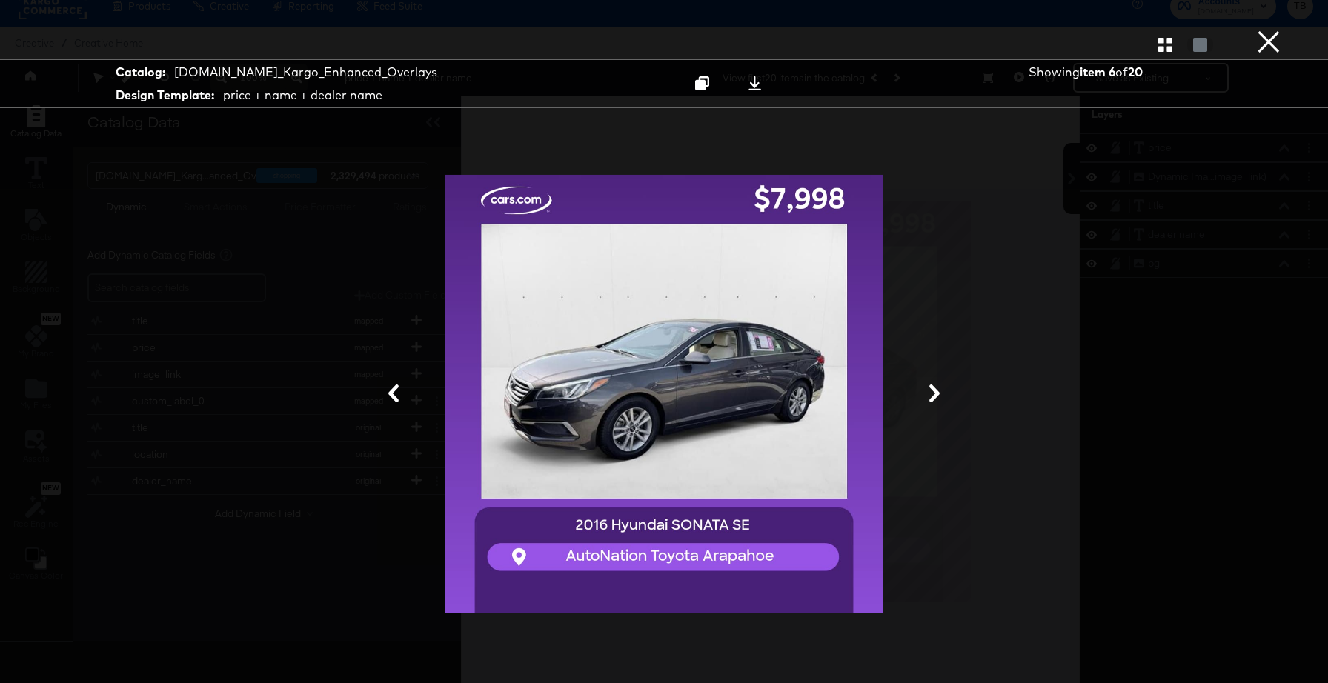
click at [942, 399] on icon at bounding box center [935, 394] width 18 height 18
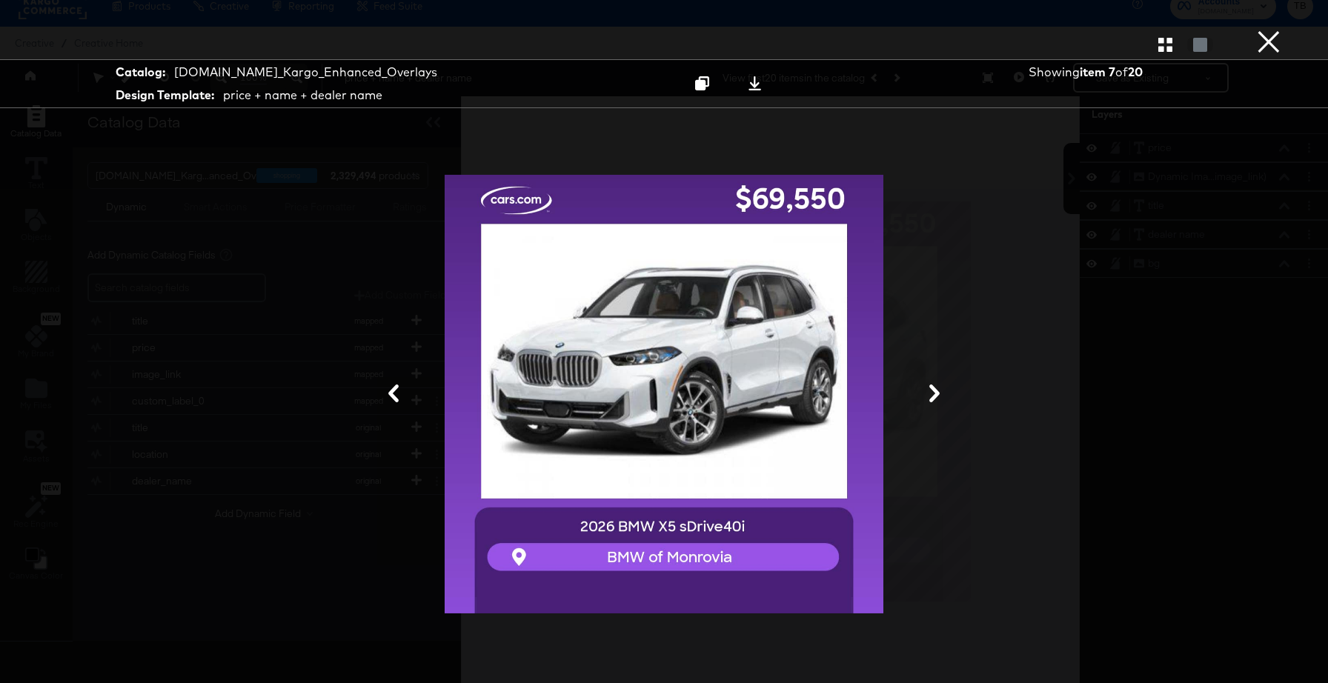
click at [942, 399] on icon at bounding box center [935, 394] width 18 height 18
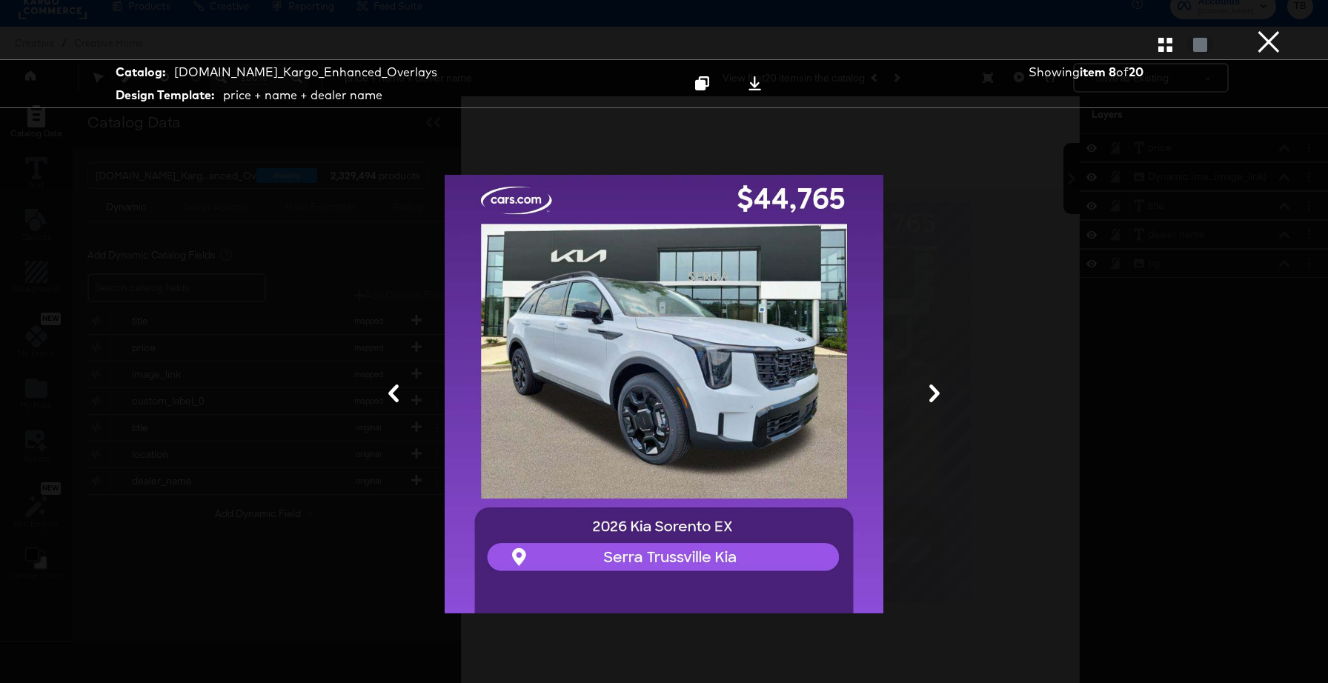
click at [942, 399] on icon at bounding box center [935, 394] width 18 height 18
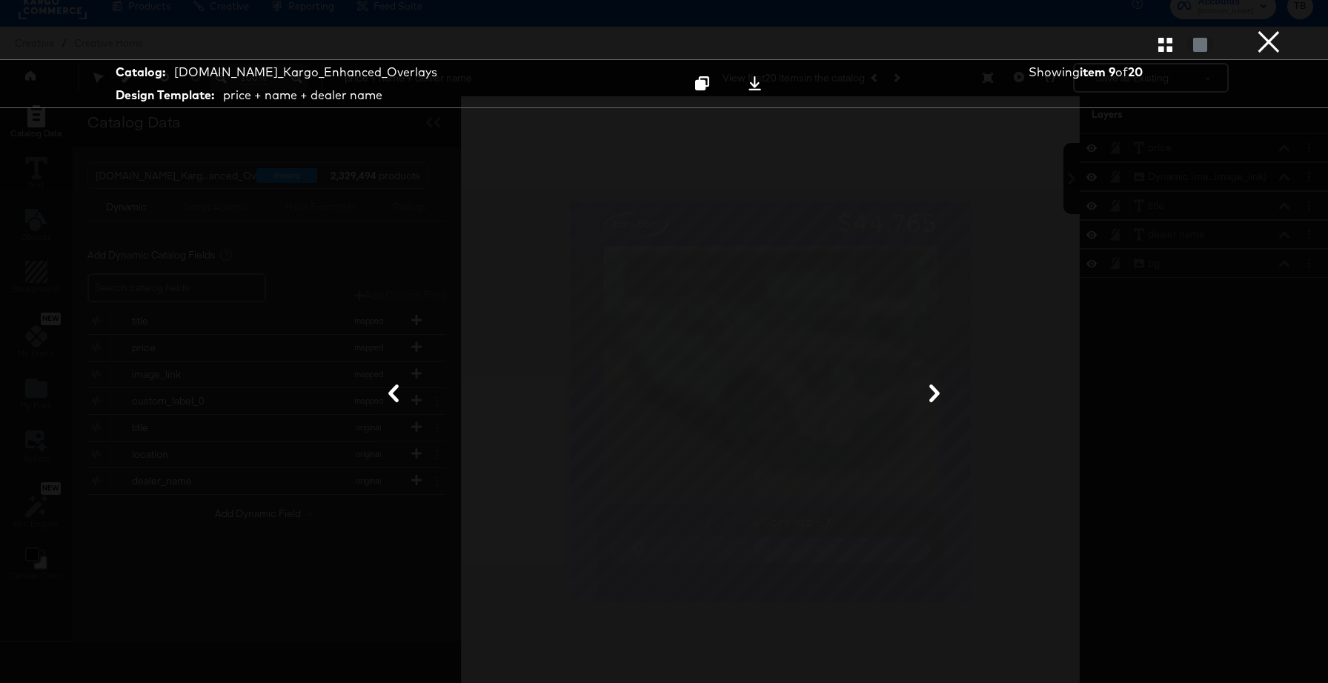
click at [942, 399] on icon at bounding box center [935, 394] width 18 height 18
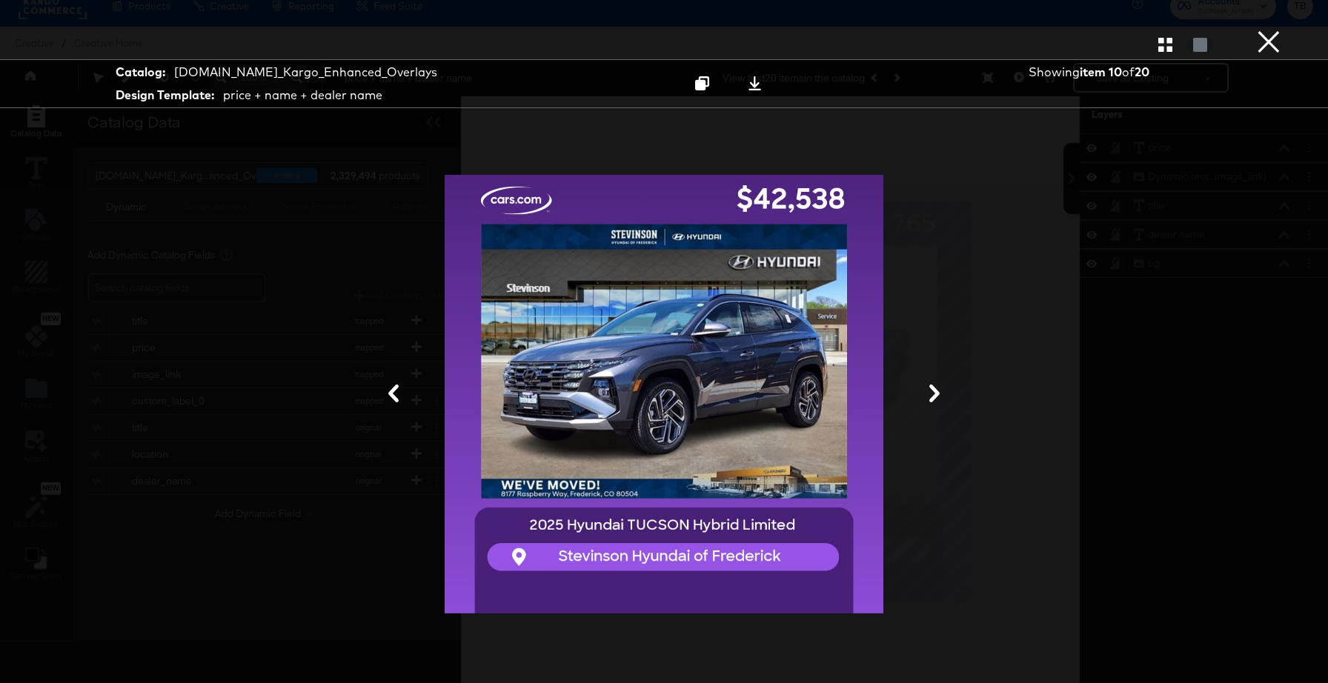
click at [942, 399] on icon at bounding box center [935, 394] width 18 height 18
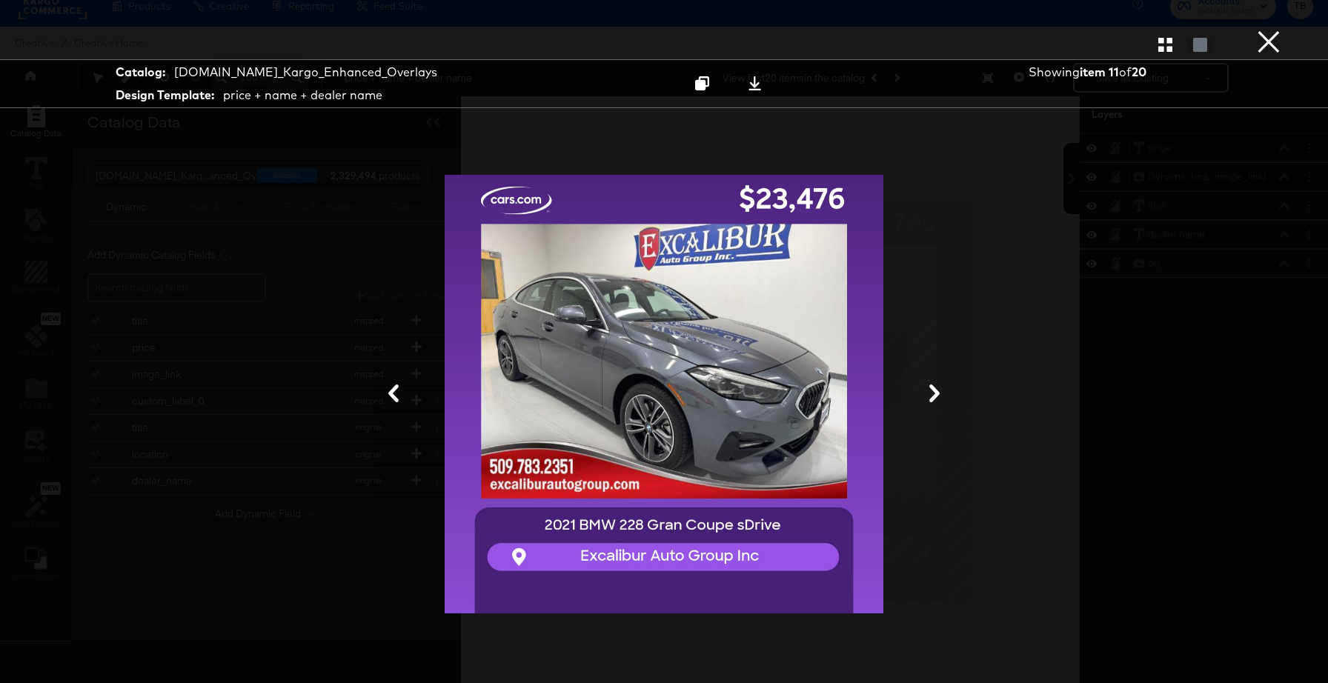
click at [942, 399] on icon at bounding box center [935, 394] width 18 height 18
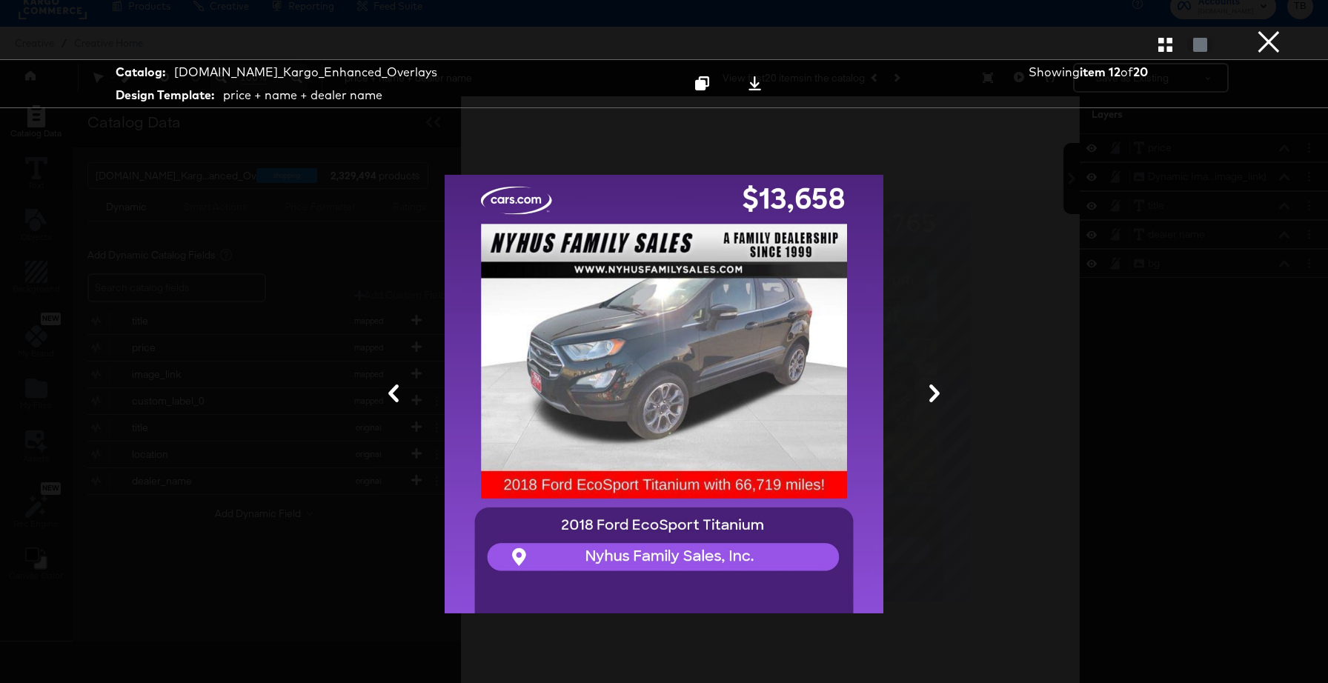
click at [942, 399] on icon at bounding box center [935, 394] width 18 height 18
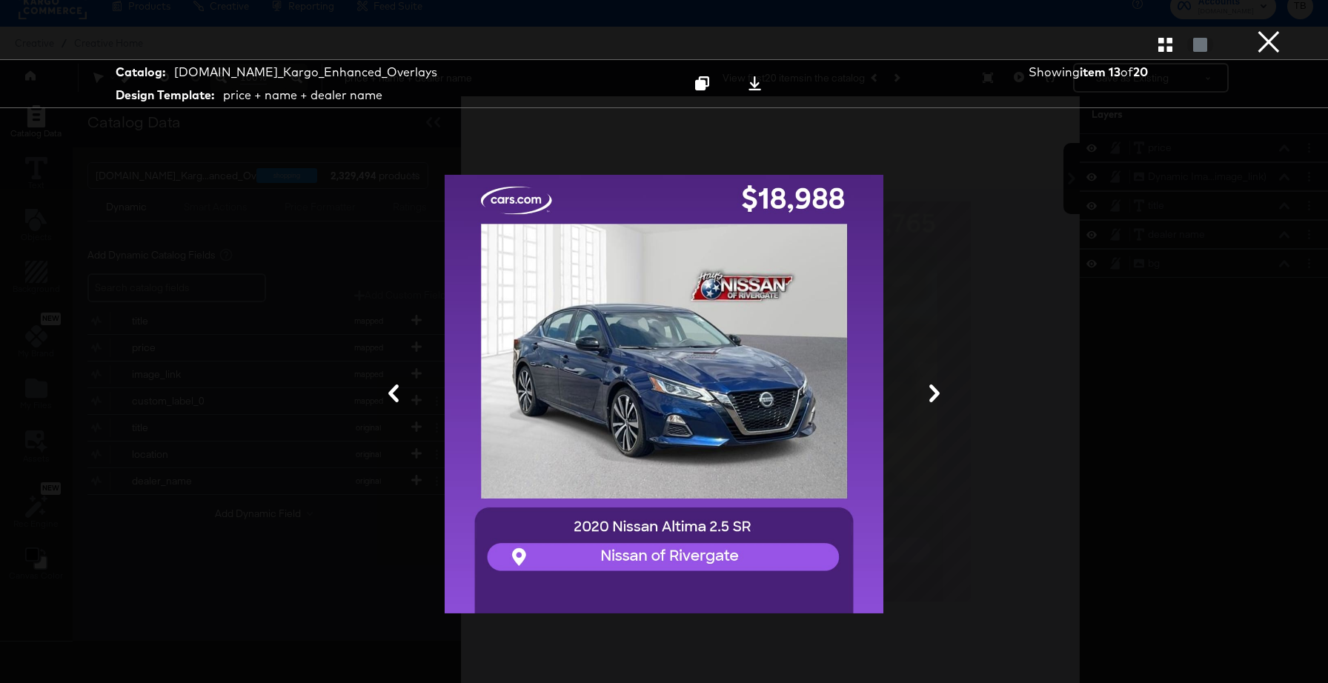
click at [942, 399] on icon at bounding box center [935, 394] width 18 height 18
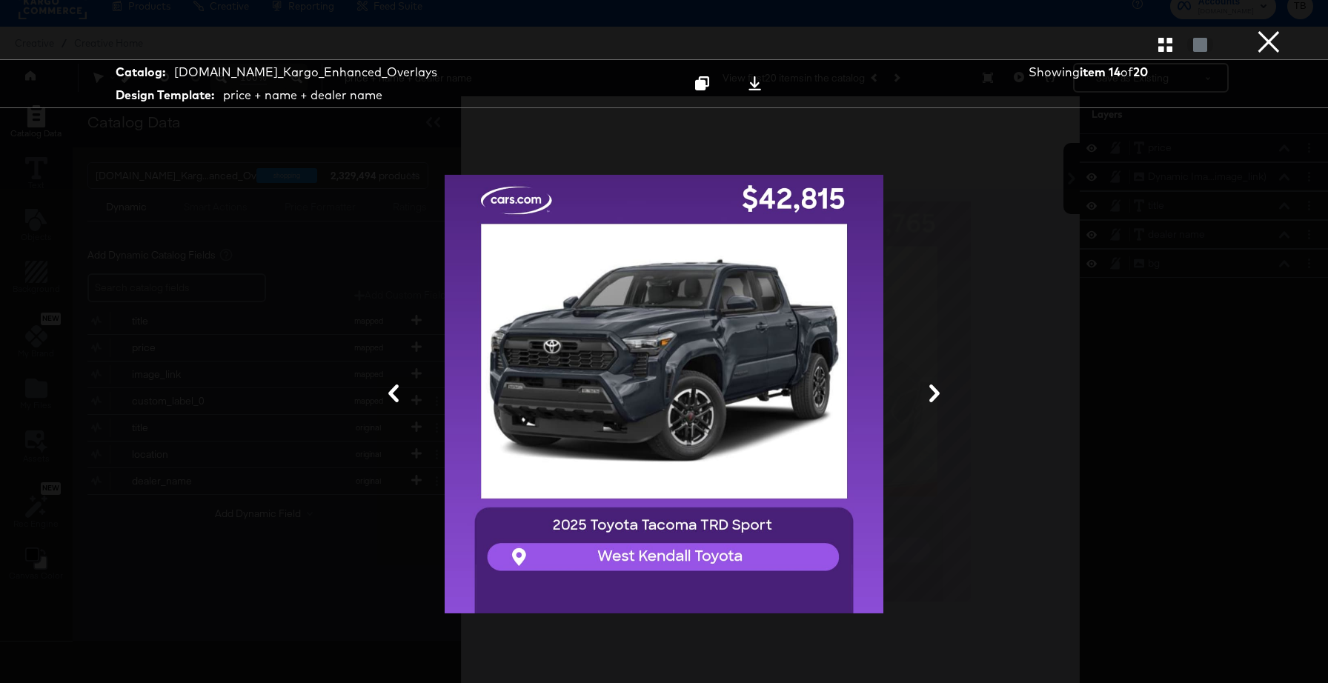
click at [942, 399] on icon at bounding box center [935, 394] width 18 height 18
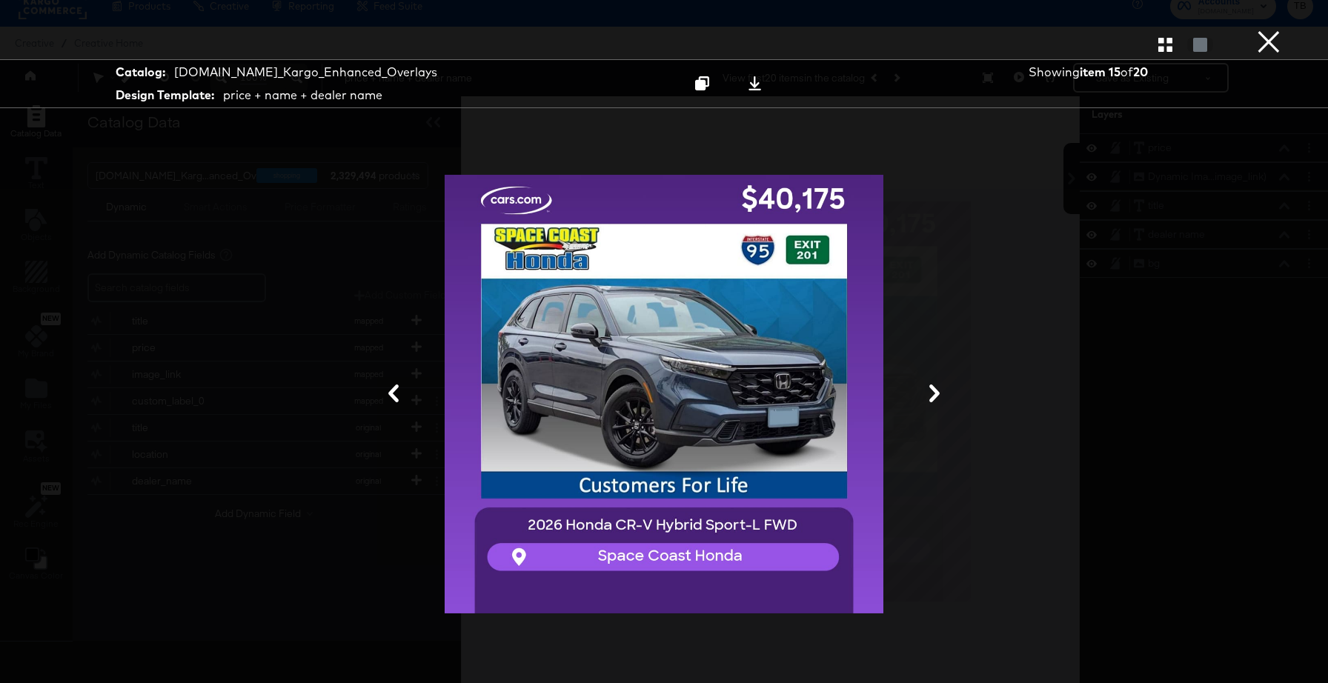
click at [942, 399] on icon at bounding box center [935, 394] width 18 height 18
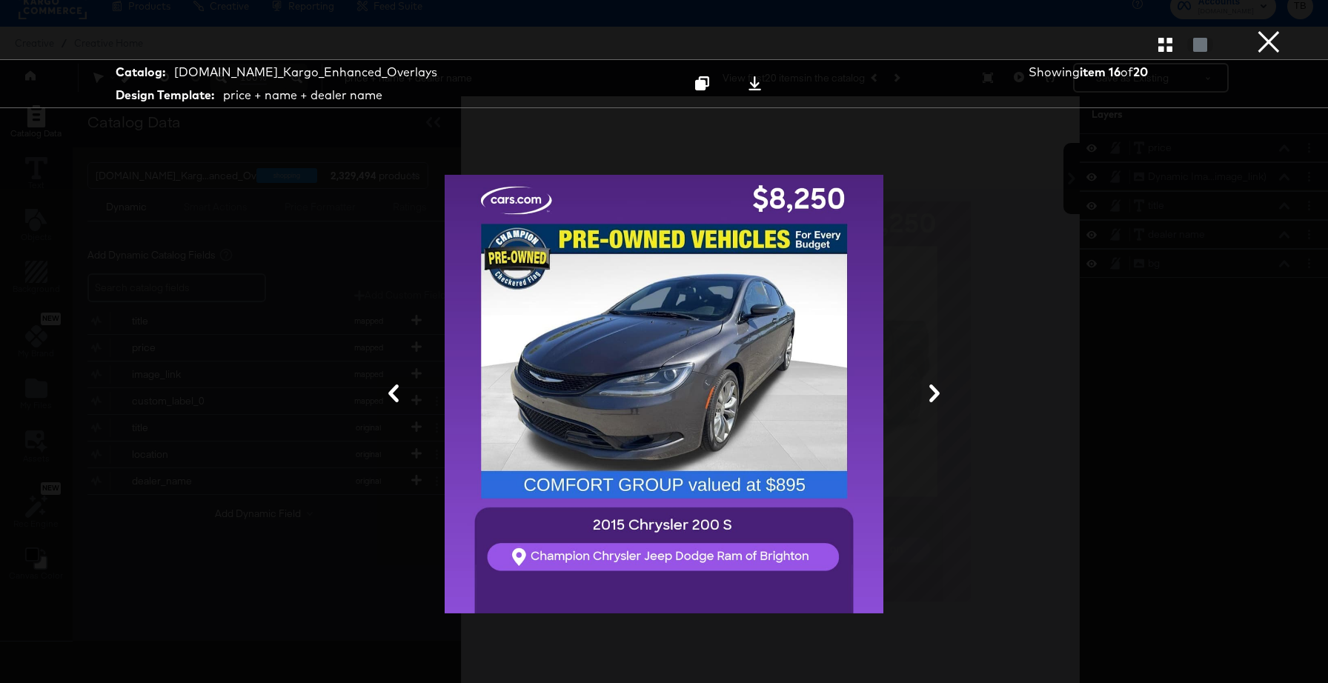
click at [1261, 30] on button "×" at bounding box center [1269, 15] width 30 height 30
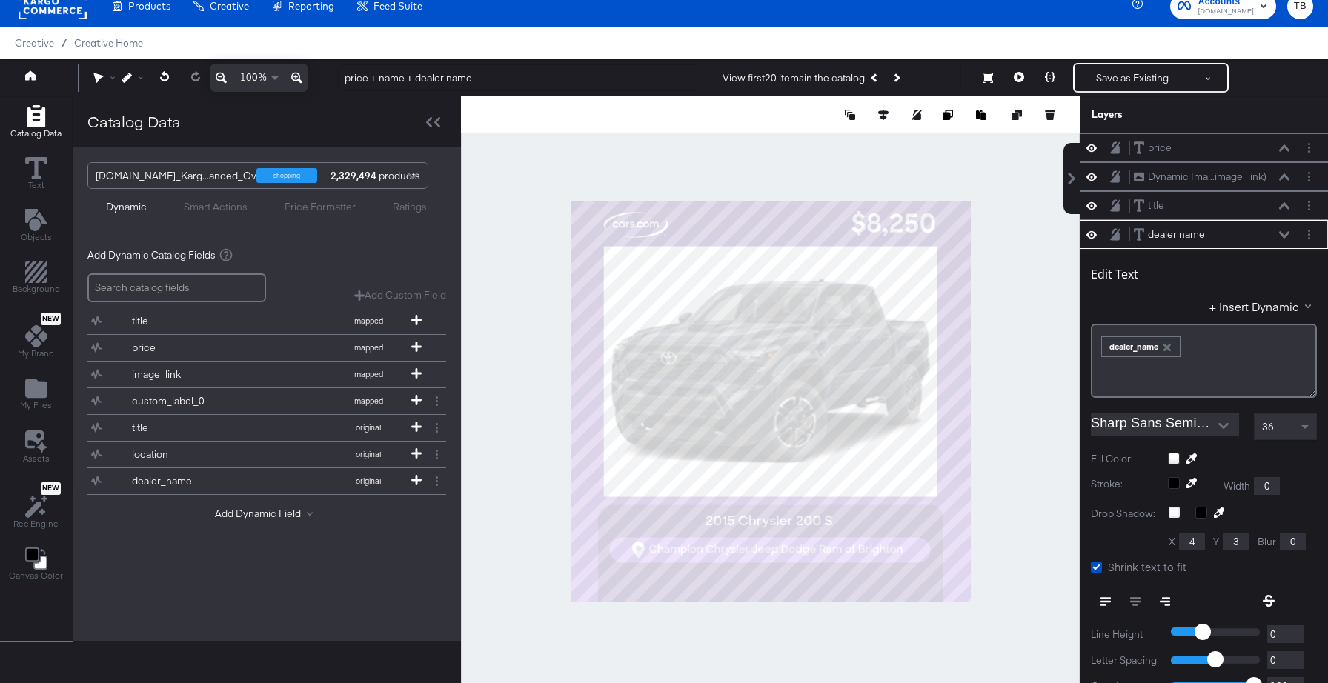
scroll to position [87, 0]
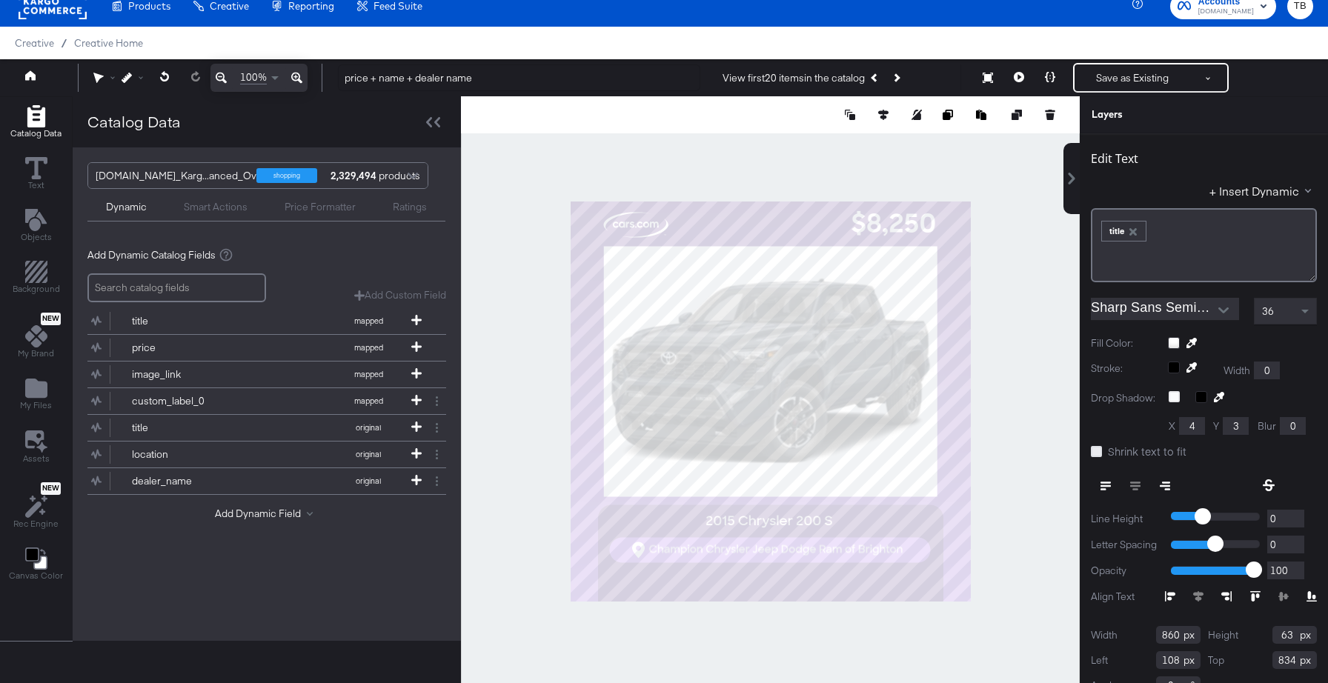
click at [1092, 451] on icon at bounding box center [1096, 451] width 11 height 11
click at [0, 0] on input "Shrink text to fit" at bounding box center [0, 0] width 0 height 0
click at [1024, 79] on button at bounding box center [1018, 78] width 31 height 30
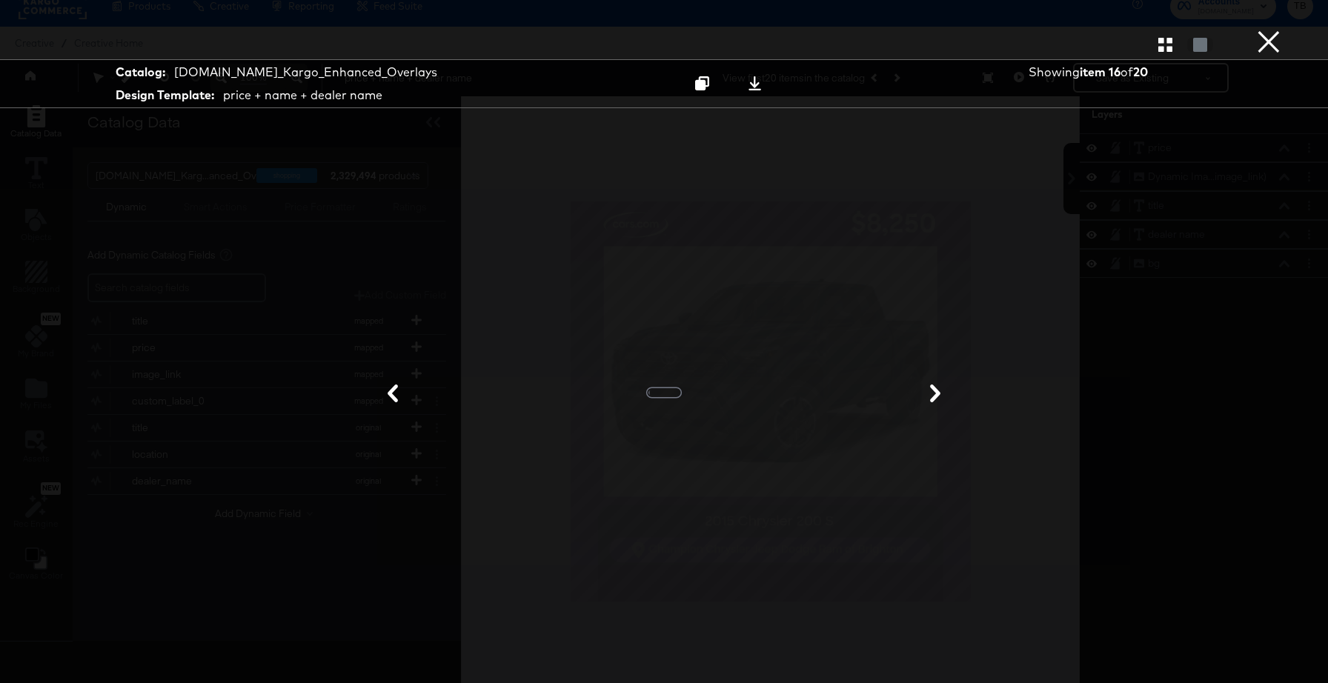
scroll to position [0, 0]
click at [1166, 46] on icon "button" at bounding box center [1165, 45] width 14 height 14
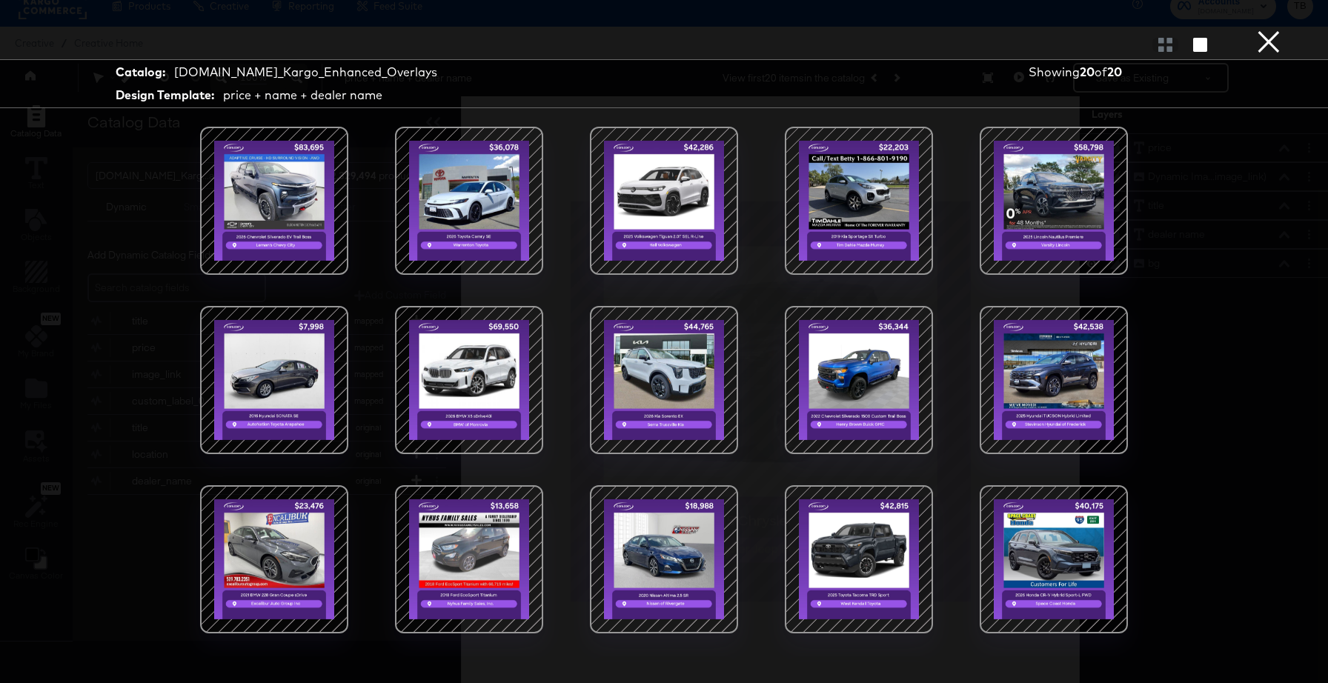
click at [691, 210] on div at bounding box center [664, 201] width 126 height 126
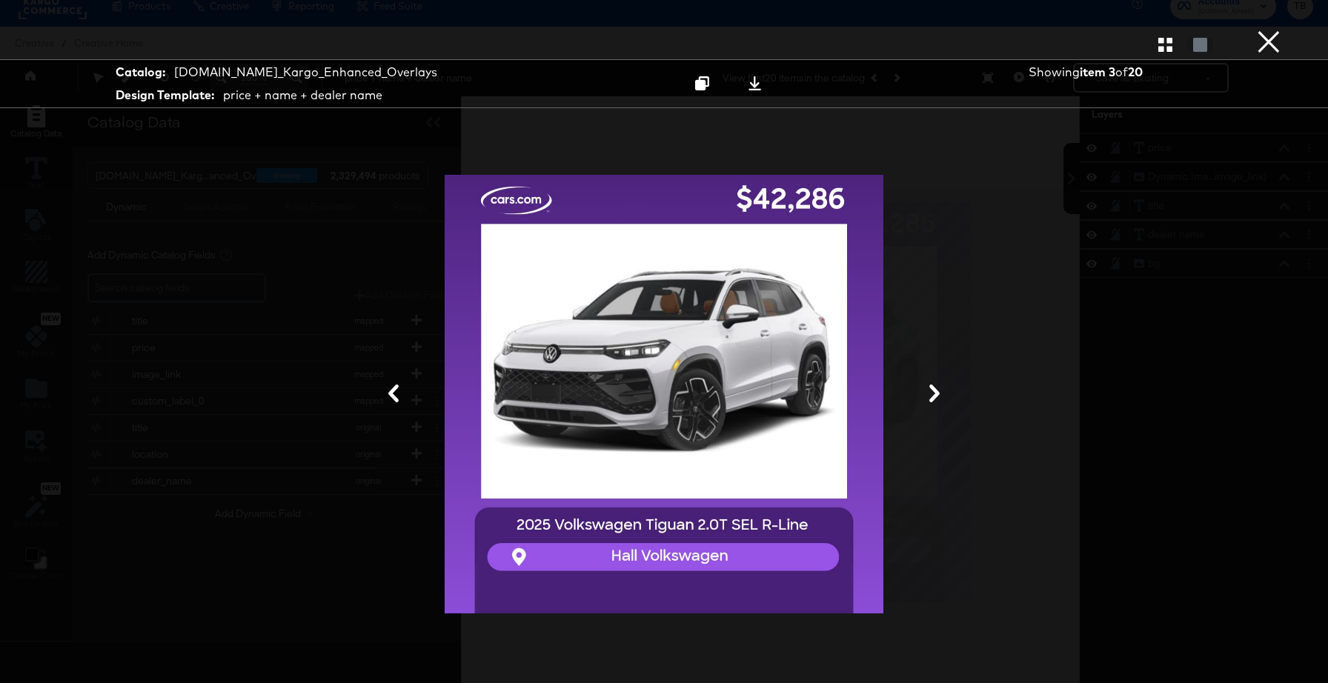
click at [1277, 30] on button "×" at bounding box center [1269, 15] width 30 height 30
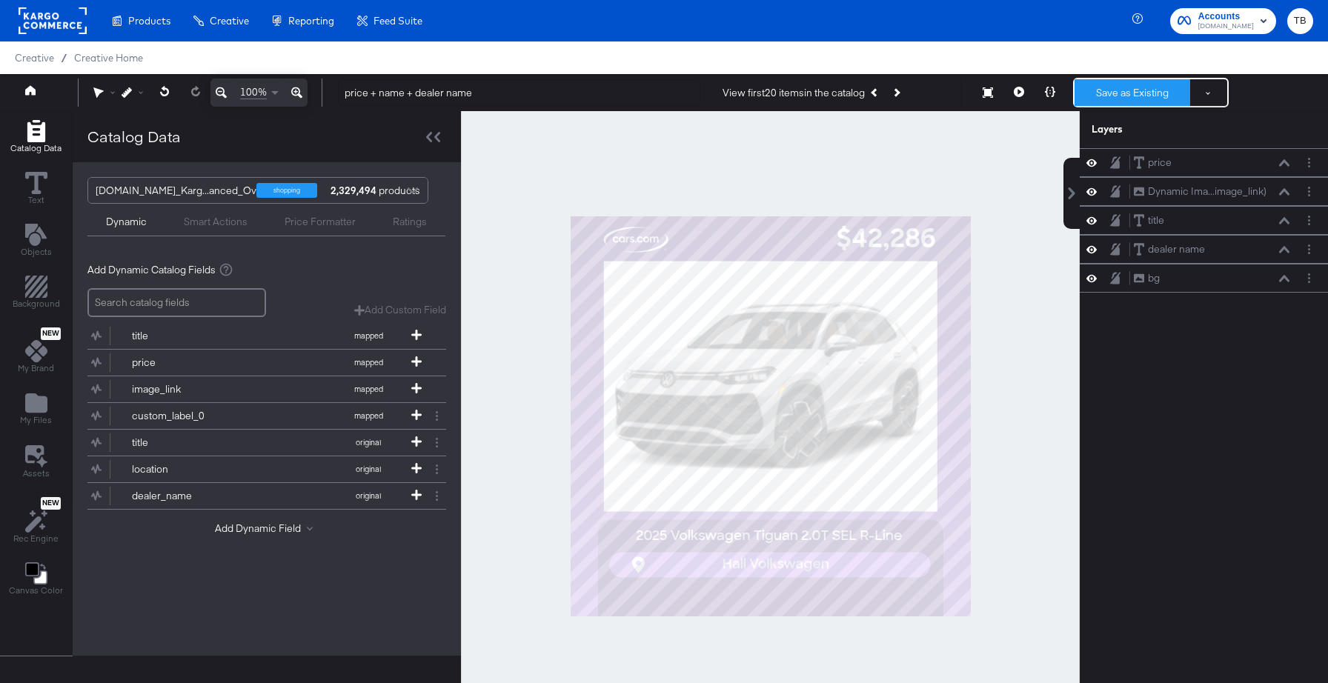
click at [1130, 91] on button "Save as Existing" at bounding box center [1133, 92] width 116 height 27
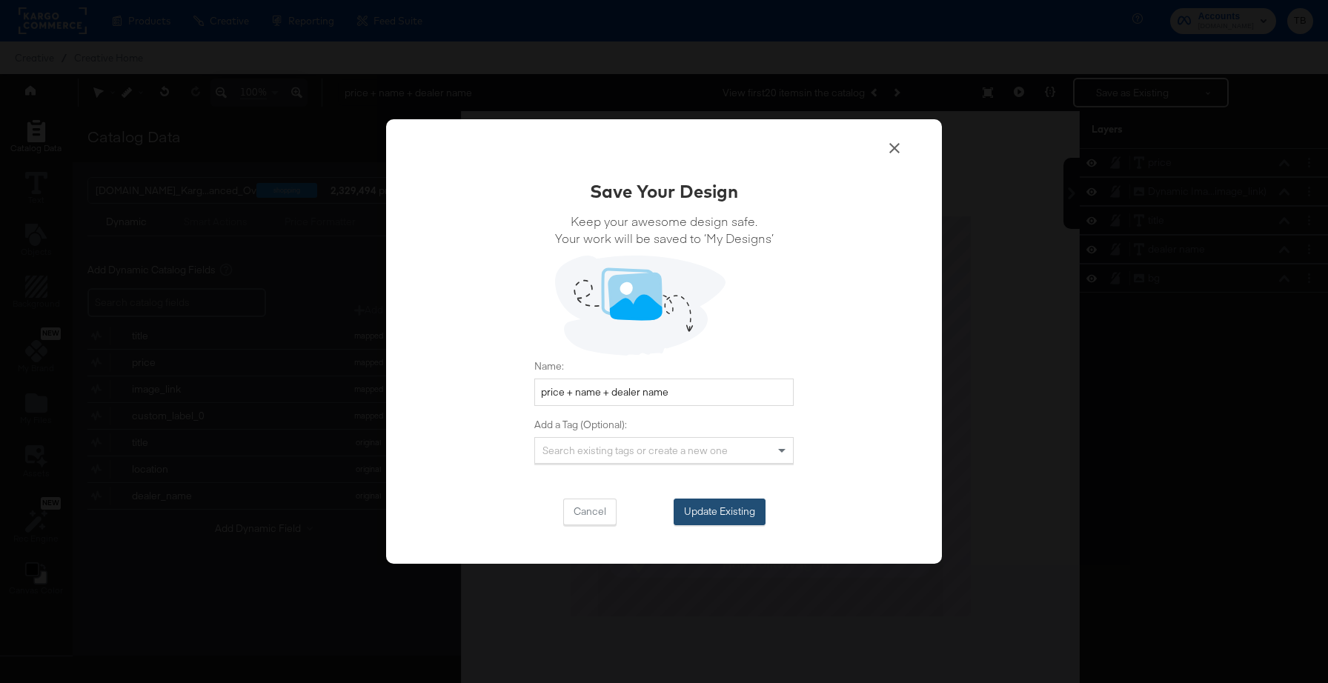
click at [700, 512] on button "Update Existing" at bounding box center [720, 512] width 92 height 27
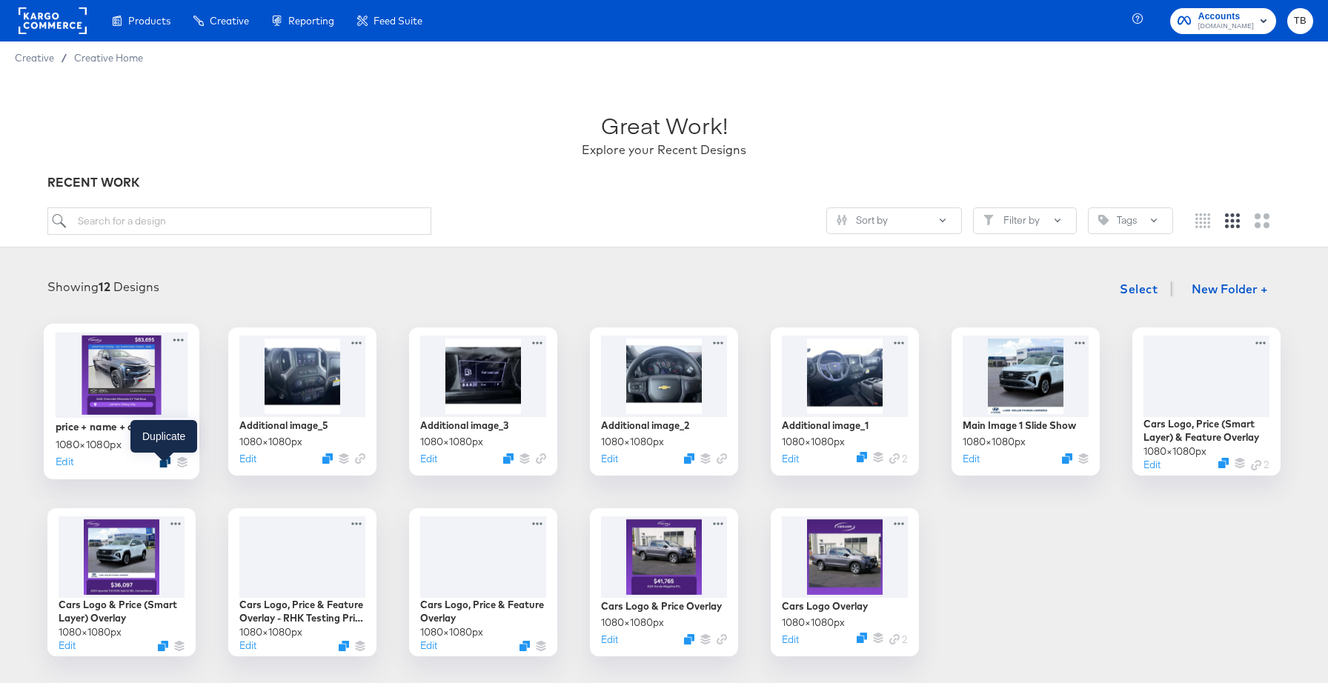
click at [161, 467] on icon "Duplicate" at bounding box center [164, 461] width 11 height 11
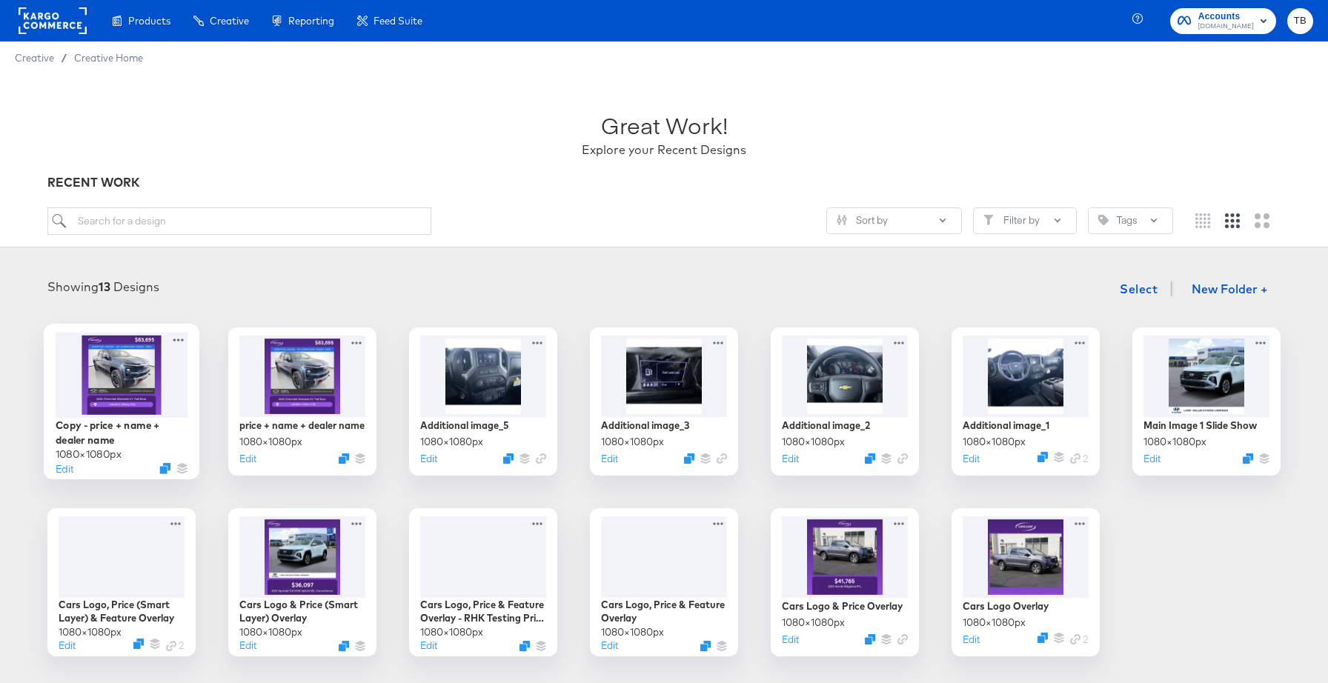
click at [171, 386] on div at bounding box center [122, 374] width 133 height 85
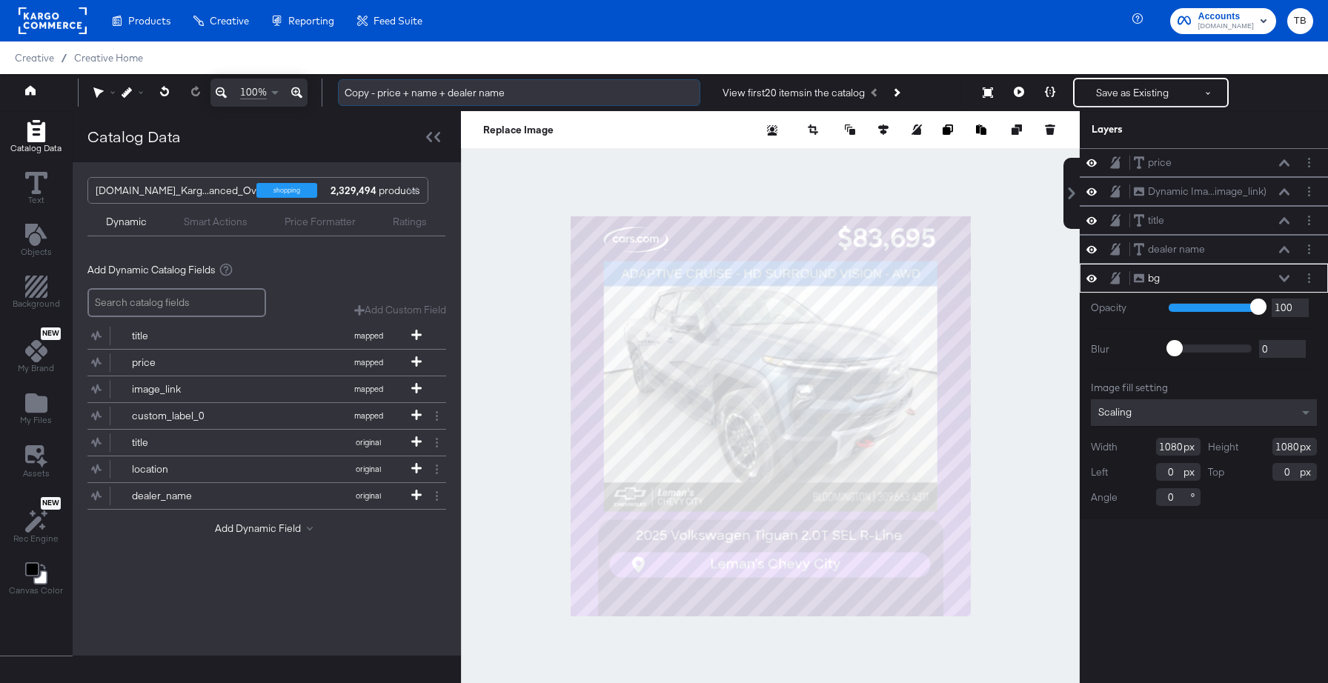
click at [529, 93] on input "Copy - price + name + dealer name" at bounding box center [519, 92] width 362 height 27
click at [378, 96] on input "Copy - price + name + city/zip" at bounding box center [519, 92] width 362 height 27
type input "price + name + city/zip"
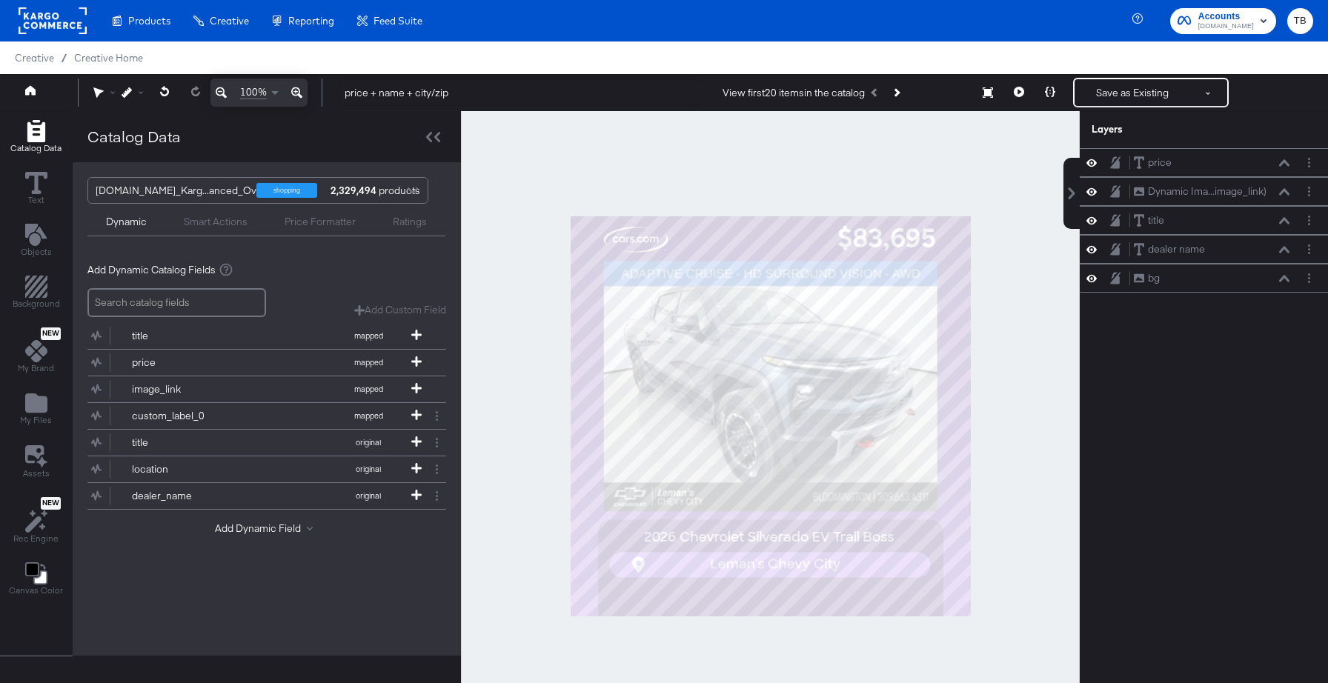
click at [1028, 322] on div at bounding box center [770, 416] width 619 height 610
click at [1287, 250] on icon at bounding box center [1284, 249] width 10 height 7
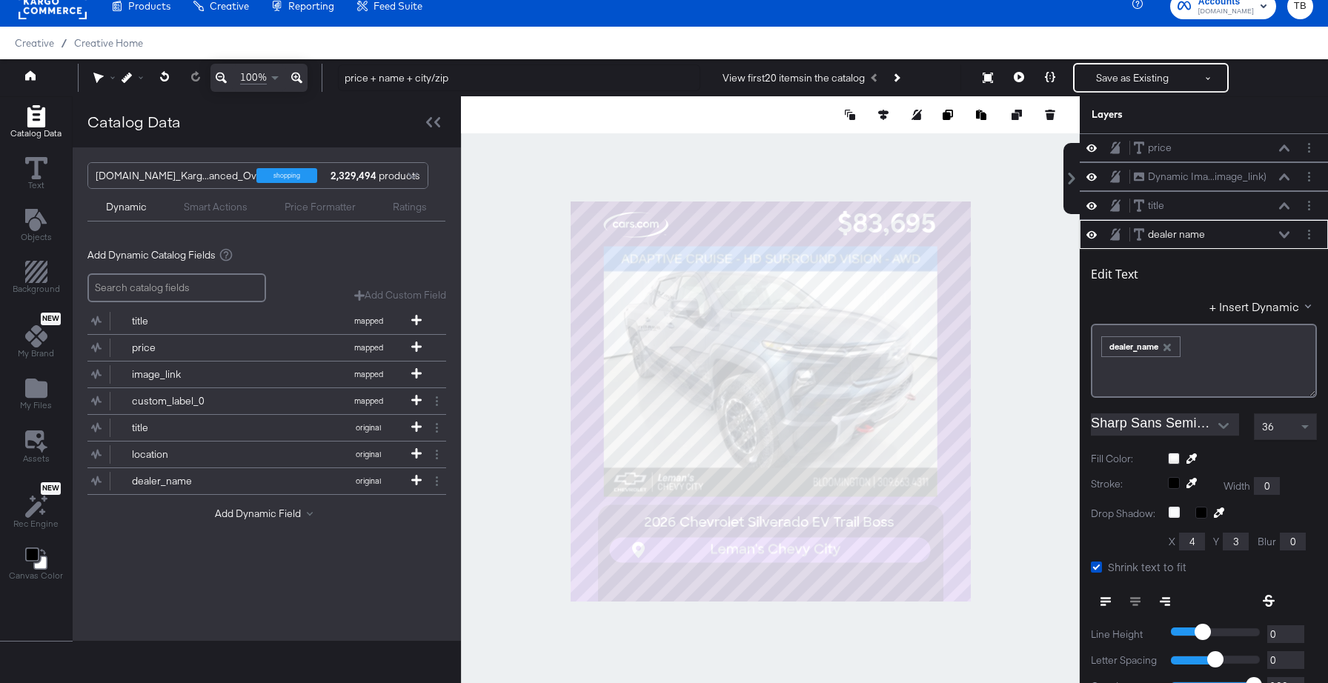
scroll to position [87, 0]
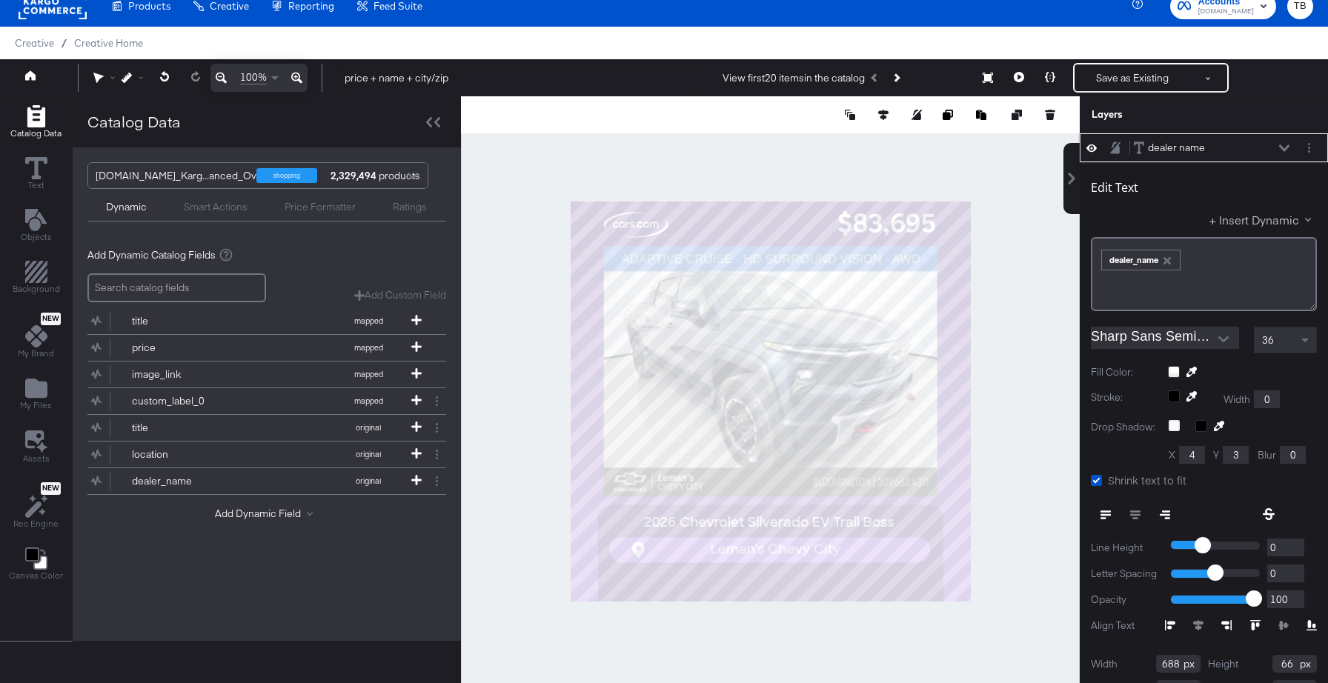
click at [1260, 219] on button "+ Insert Dynamic" at bounding box center [1262, 220] width 107 height 16
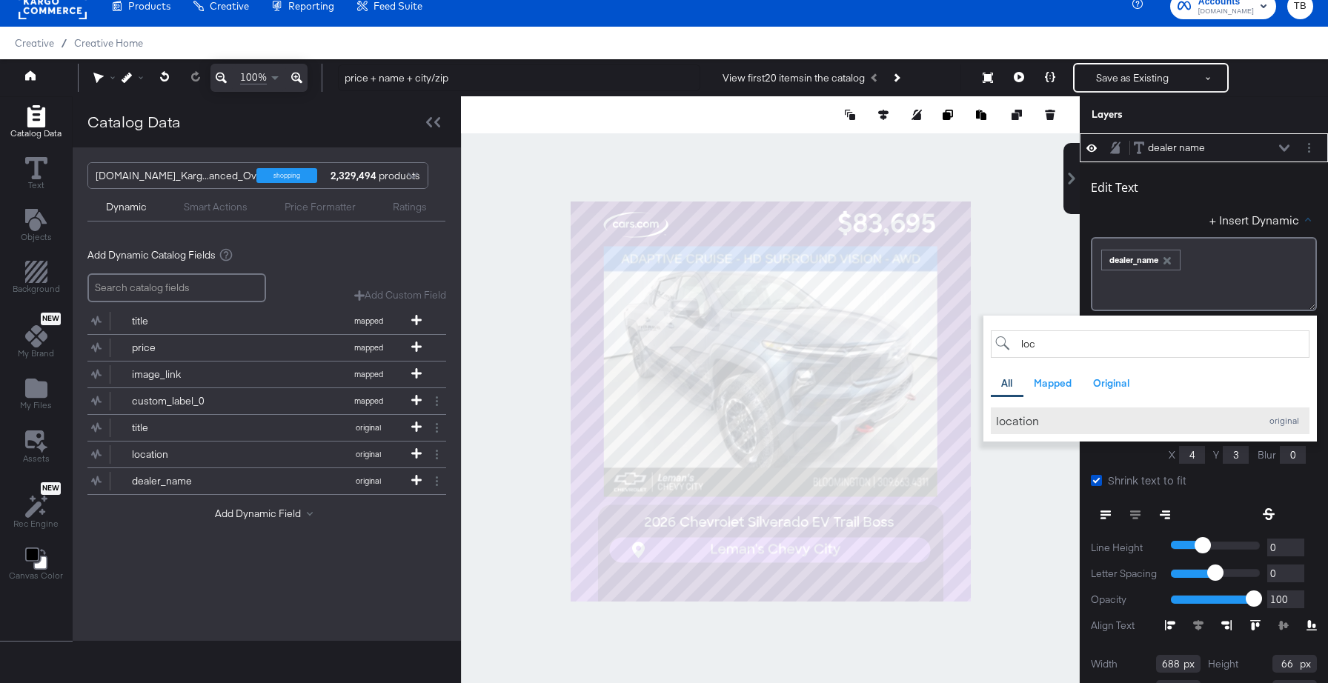
type input "loc"
click at [1052, 425] on div "location" at bounding box center [1124, 421] width 256 height 16
click at [1244, 262] on icon "button" at bounding box center [1240, 261] width 10 height 10
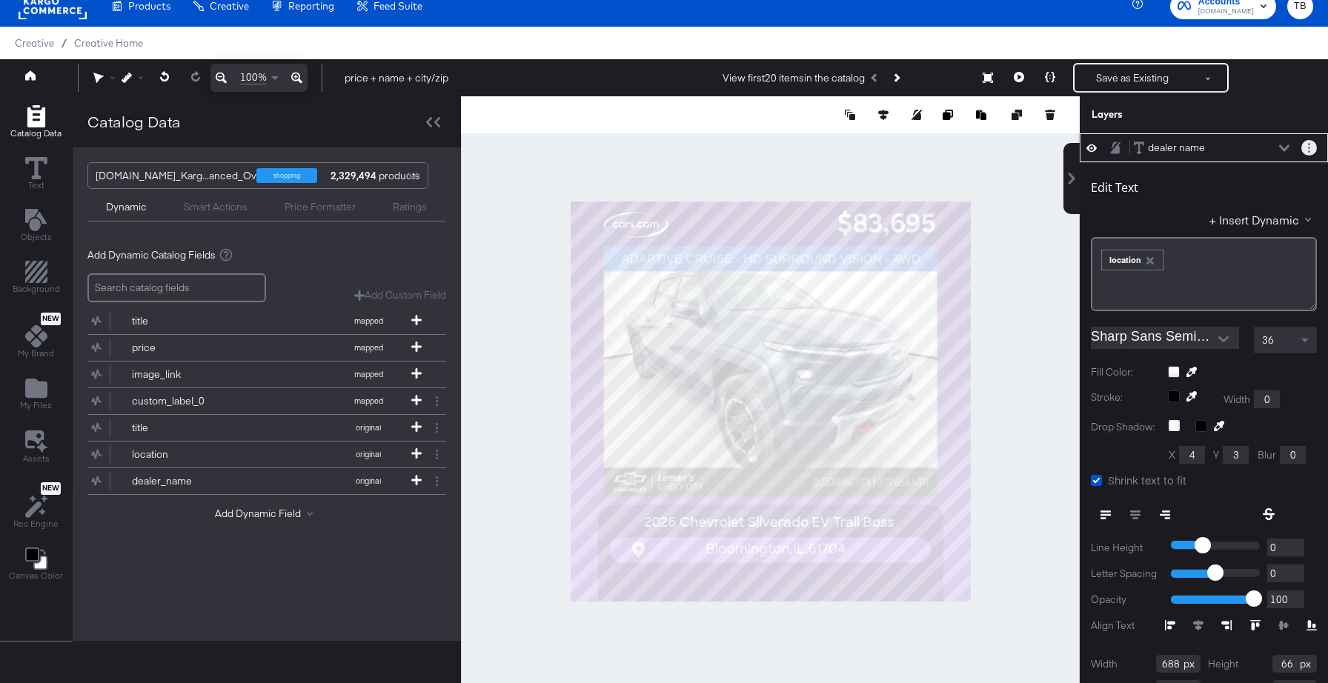
click at [1312, 144] on button "Layer Options" at bounding box center [1309, 148] width 16 height 16
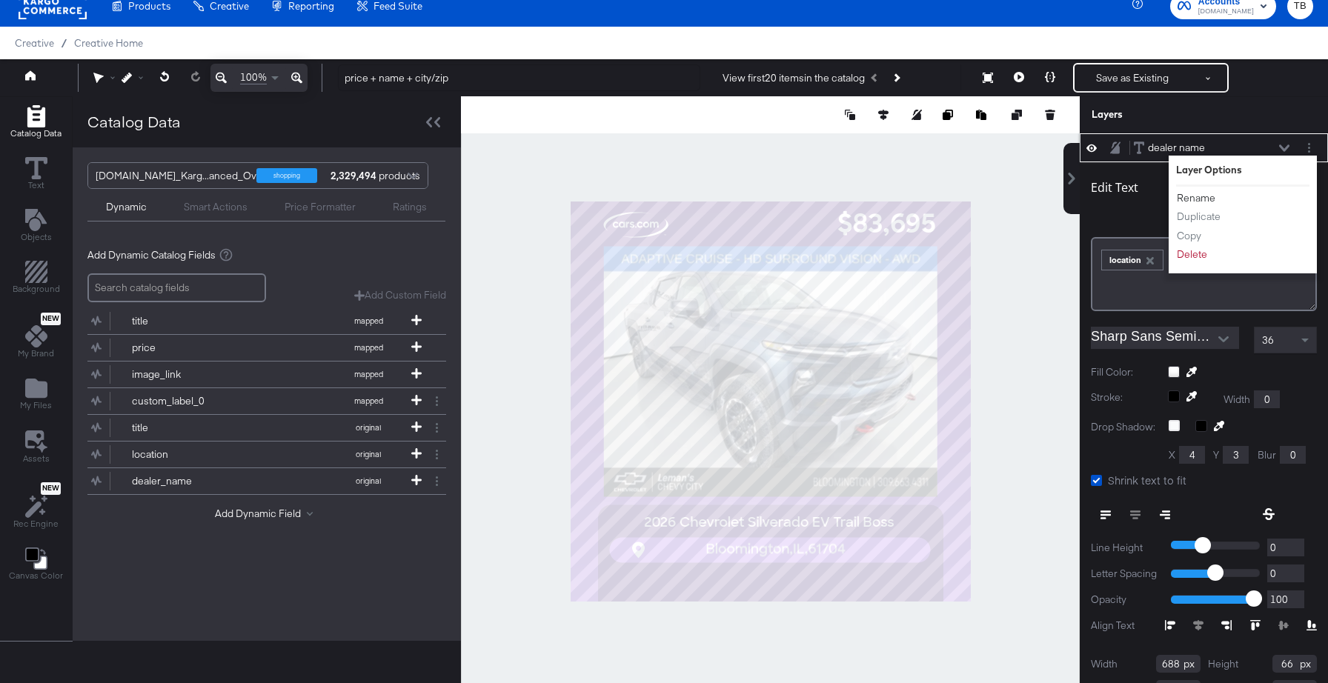
click at [1208, 194] on button "Rename" at bounding box center [1196, 198] width 40 height 16
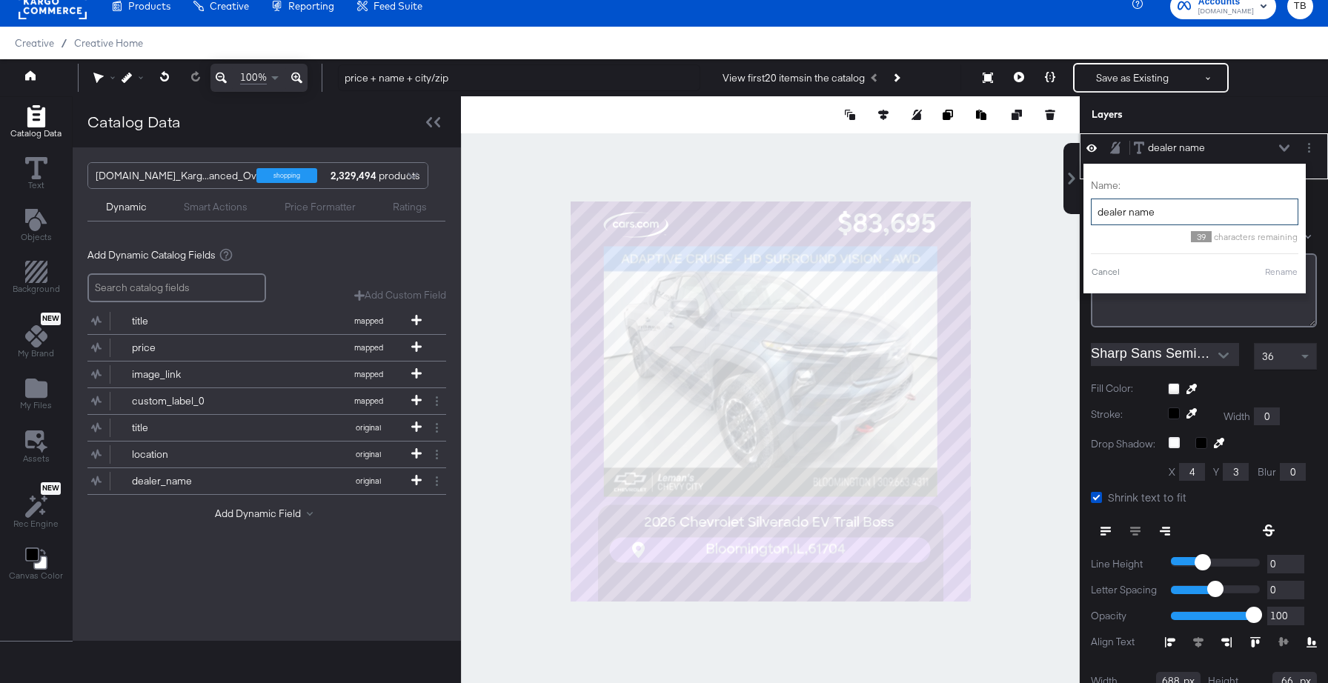
click at [1172, 214] on input "dealer name" at bounding box center [1194, 212] width 207 height 27
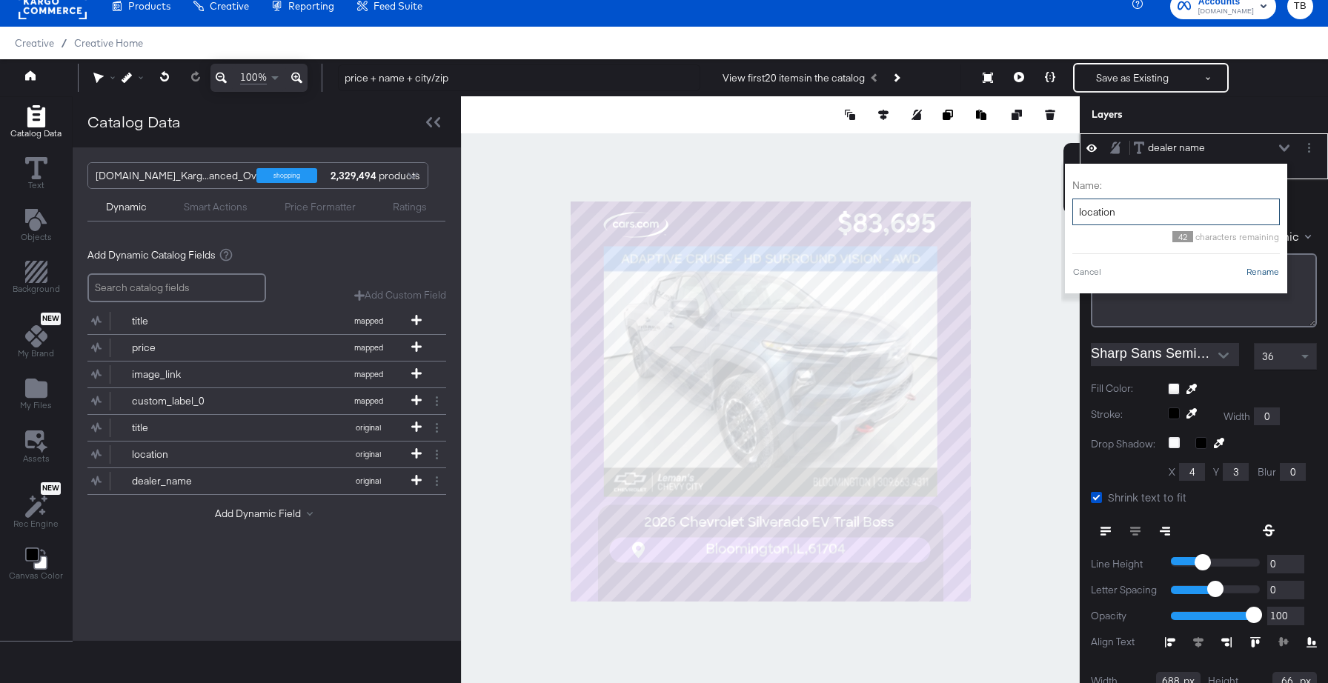
type input "location"
click at [1260, 271] on button "Rename" at bounding box center [1263, 271] width 34 height 13
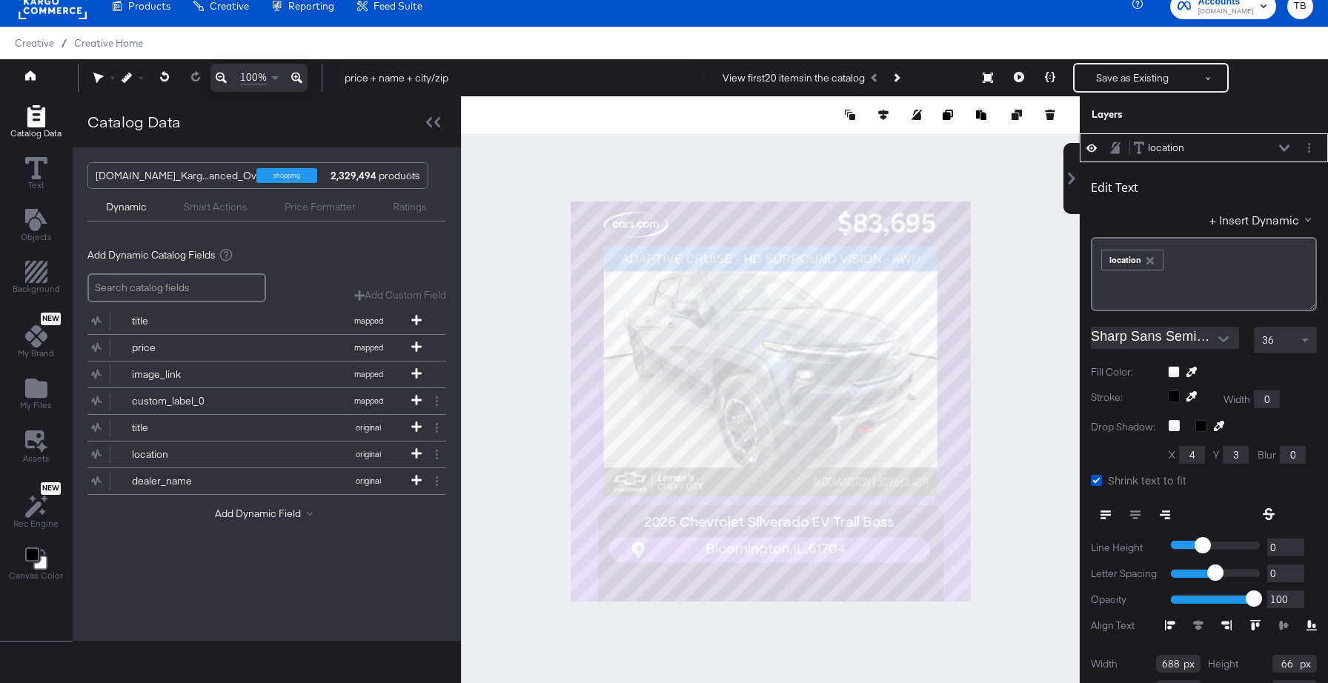
click at [1282, 147] on icon at bounding box center [1284, 148] width 10 height 7
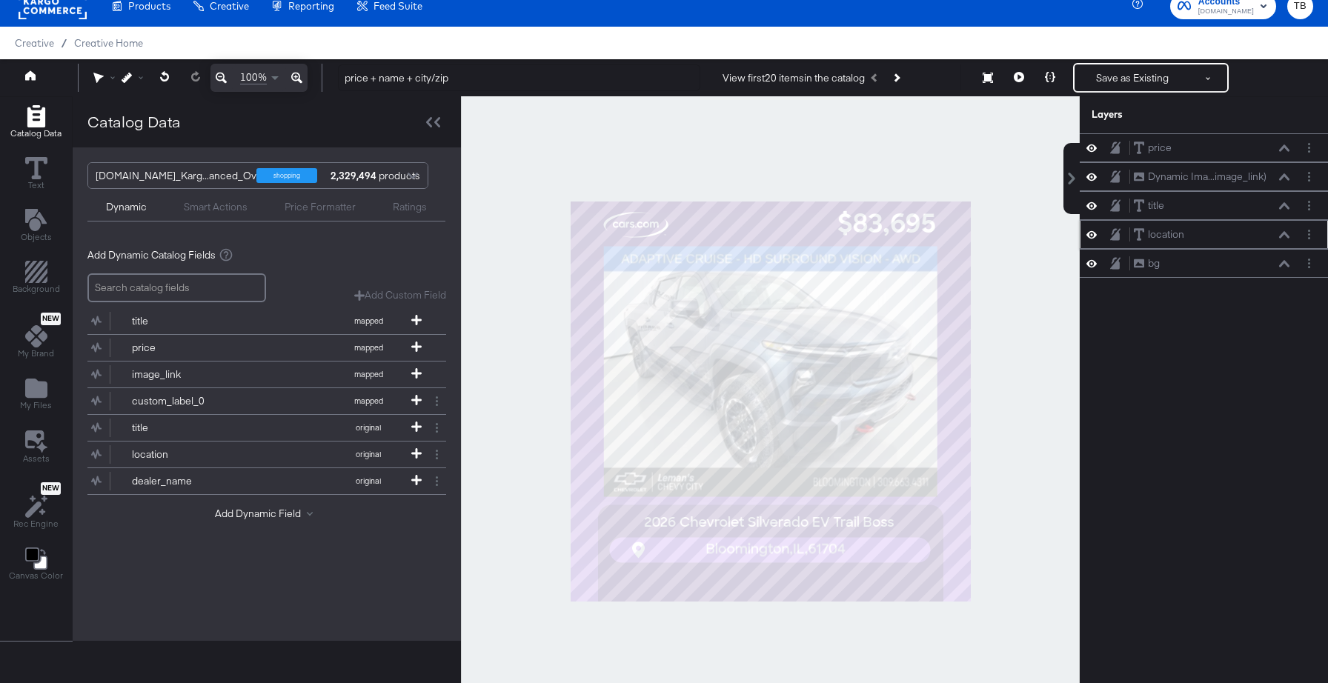
scroll to position [0, 0]
click at [1314, 269] on button "Layer Options" at bounding box center [1309, 264] width 16 height 16
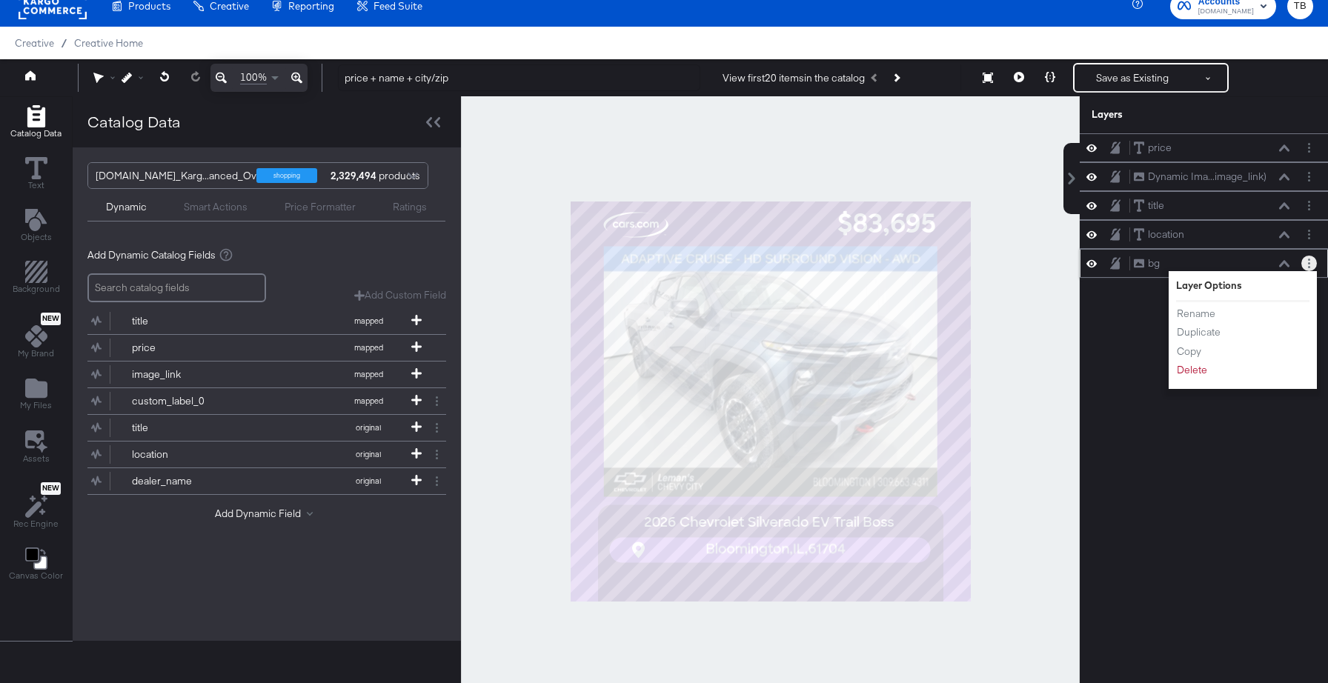
click at [1207, 373] on li "Delete" at bounding box center [1217, 370] width 82 height 16
click at [1196, 371] on button "Delete" at bounding box center [1192, 370] width 32 height 16
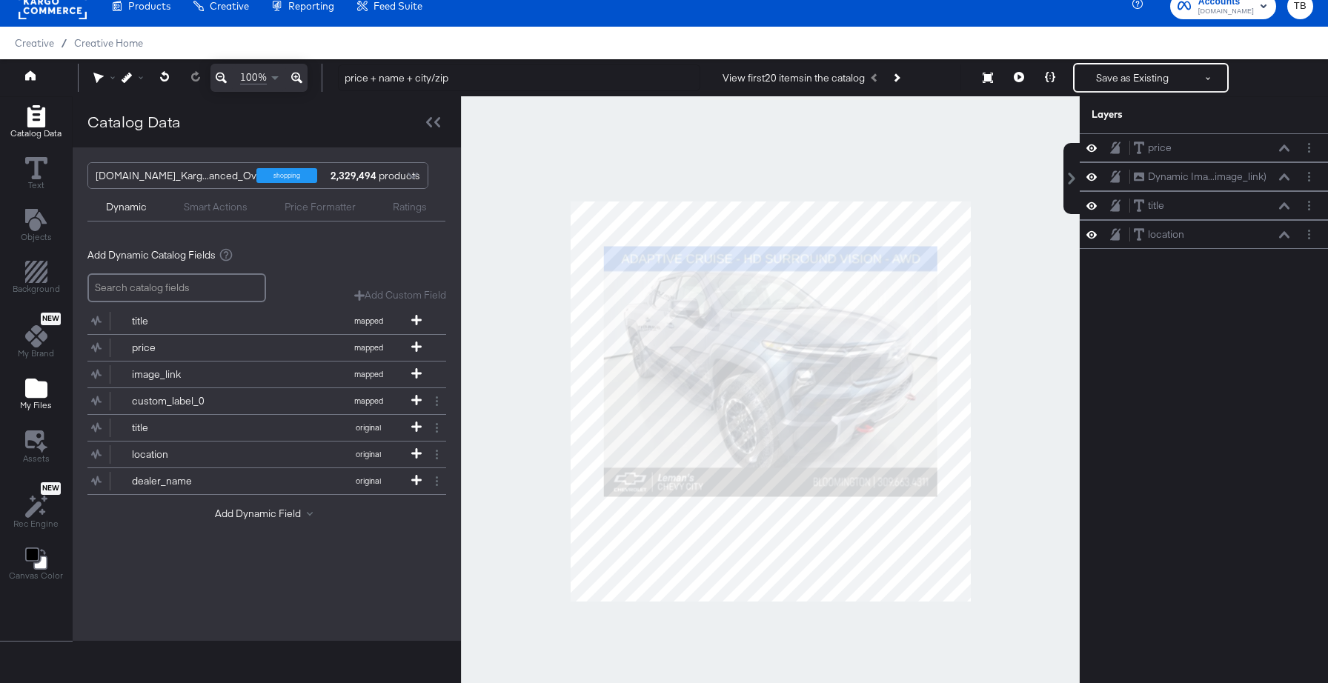
click at [15, 396] on button "My Files" at bounding box center [36, 395] width 50 height 42
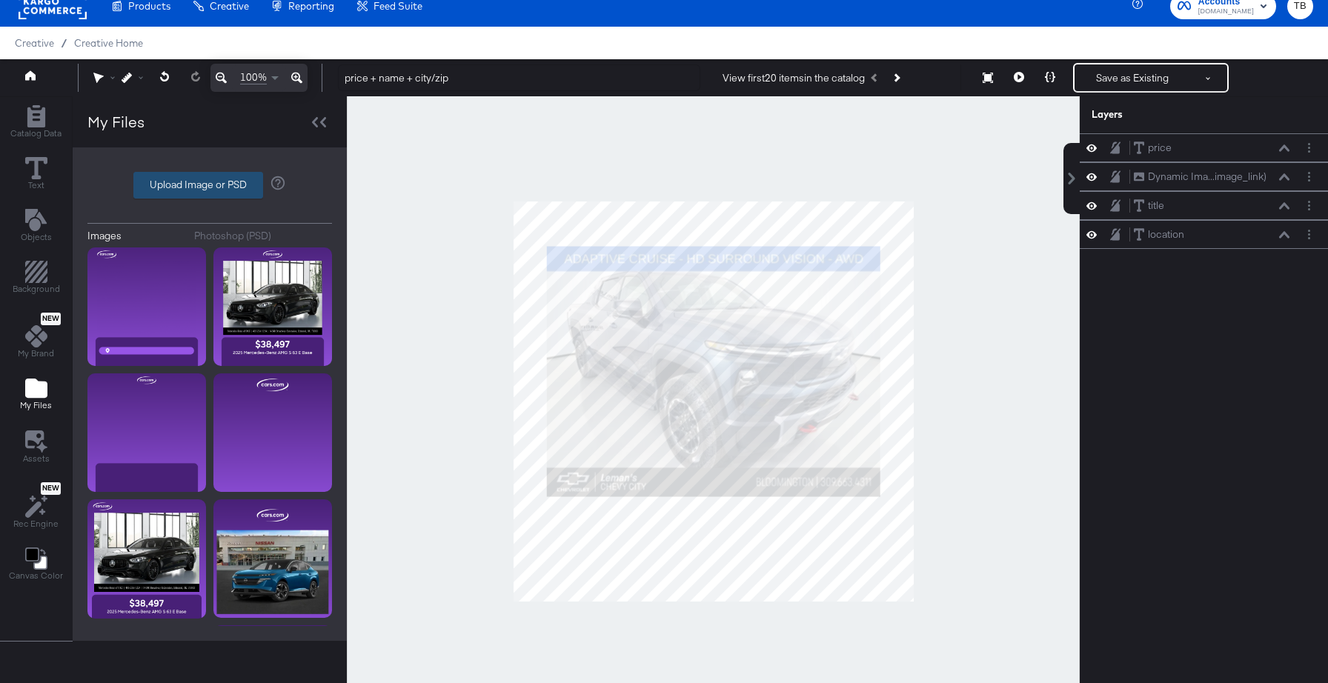
click at [176, 184] on label "Upload Image or PSD" at bounding box center [198, 185] width 128 height 25
click at [210, 185] on input "Upload Image or PSD" at bounding box center [210, 185] width 0 height 0
type input "C:\fakepath\zip.png"
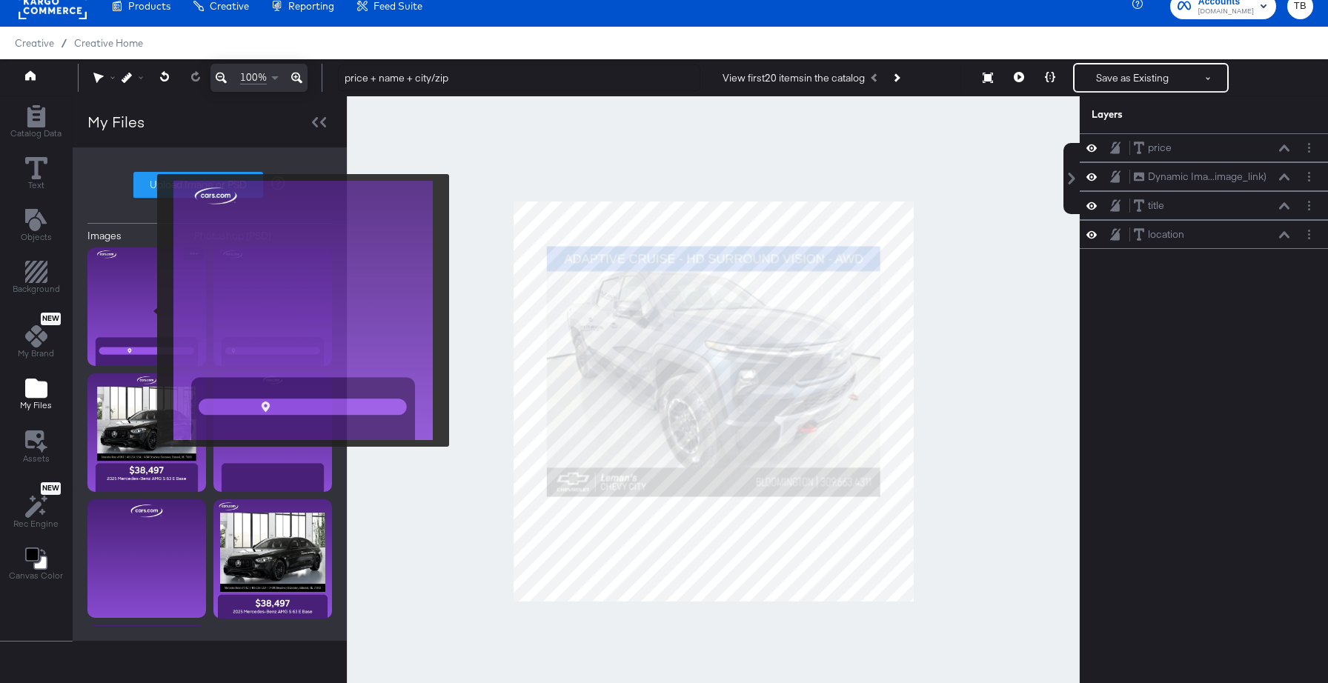
click at [147, 310] on img at bounding box center [146, 307] width 119 height 119
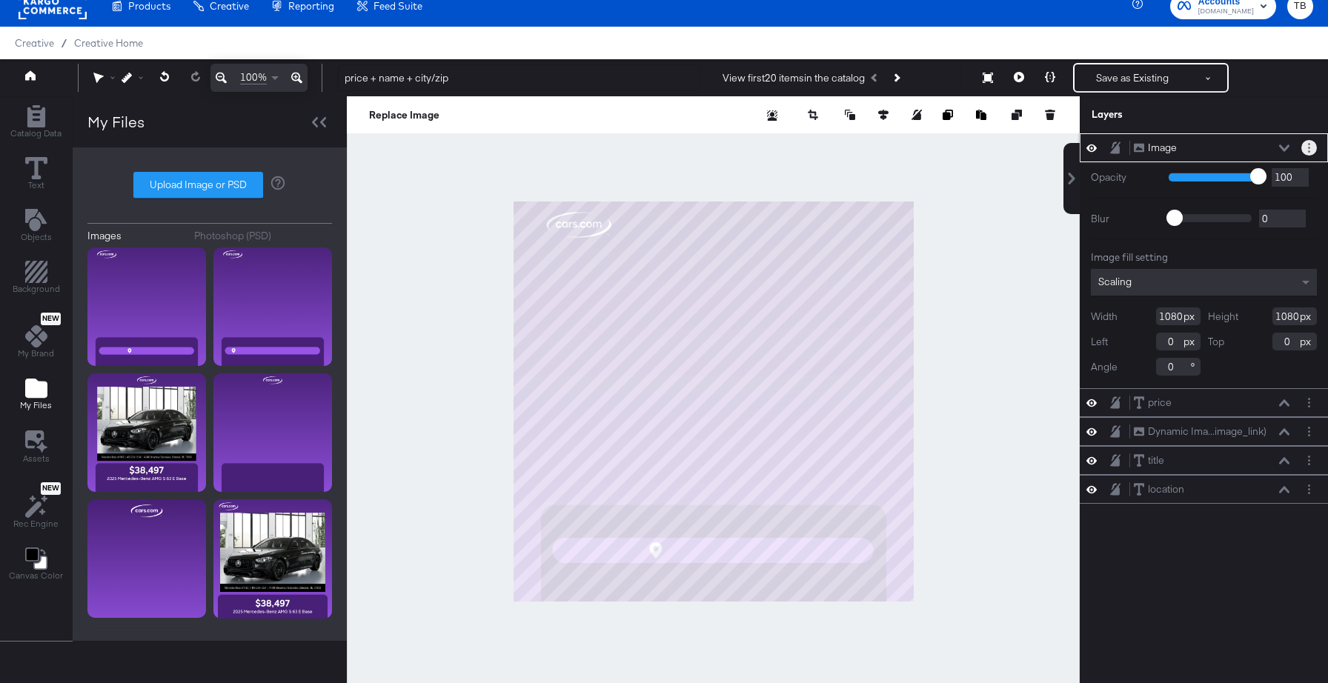
click at [1312, 144] on button "Layer Options" at bounding box center [1309, 148] width 16 height 16
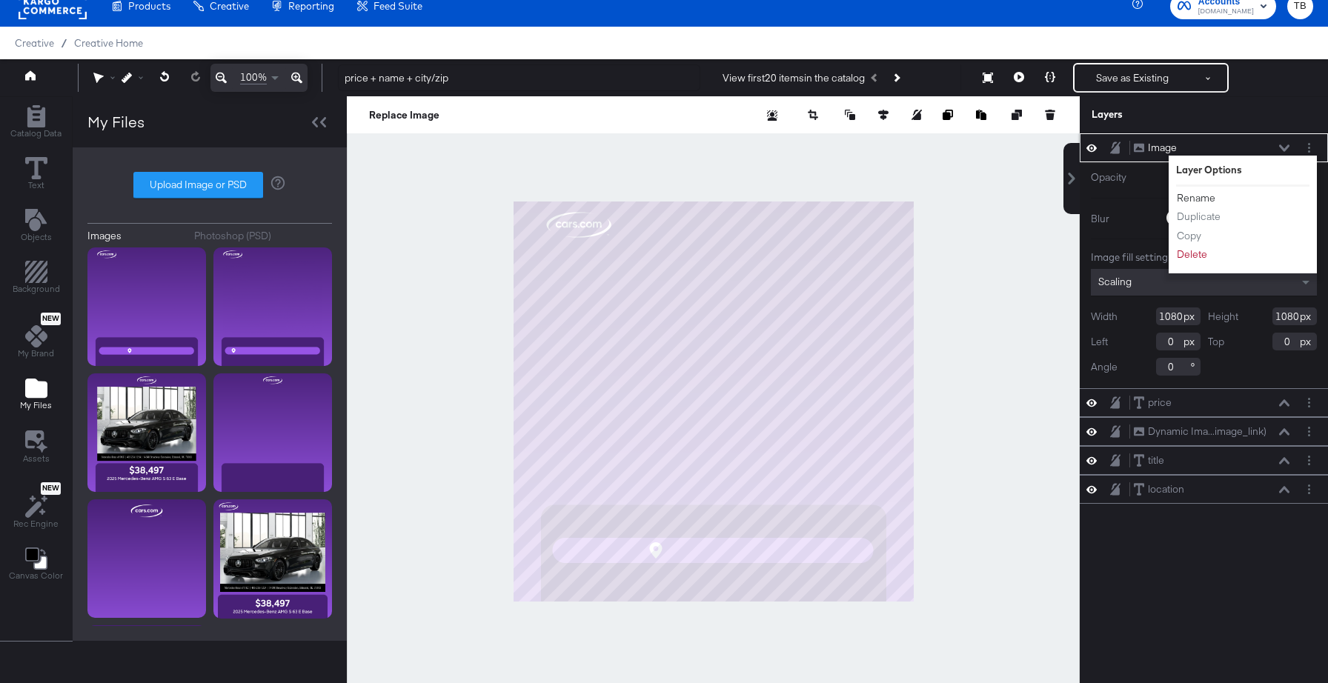
click at [1204, 195] on button "Rename" at bounding box center [1196, 198] width 40 height 16
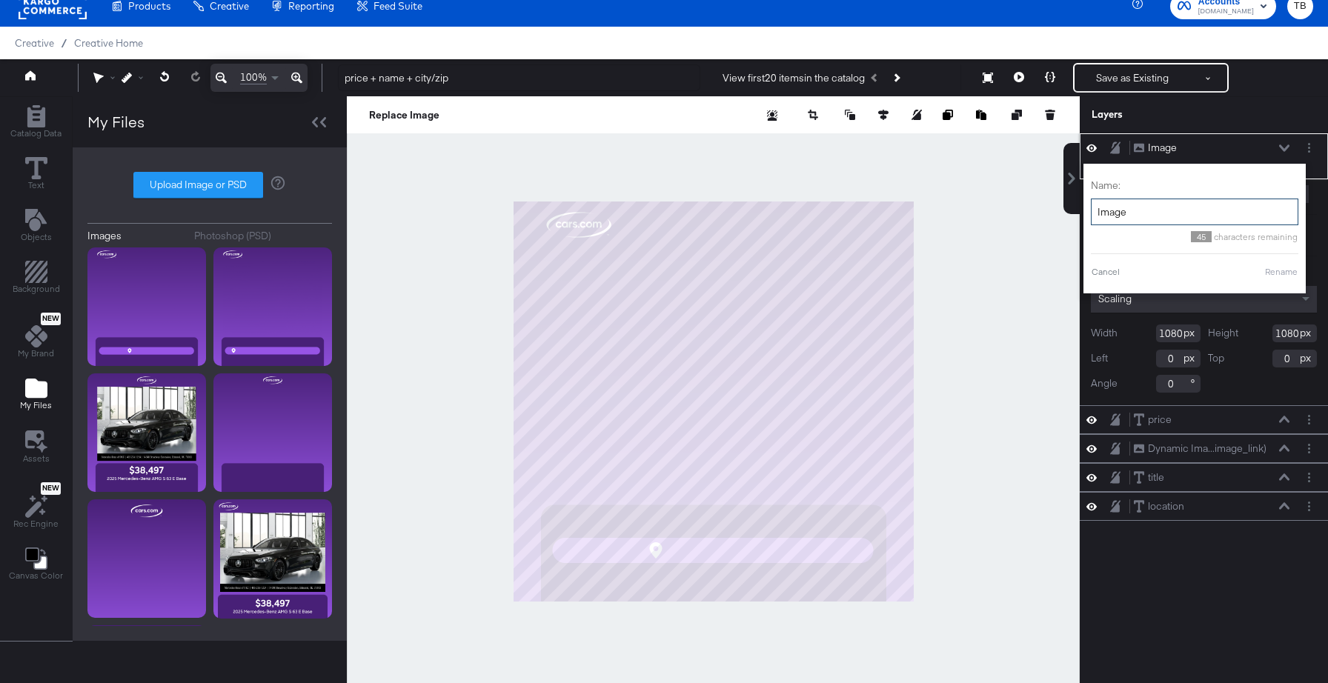
click at [1196, 207] on input "Image" at bounding box center [1194, 212] width 207 height 27
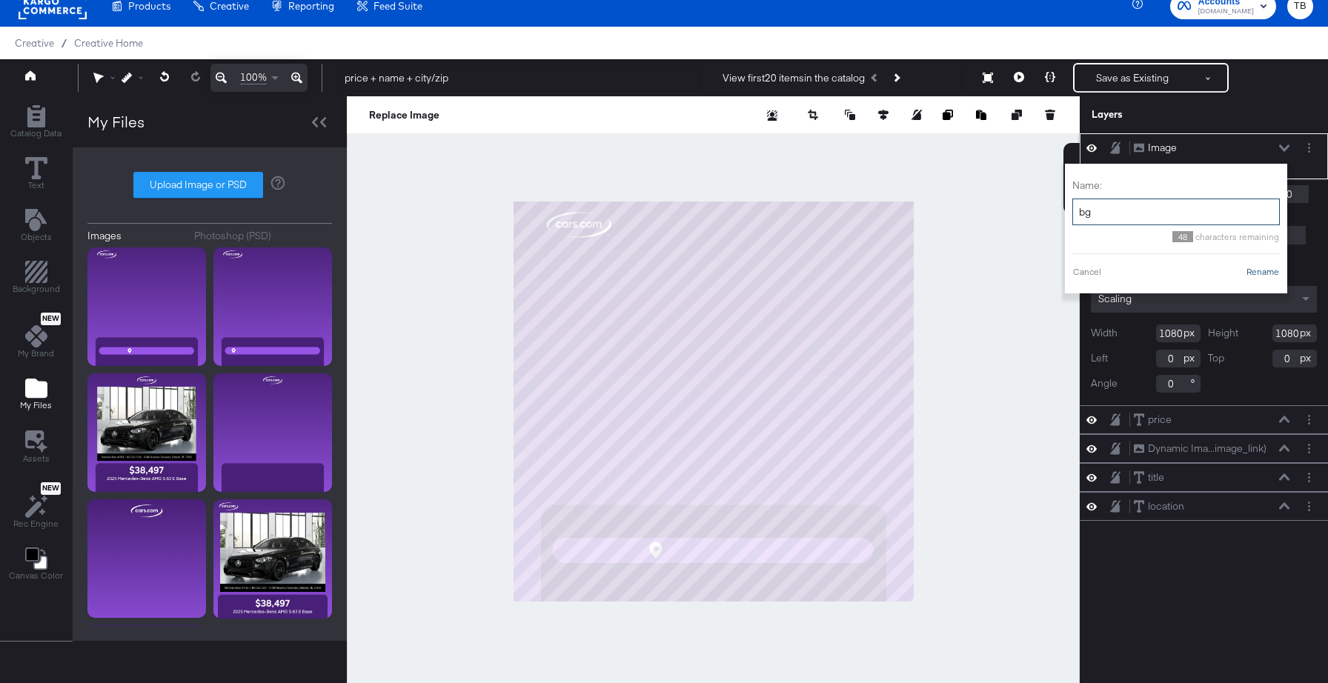
type input "bg"
click at [1255, 275] on button "Rename" at bounding box center [1263, 271] width 34 height 13
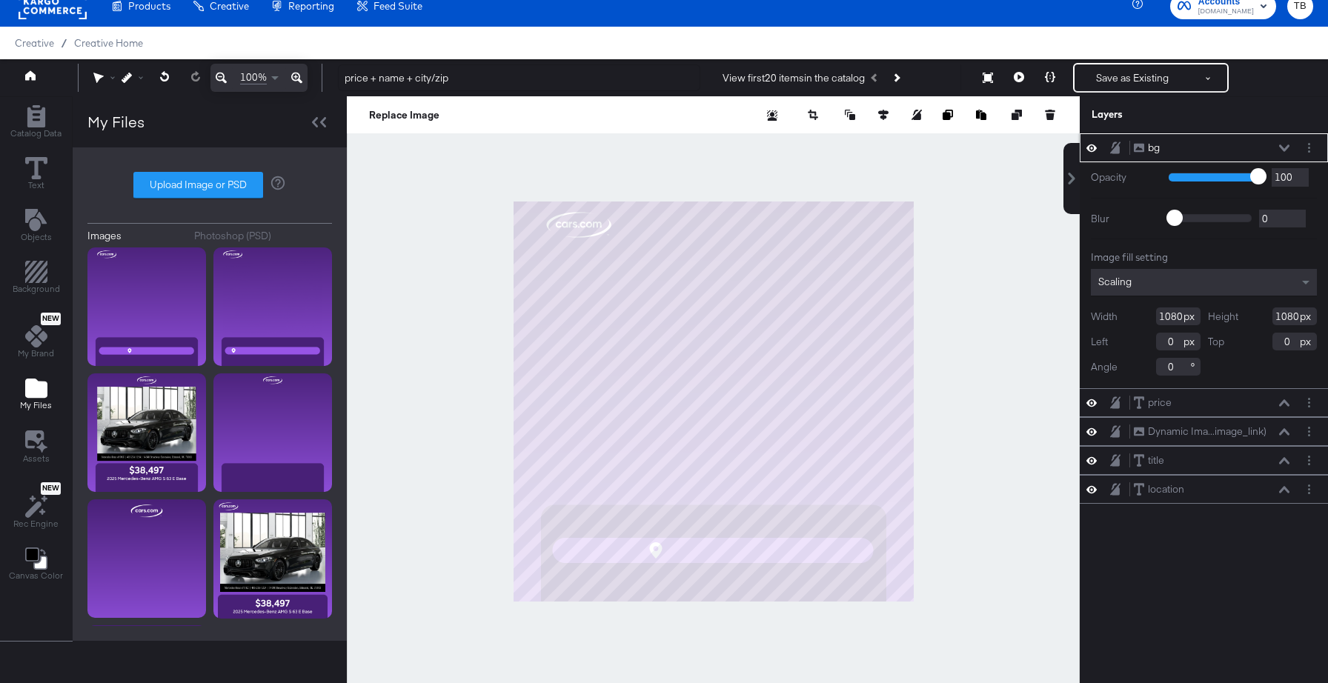
click at [1281, 147] on icon at bounding box center [1284, 148] width 10 height 7
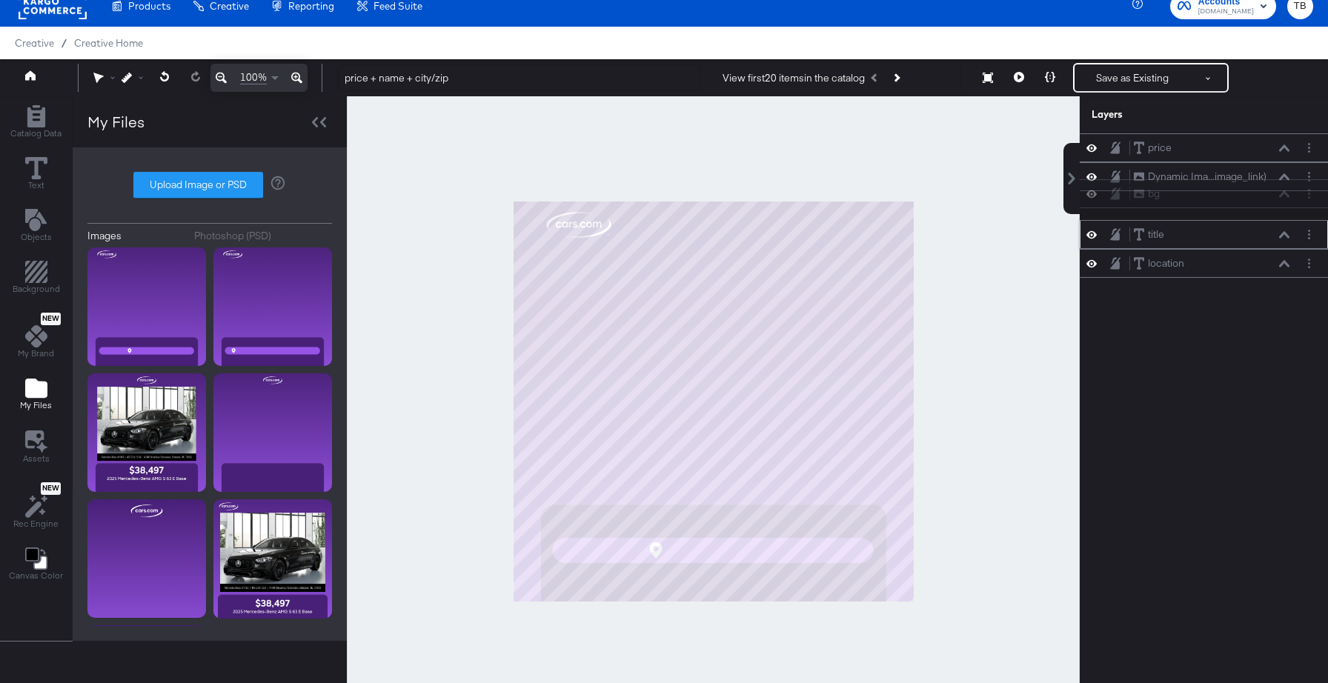
scroll to position [14, 0]
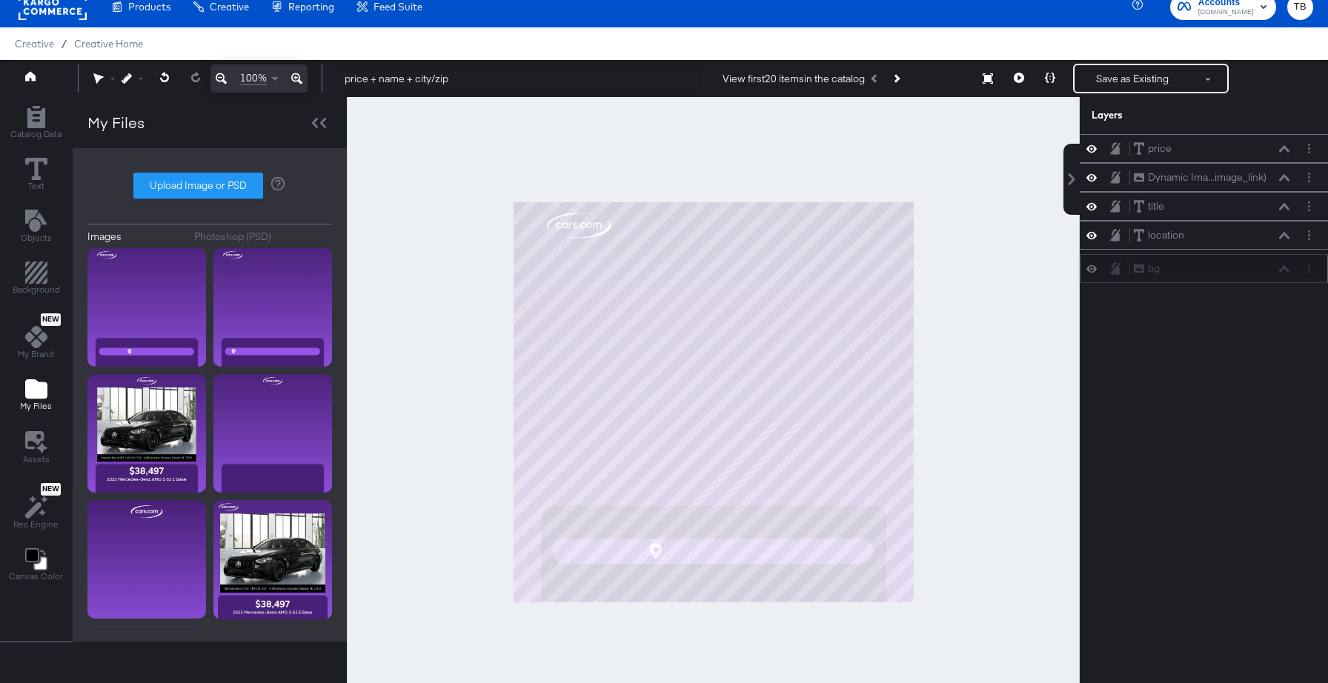
drag, startPoint x: 1251, startPoint y: 145, endPoint x: 1251, endPoint y: 272, distance: 126.7
click at [1251, 272] on div "bg bg" at bounding box center [1211, 269] width 157 height 16
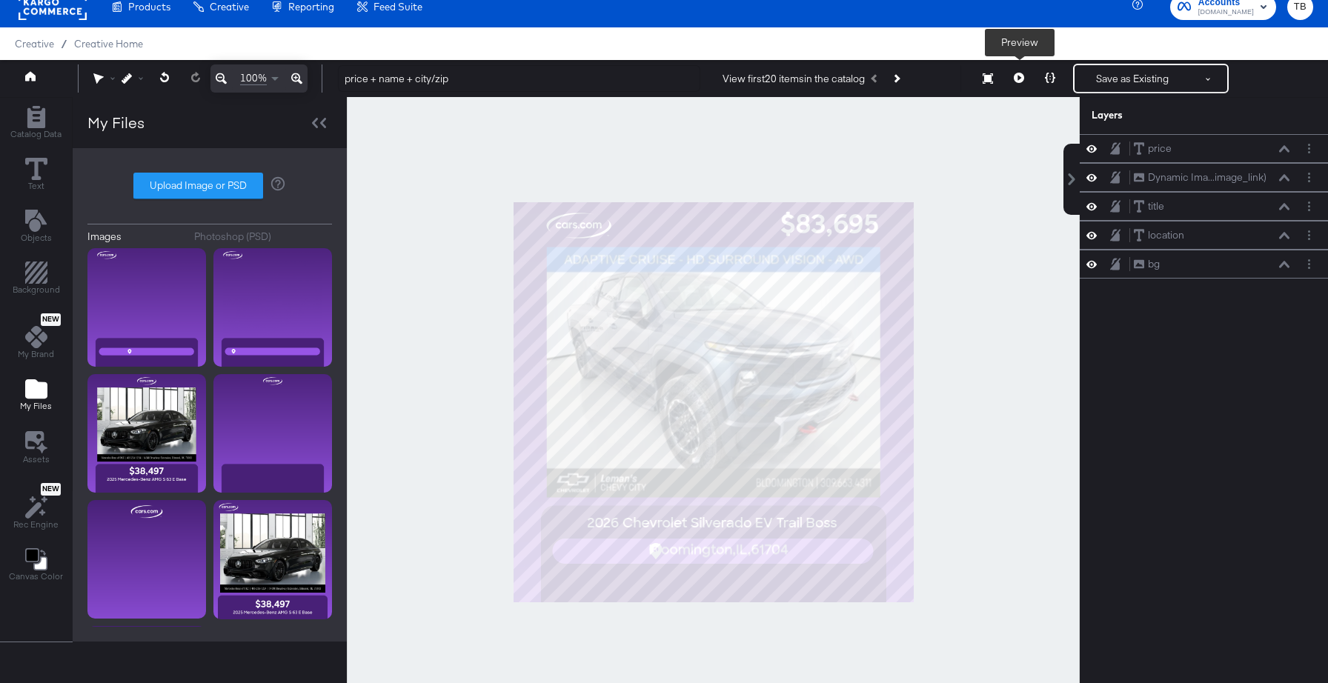
click at [1021, 79] on icon at bounding box center [1019, 78] width 10 height 10
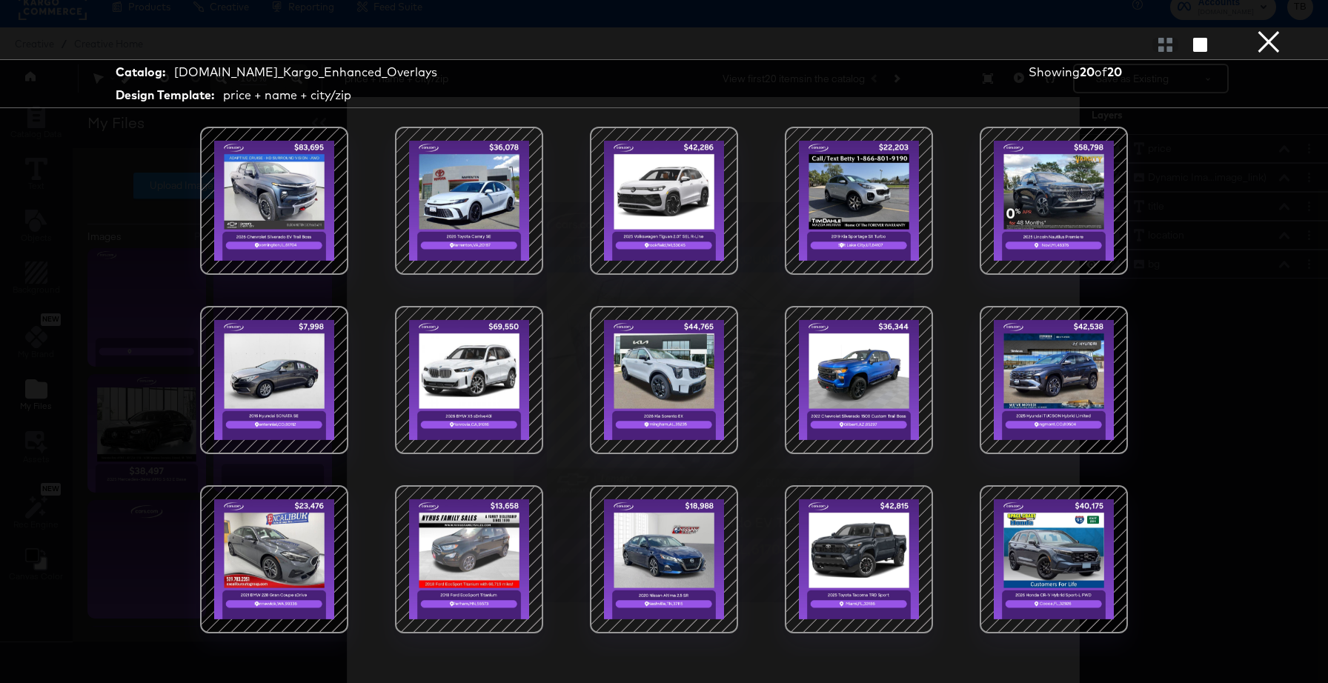
scroll to position [14, 0]
click at [1261, 30] on button "×" at bounding box center [1269, 15] width 30 height 30
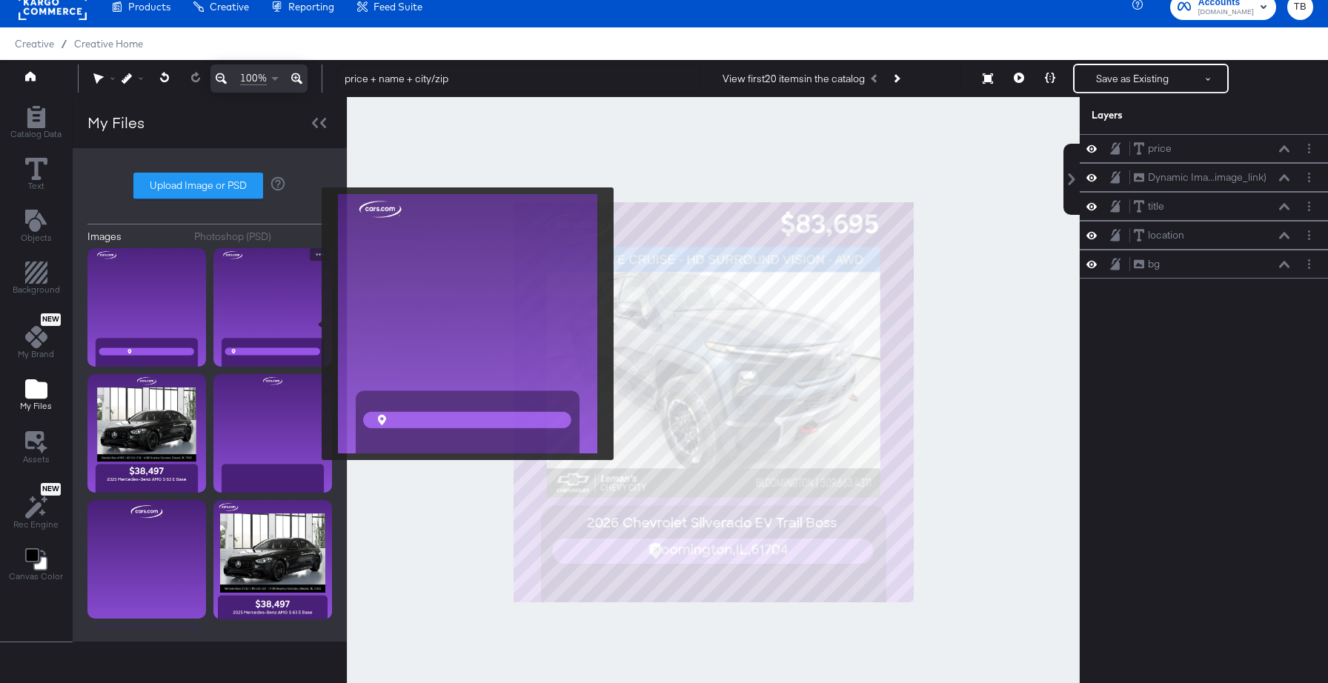
click at [312, 324] on img at bounding box center [272, 307] width 119 height 119
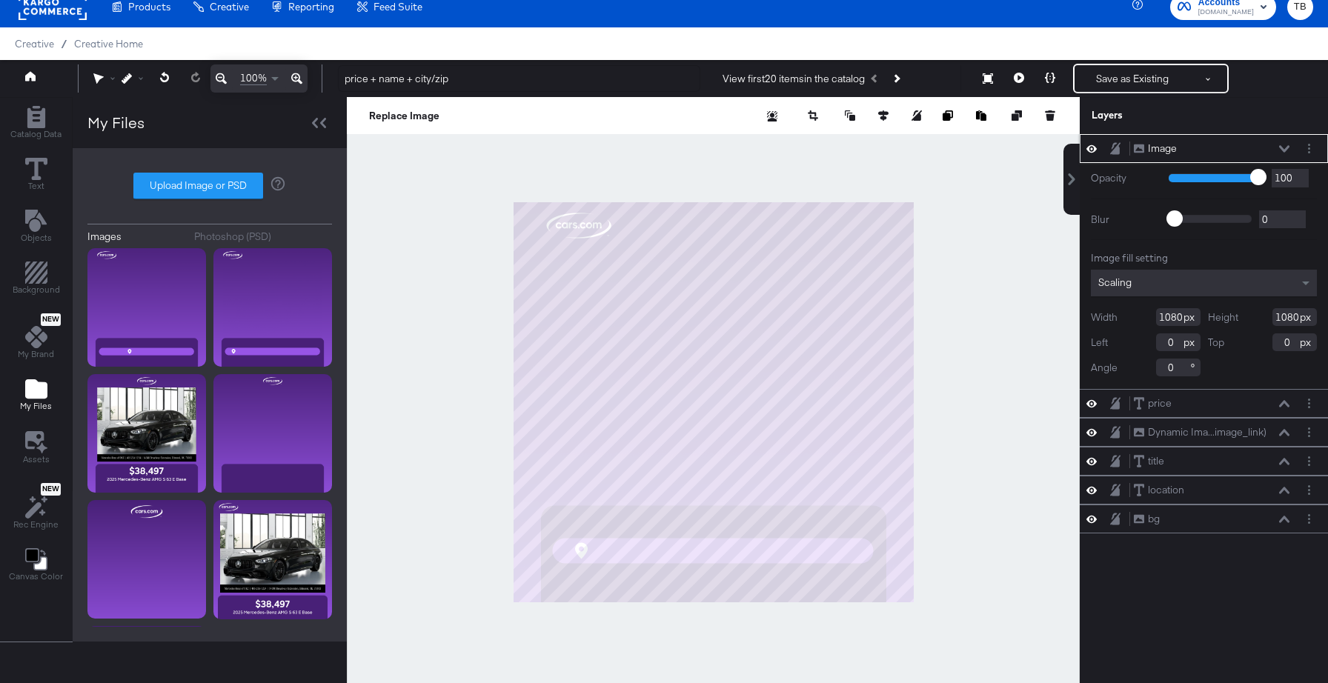
click at [1283, 145] on icon at bounding box center [1284, 148] width 10 height 7
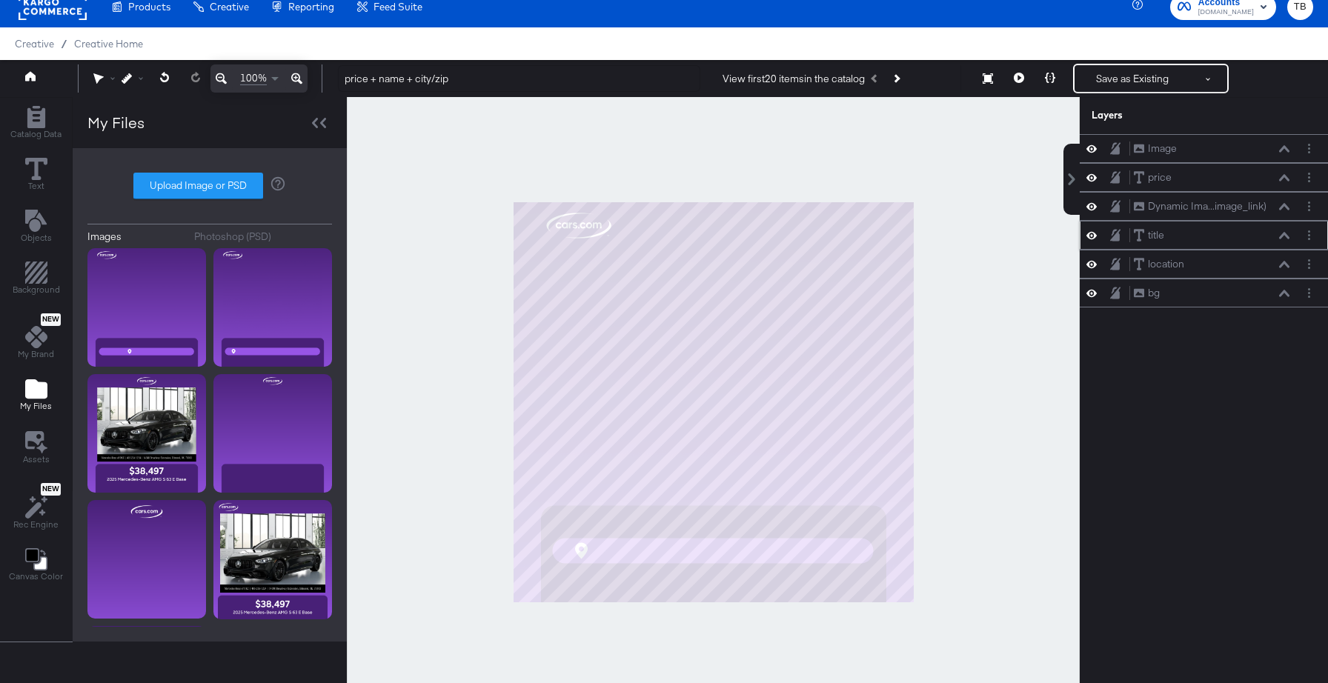
scroll to position [13, 0]
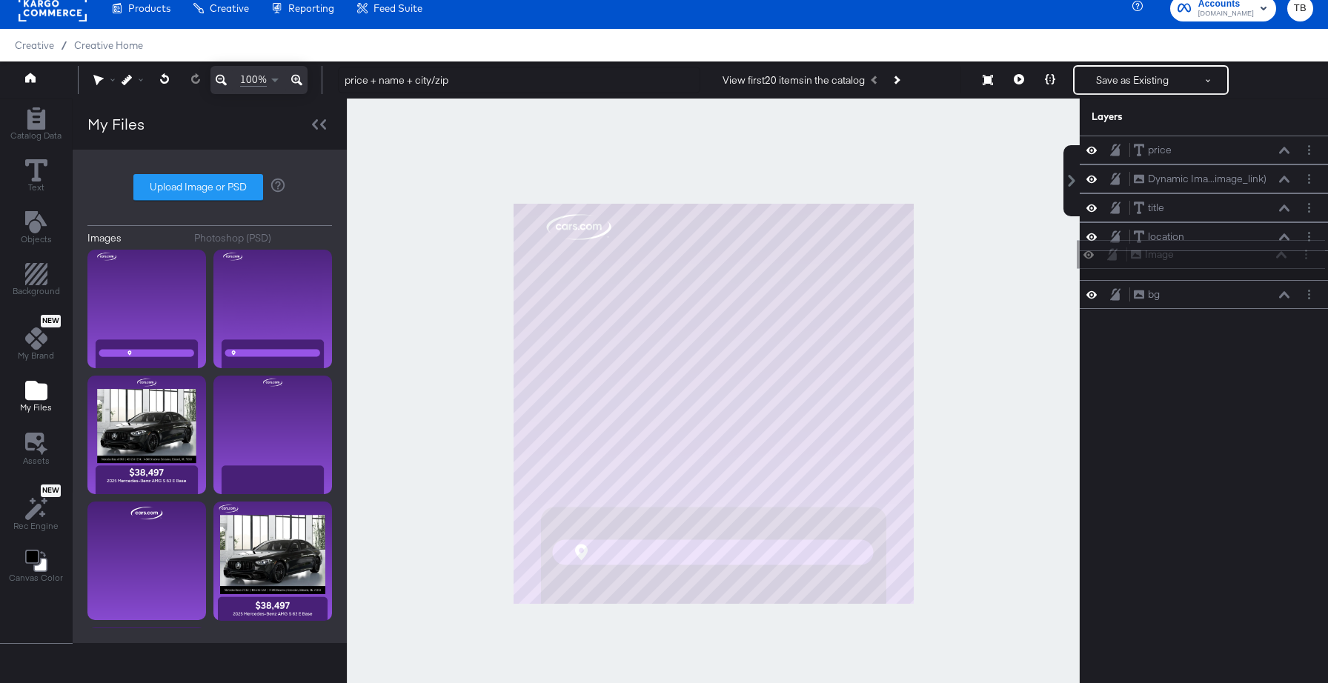
drag, startPoint x: 1224, startPoint y: 153, endPoint x: 1221, endPoint y: 269, distance: 116.4
click at [1221, 269] on div "Image Image price price Dynamic Ima...image_link) Dynamic Image (image_link) ti…" at bounding box center [1204, 222] width 248 height 173
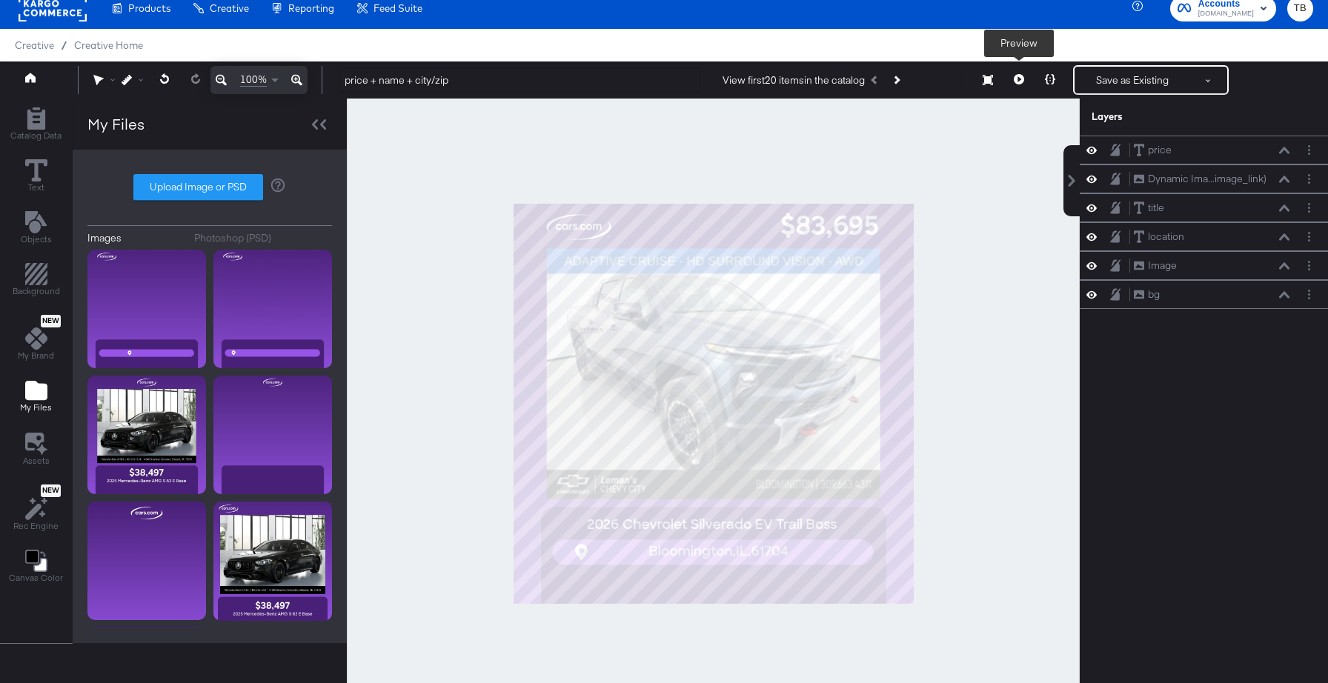
click at [1017, 82] on icon at bounding box center [1019, 79] width 10 height 10
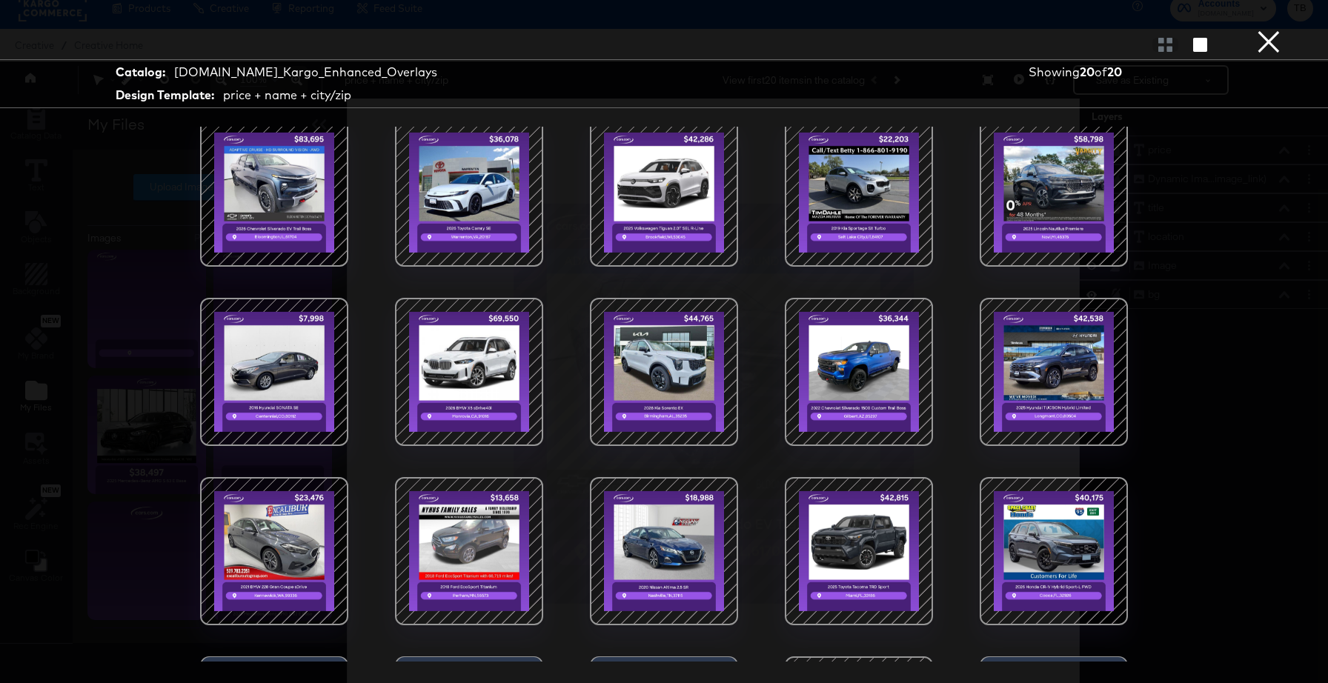
scroll to position [0, 0]
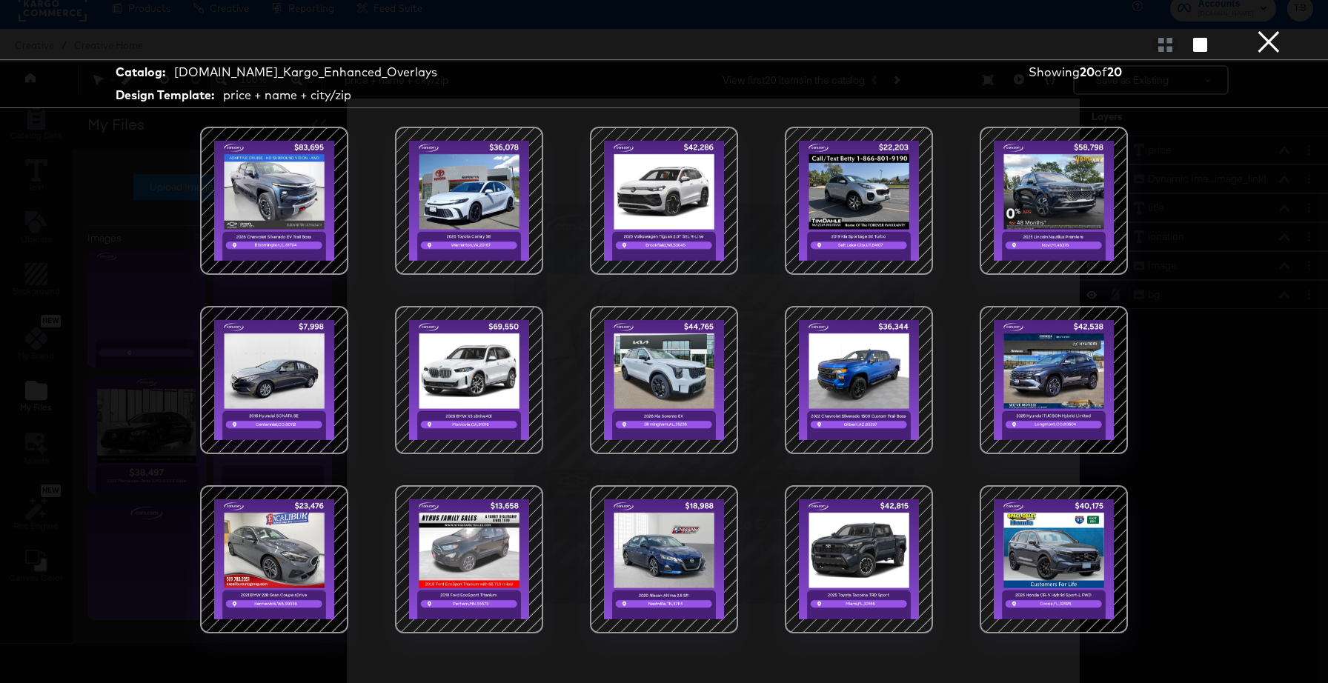
click at [1255, 30] on button "×" at bounding box center [1269, 15] width 30 height 30
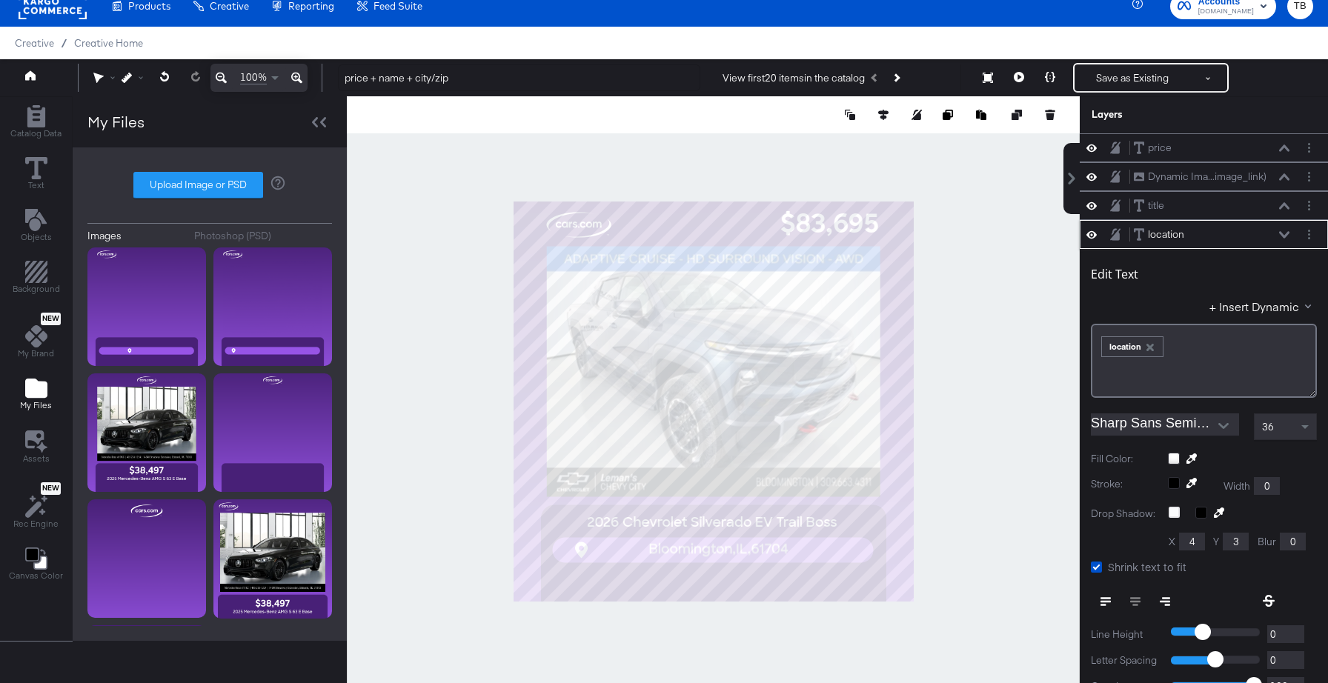
scroll to position [87, 0]
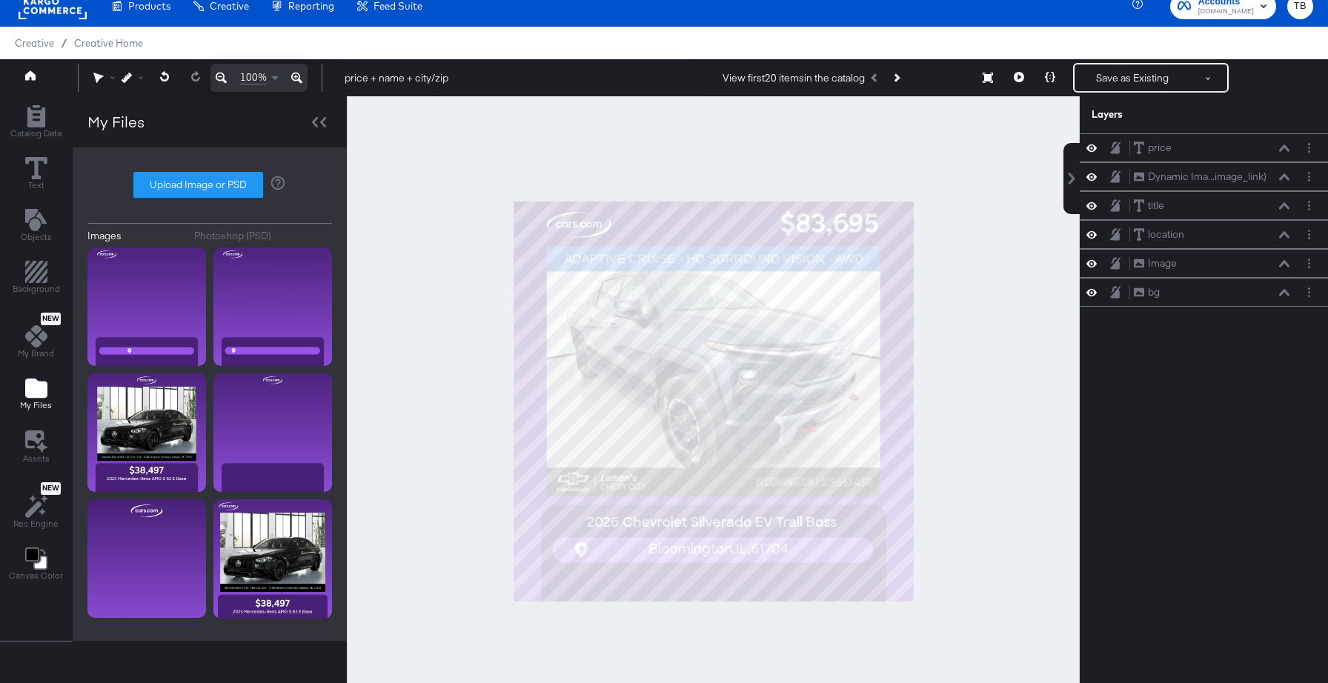
click at [962, 472] on div at bounding box center [713, 401] width 733 height 610
click at [1313, 298] on button "Layer Options" at bounding box center [1309, 293] width 16 height 16
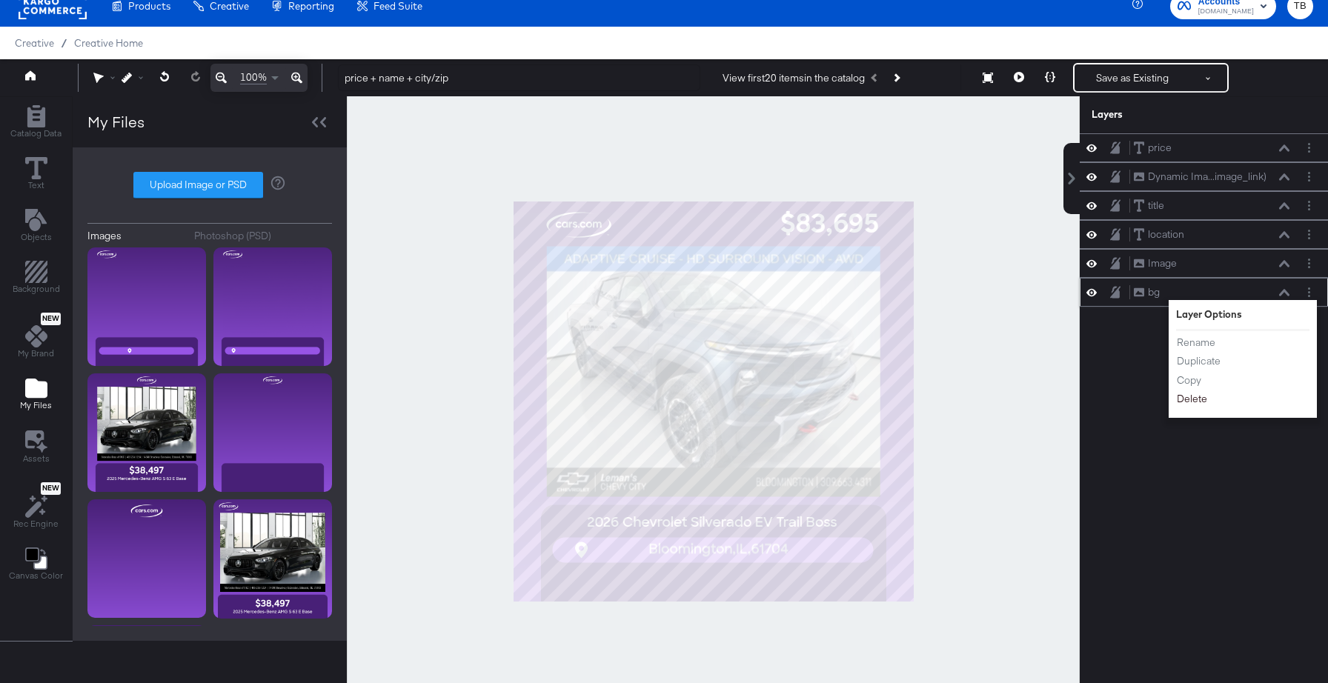
click at [1189, 402] on button "Delete" at bounding box center [1192, 399] width 32 height 16
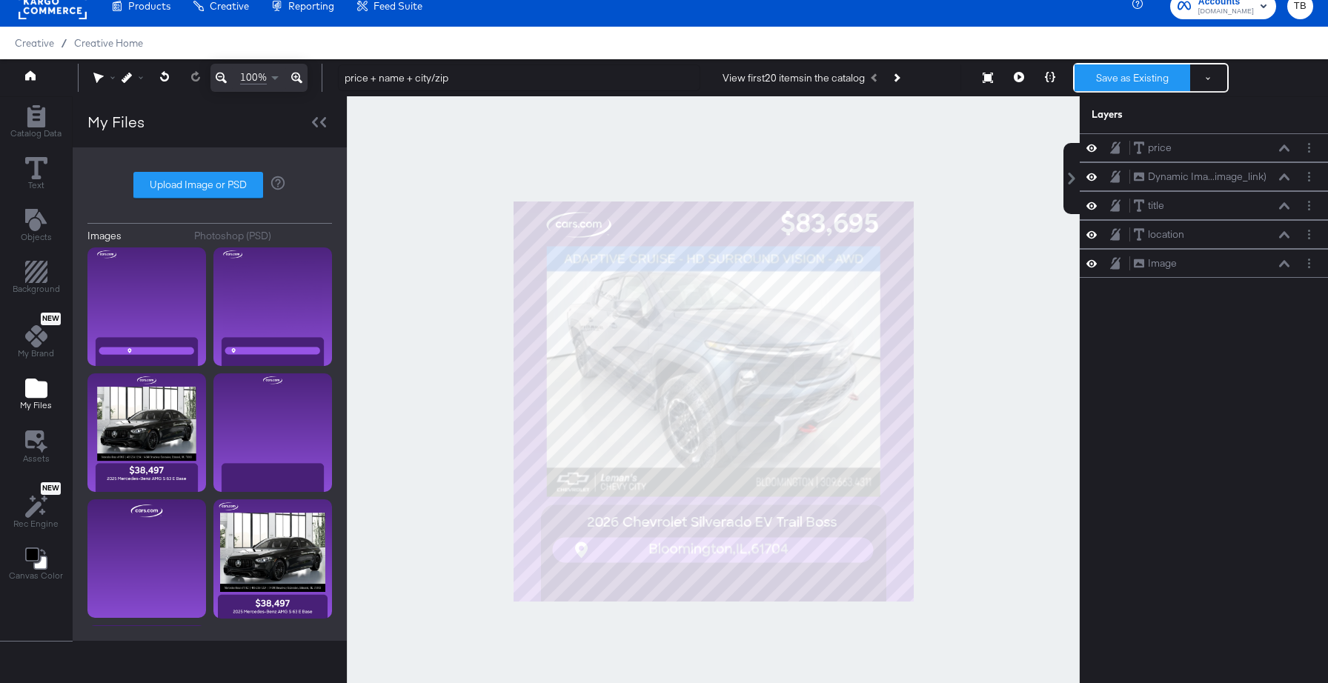
click at [1132, 76] on button "Save as Existing" at bounding box center [1133, 77] width 116 height 27
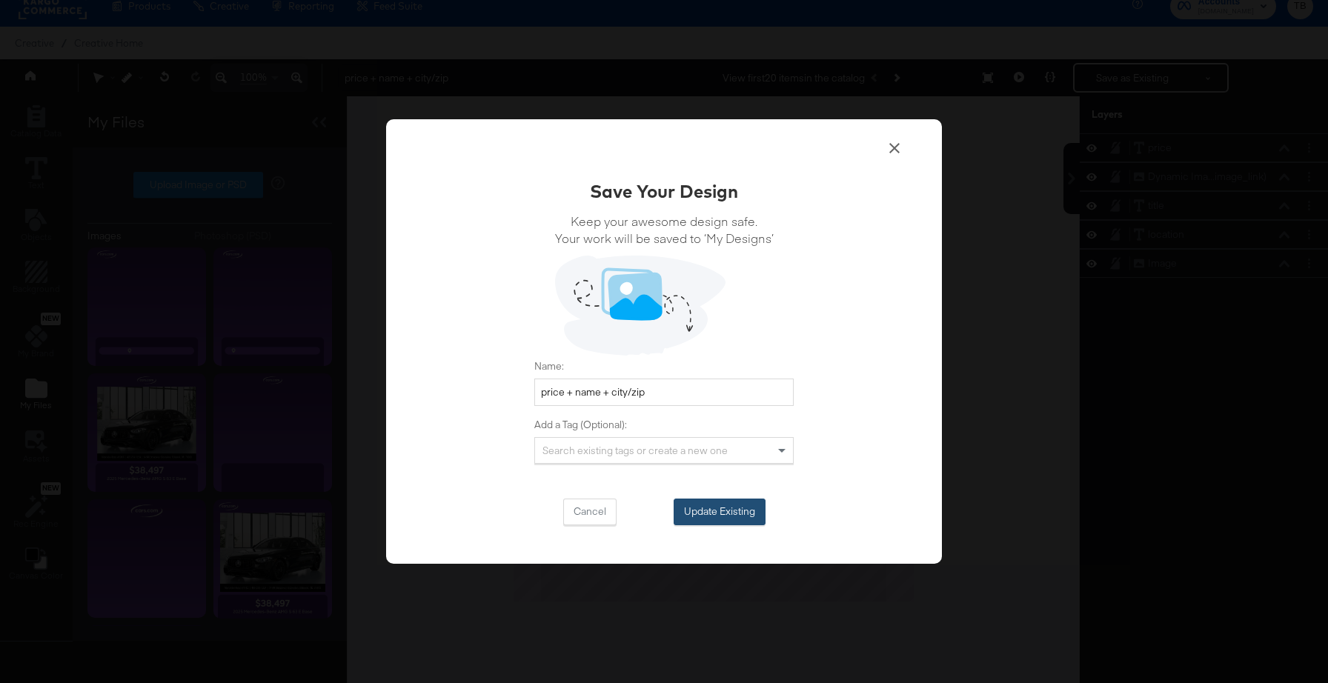
click at [734, 510] on button "Update Existing" at bounding box center [720, 512] width 92 height 27
